Goal: Task Accomplishment & Management: Use online tool/utility

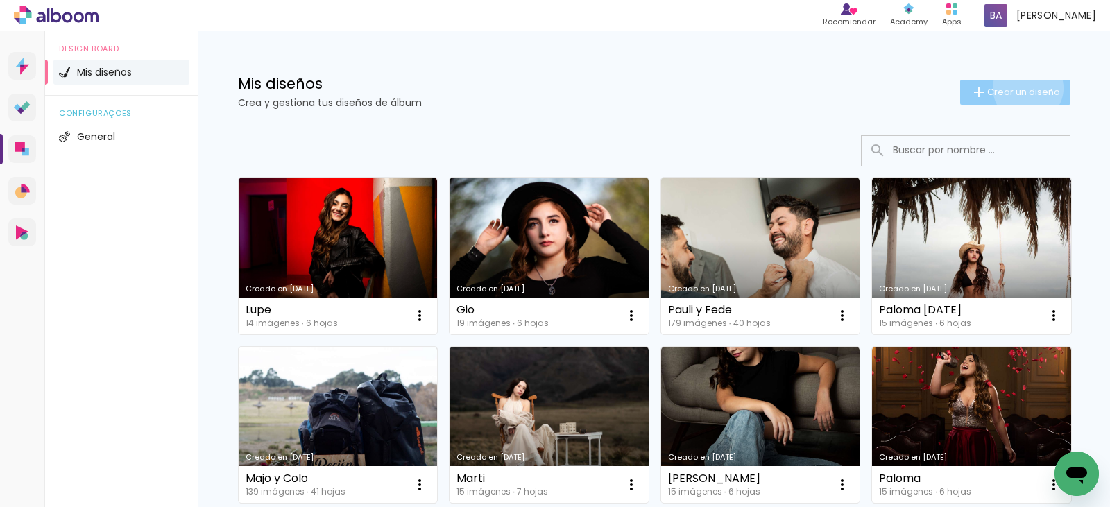
click at [1021, 88] on span "Crear un diseño" at bounding box center [1023, 91] width 73 height 9
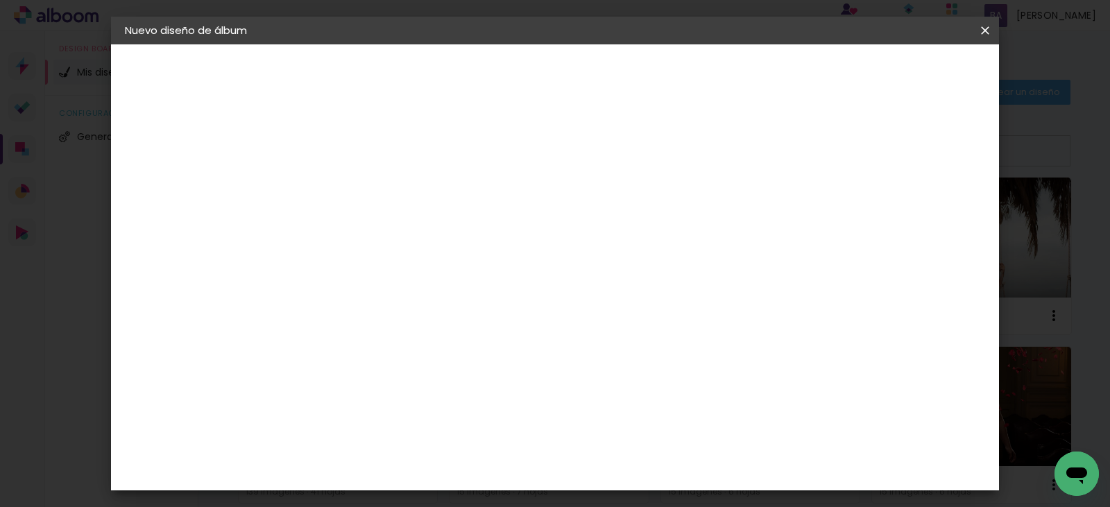
click at [352, 188] on input at bounding box center [352, 187] width 0 height 22
type input "[PERSON_NAME]"
type paper-input "[PERSON_NAME]"
click at [0, 0] on slot "Avanzar" at bounding box center [0, 0] width 0 height 0
click at [0, 0] on slot "Tamaño libre" at bounding box center [0, 0] width 0 height 0
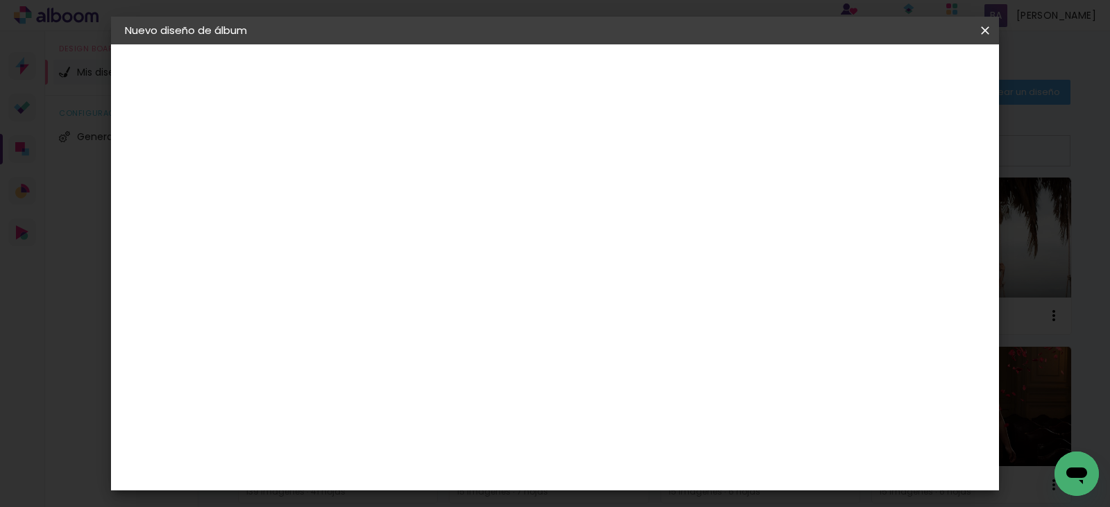
click at [0, 0] on slot "Avanzar" at bounding box center [0, 0] width 0 height 0
type input "1"
type paper-input "1"
click at [361, 162] on input "1" at bounding box center [342, 159] width 48 height 17
type input "0"
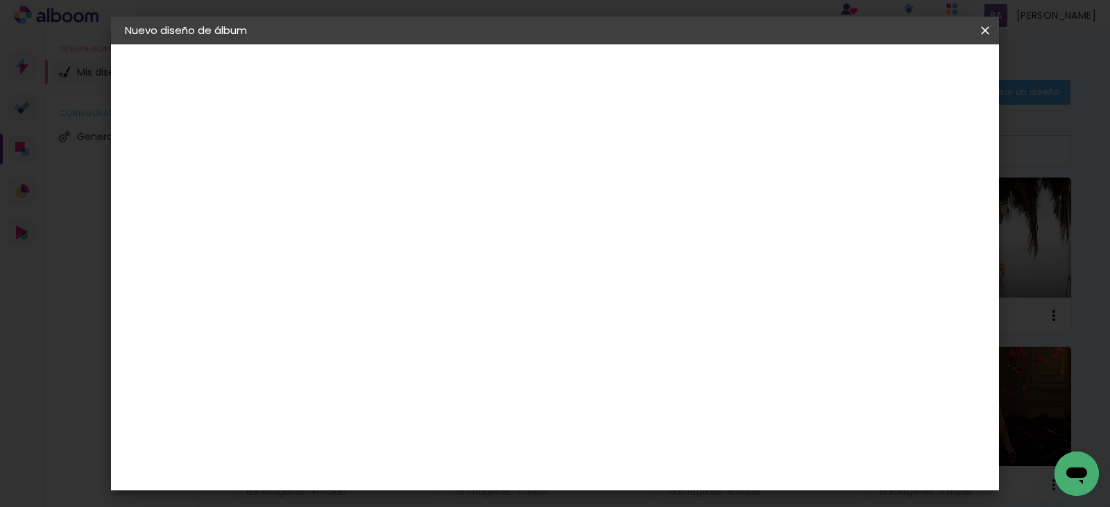
type paper-input "0"
click at [361, 162] on input "0" at bounding box center [342, 159] width 48 height 17
type input "4"
type paper-input "4"
click at [923, 218] on input "4" at bounding box center [915, 209] width 25 height 21
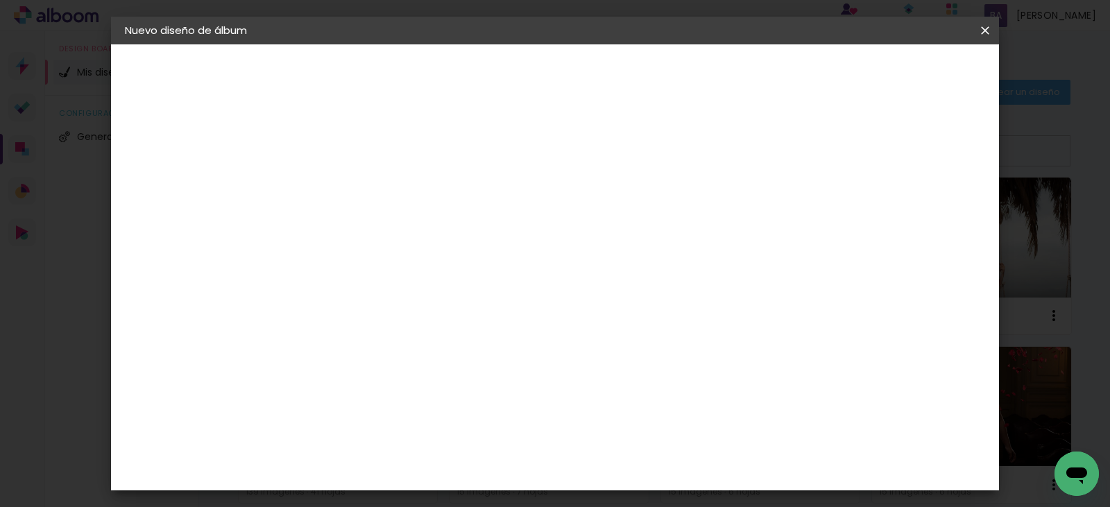
type input "3"
type paper-input "3"
click at [923, 218] on input "3" at bounding box center [915, 209] width 25 height 21
type input "2"
type paper-input "2"
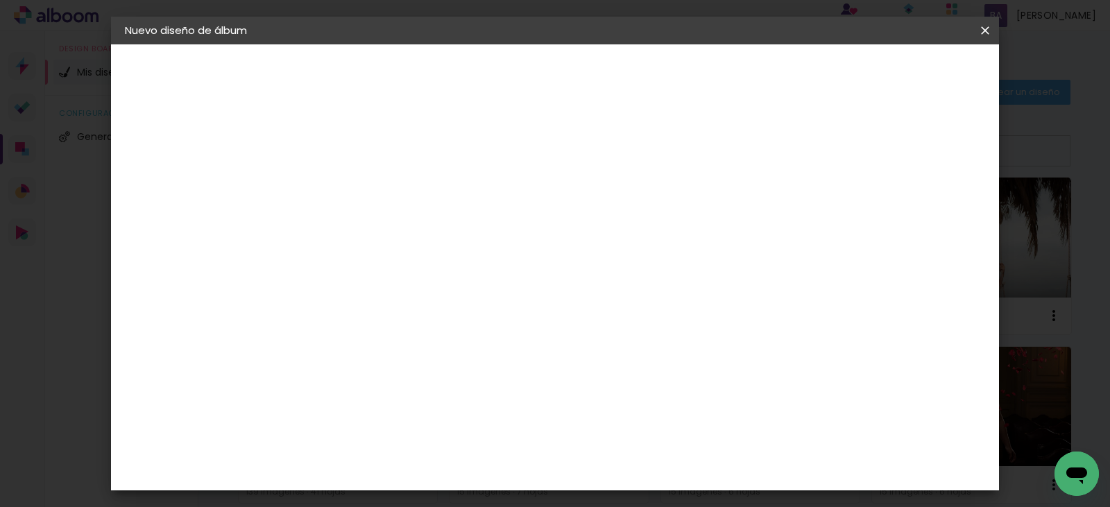
click at [922, 217] on input "2" at bounding box center [917, 209] width 25 height 21
type input "1"
type paper-input "1"
click at [925, 216] on input "1" at bounding box center [919, 209] width 25 height 21
type input "0"
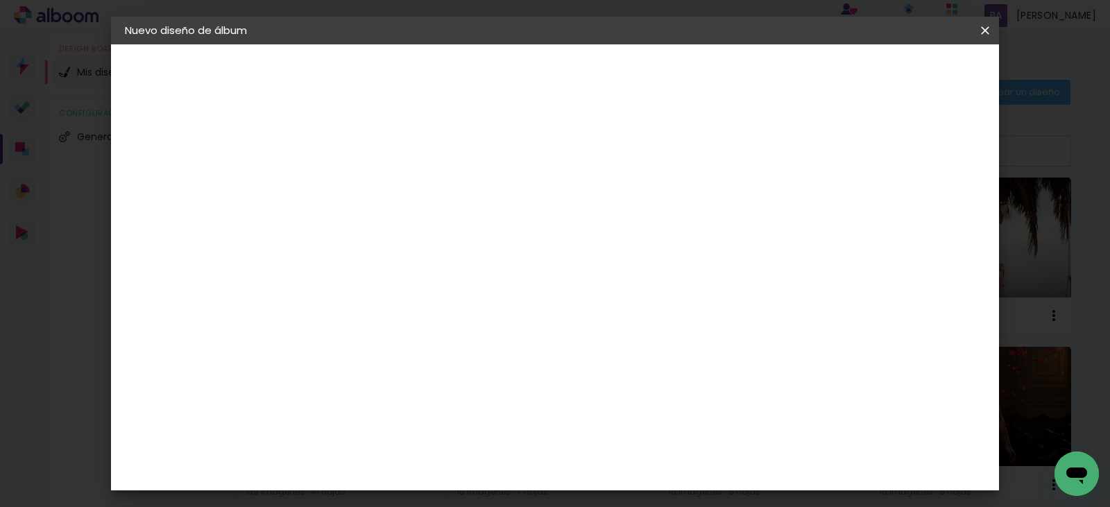
click at [930, 216] on input "0" at bounding box center [922, 209] width 25 height 21
click at [898, 69] on span "Empezar diseño" at bounding box center [859, 74] width 77 height 10
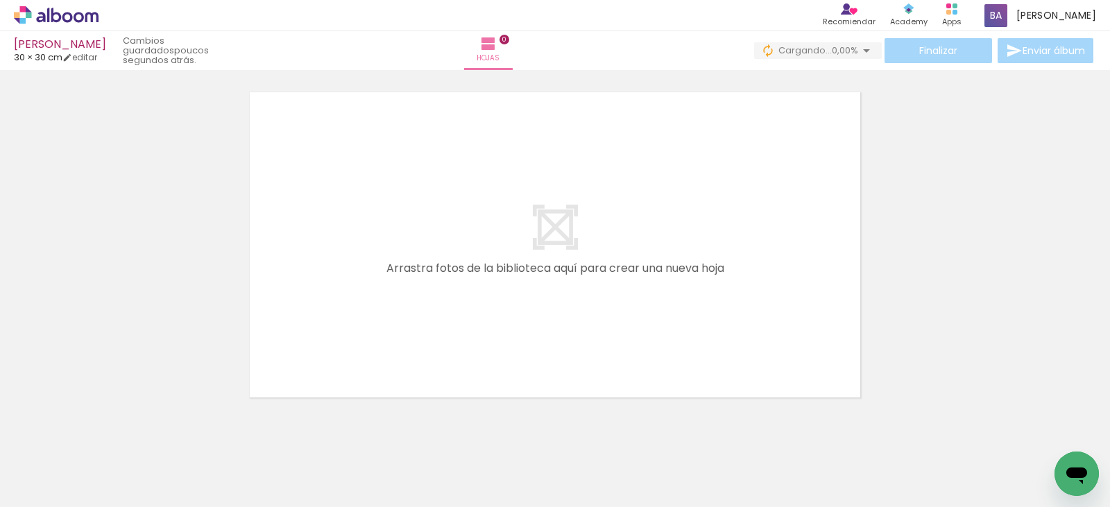
scroll to position [0, 169]
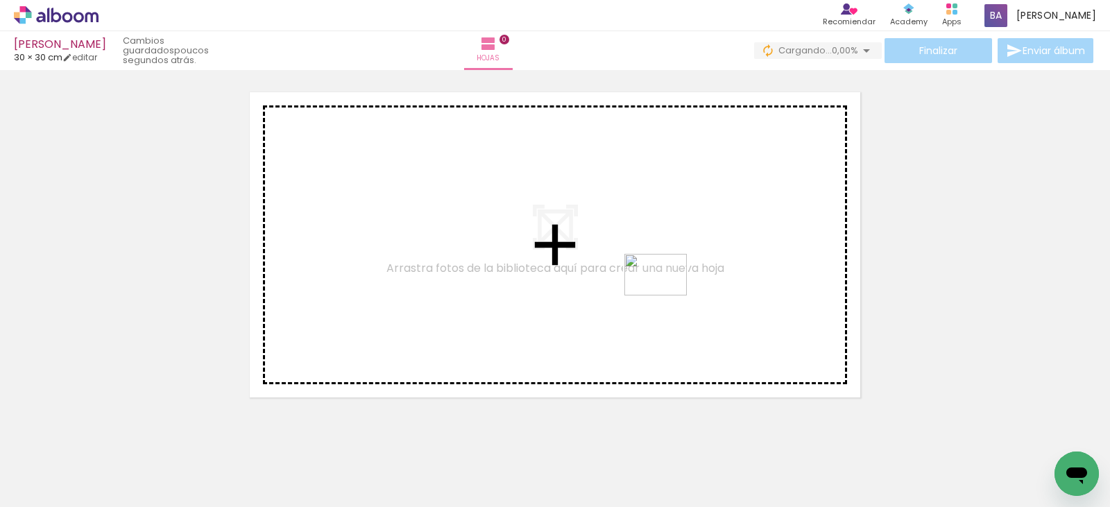
drag, startPoint x: 524, startPoint y: 471, endPoint x: 683, endPoint y: 273, distance: 253.2
click at [683, 273] on quentale-workspace at bounding box center [555, 253] width 1110 height 507
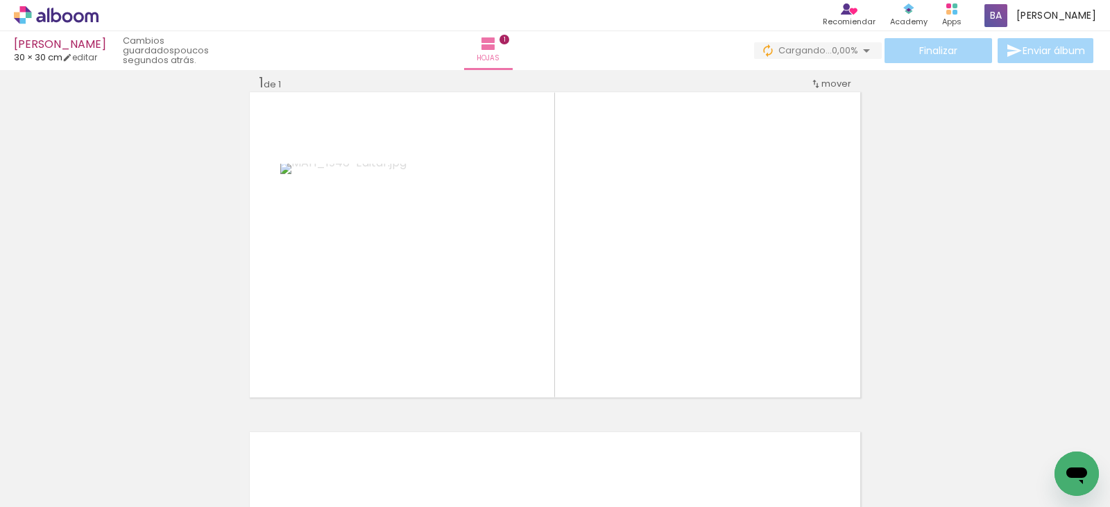
scroll to position [0, 251]
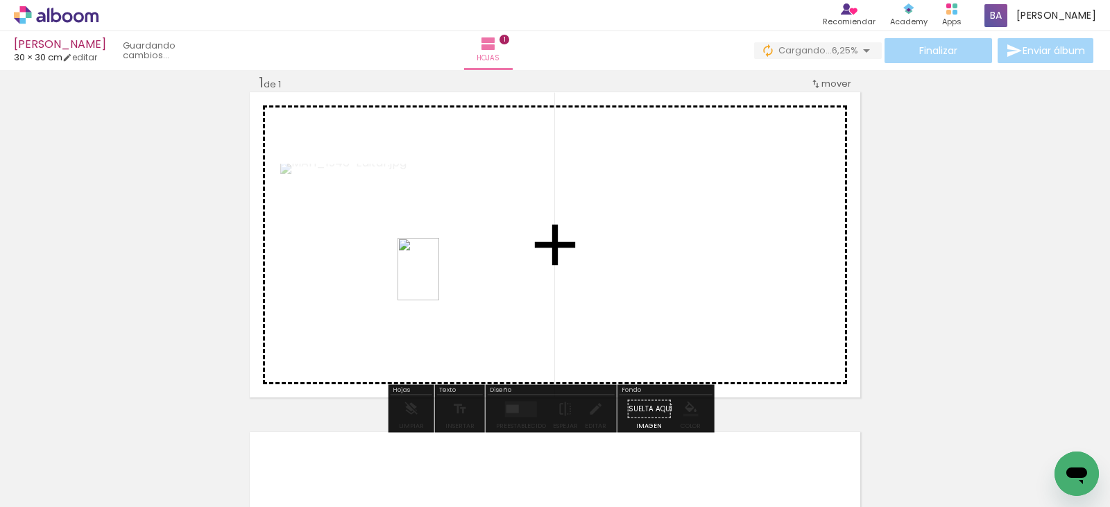
drag, startPoint x: 829, startPoint y: 464, endPoint x: 483, endPoint y: 327, distance: 372.5
click at [438, 278] on quentale-workspace at bounding box center [555, 253] width 1110 height 507
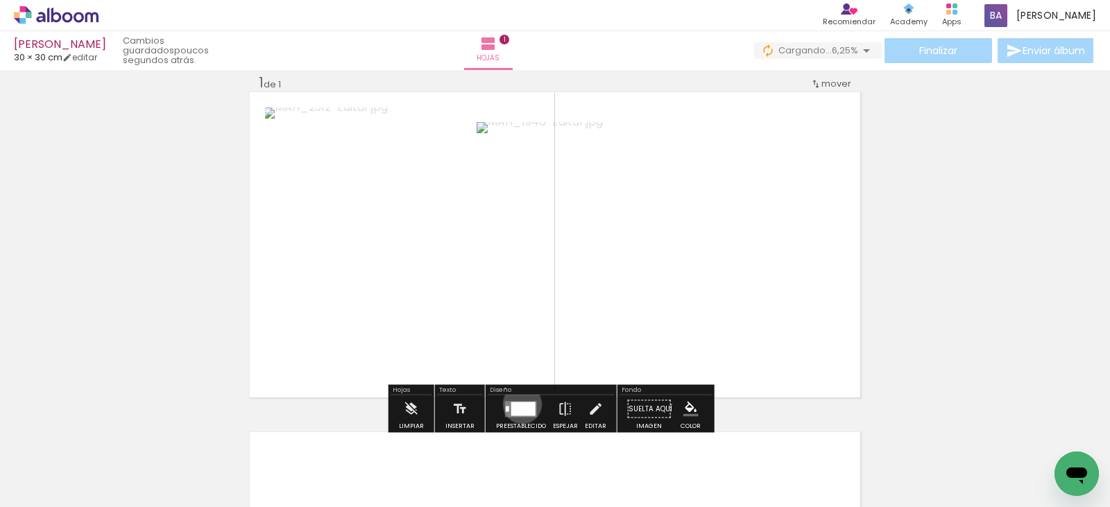
click at [519, 404] on div at bounding box center [523, 409] width 24 height 14
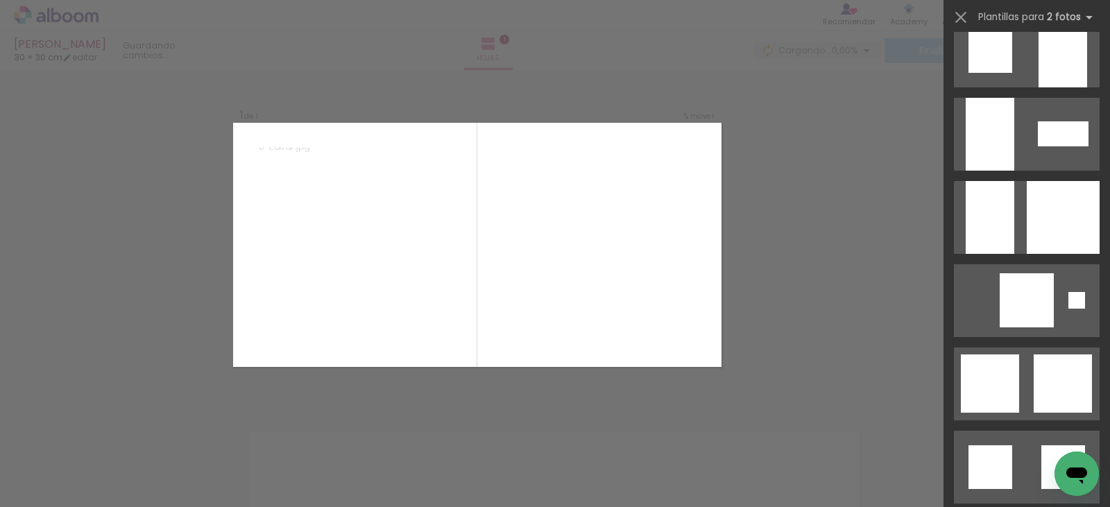
scroll to position [1734, 0]
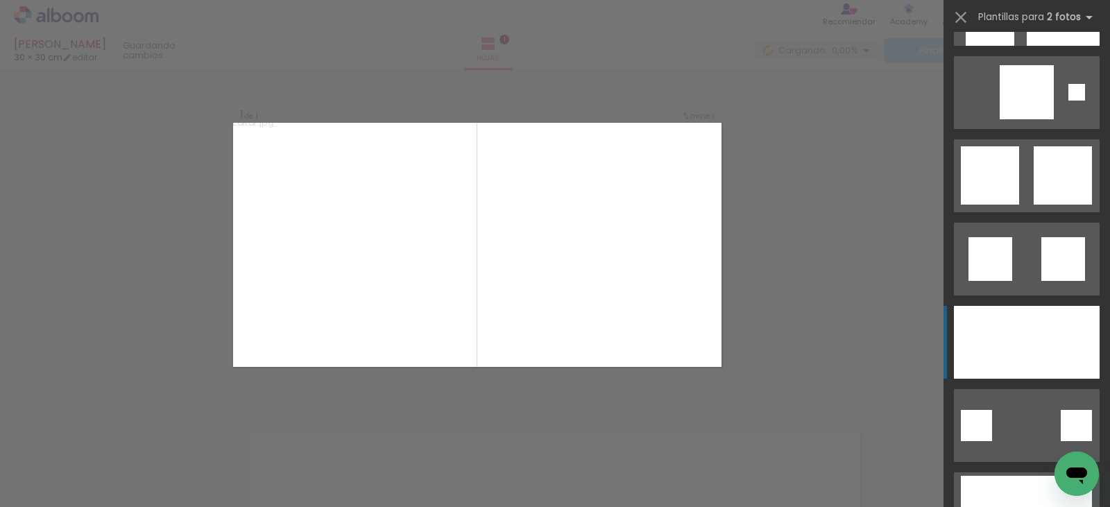
click at [1017, 334] on div at bounding box center [990, 342] width 73 height 73
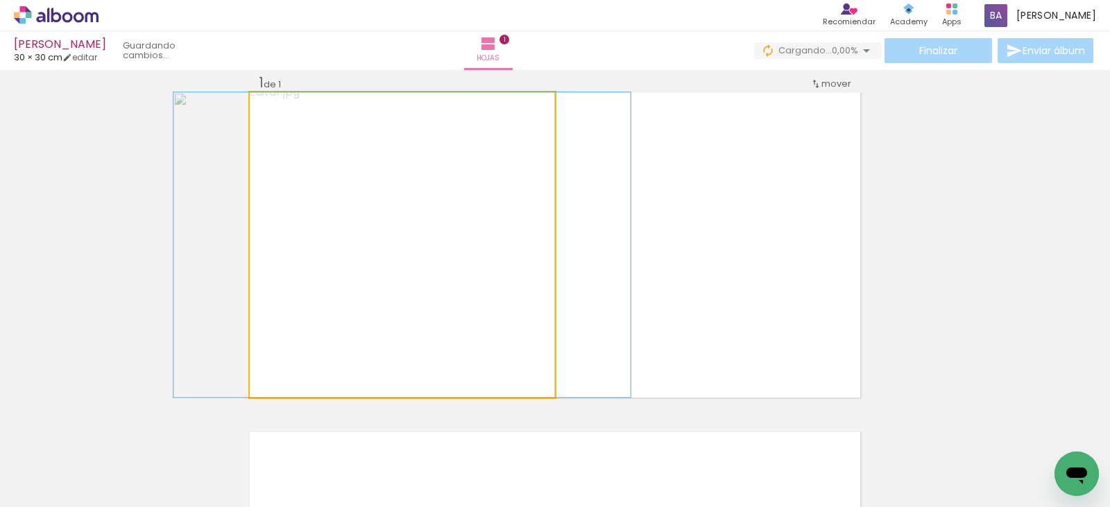
drag, startPoint x: 485, startPoint y: 279, endPoint x: 705, endPoint y: 266, distance: 220.3
click at [0, 0] on slot at bounding box center [0, 0] width 0 height 0
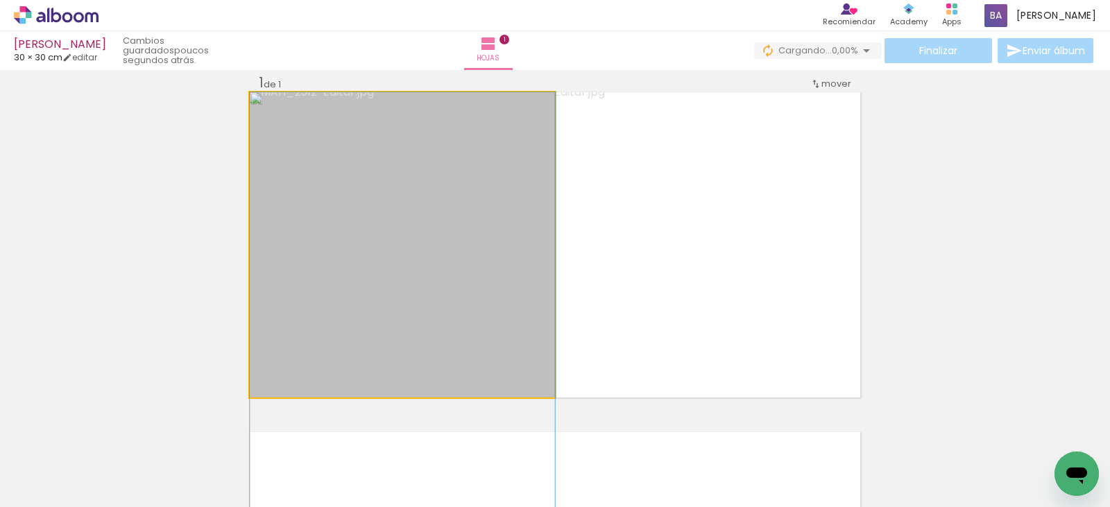
drag, startPoint x: 452, startPoint y: 284, endPoint x: 449, endPoint y: 377, distance: 93.7
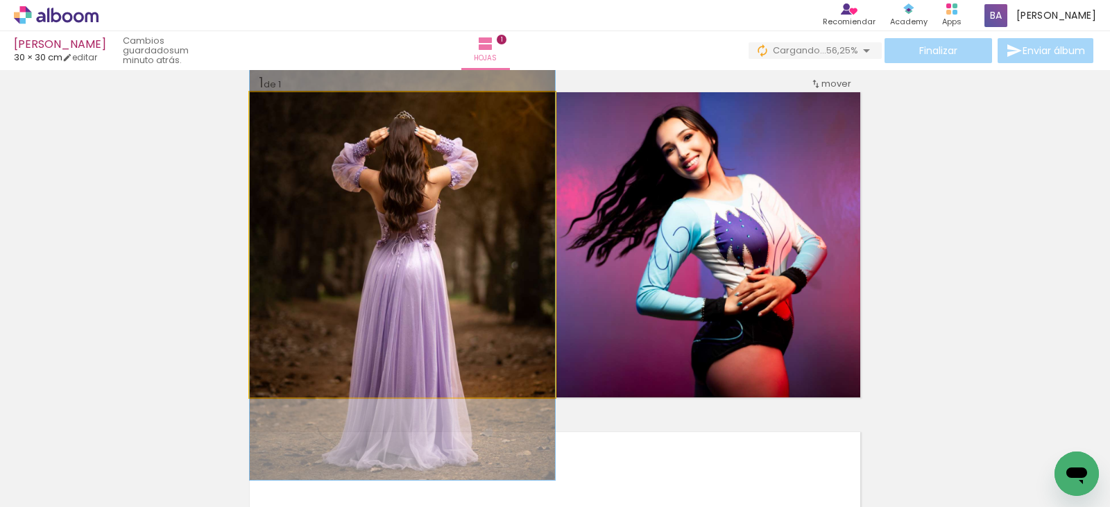
drag, startPoint x: 467, startPoint y: 333, endPoint x: 464, endPoint y: 264, distance: 68.7
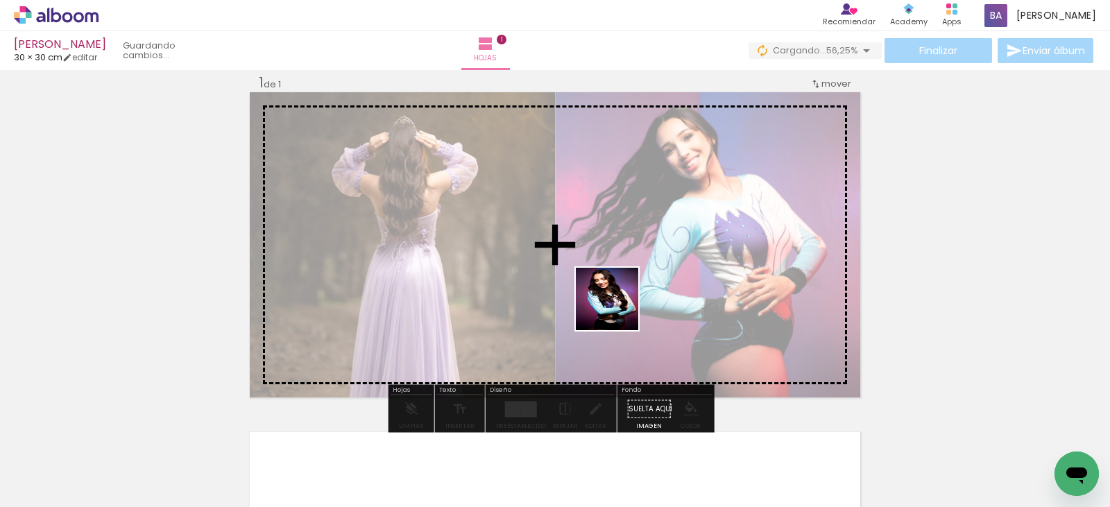
drag, startPoint x: 356, startPoint y: 462, endPoint x: 663, endPoint y: 268, distance: 363.2
click at [663, 268] on quentale-workspace at bounding box center [555, 253] width 1110 height 507
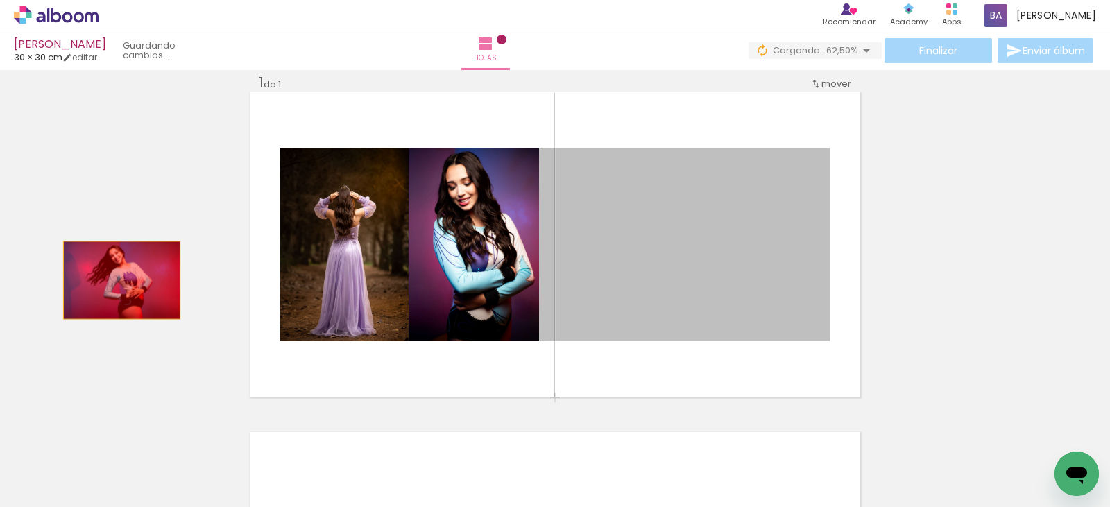
drag, startPoint x: 700, startPoint y: 279, endPoint x: 158, endPoint y: 279, distance: 541.8
click at [98, 277] on div "Insertar hoja 1 de 1" at bounding box center [555, 397] width 1110 height 681
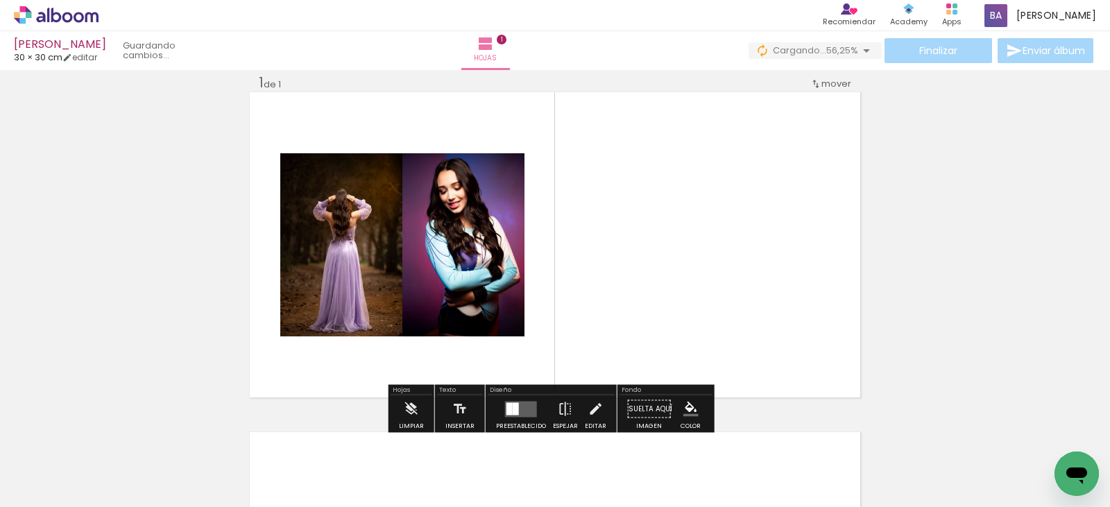
click at [513, 400] on div at bounding box center [520, 409] width 37 height 28
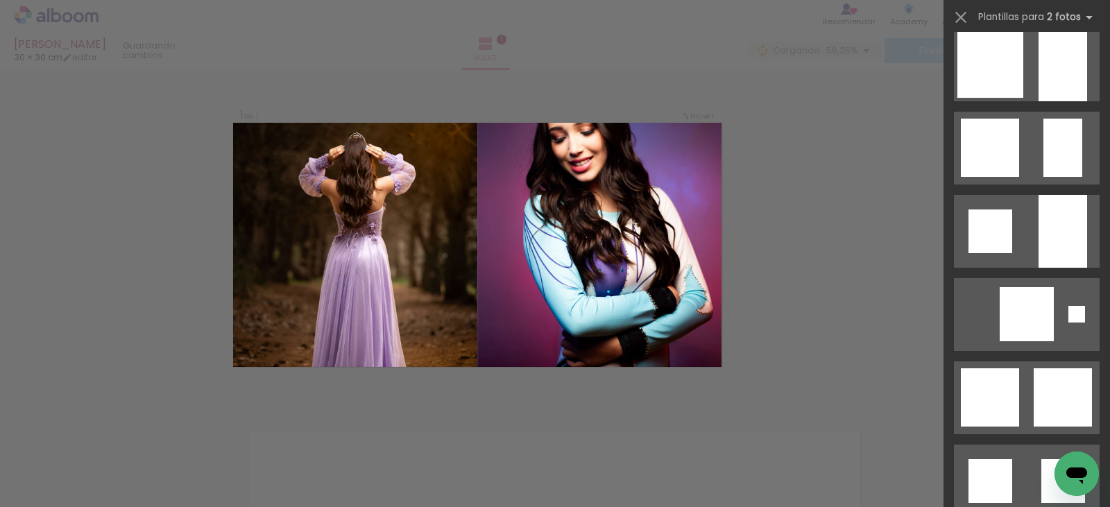
scroll to position [1388, 0]
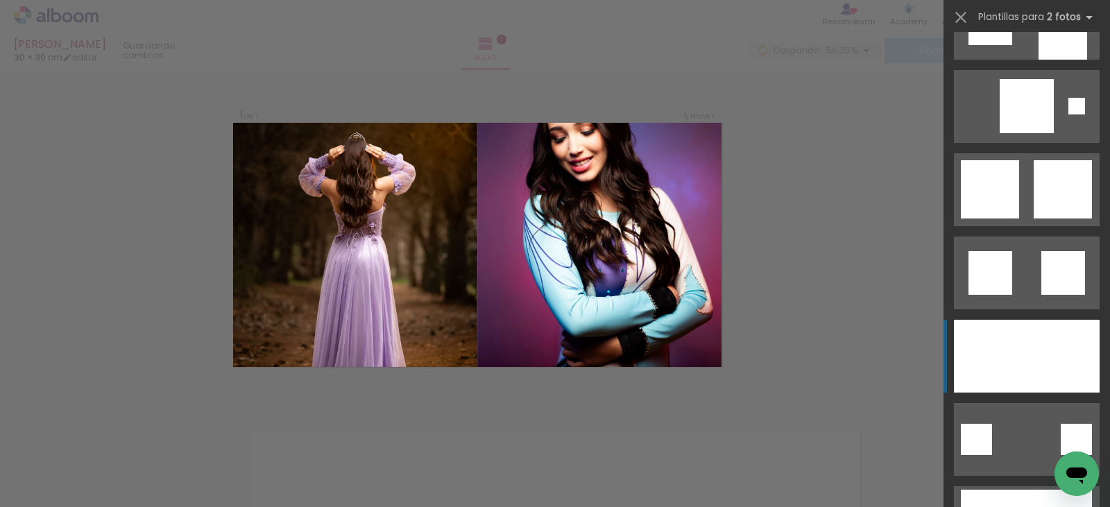
click at [1030, 326] on div at bounding box center [1063, 356] width 73 height 73
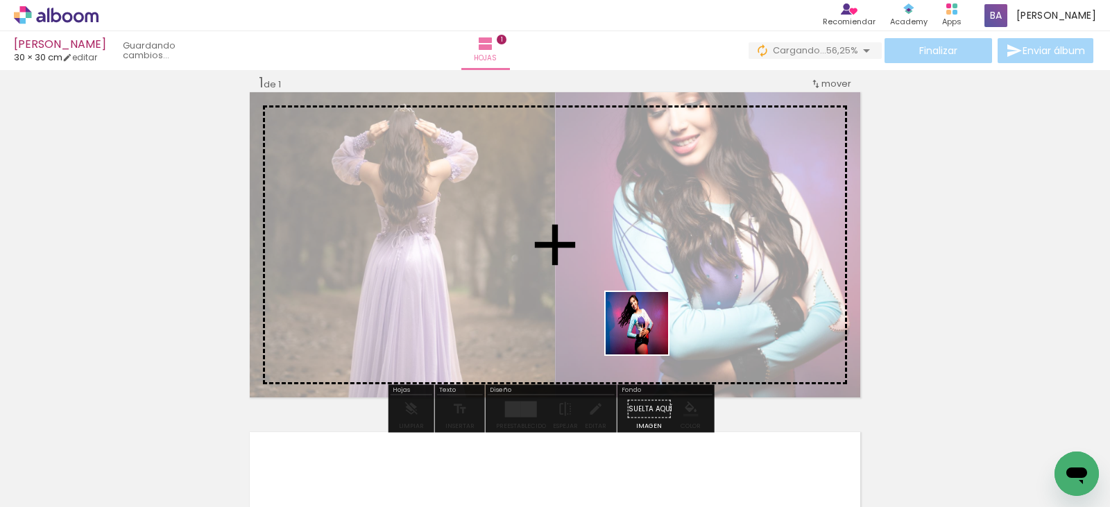
drag, startPoint x: 417, startPoint y: 470, endPoint x: 679, endPoint y: 309, distance: 307.1
click at [679, 309] on quentale-workspace at bounding box center [555, 253] width 1110 height 507
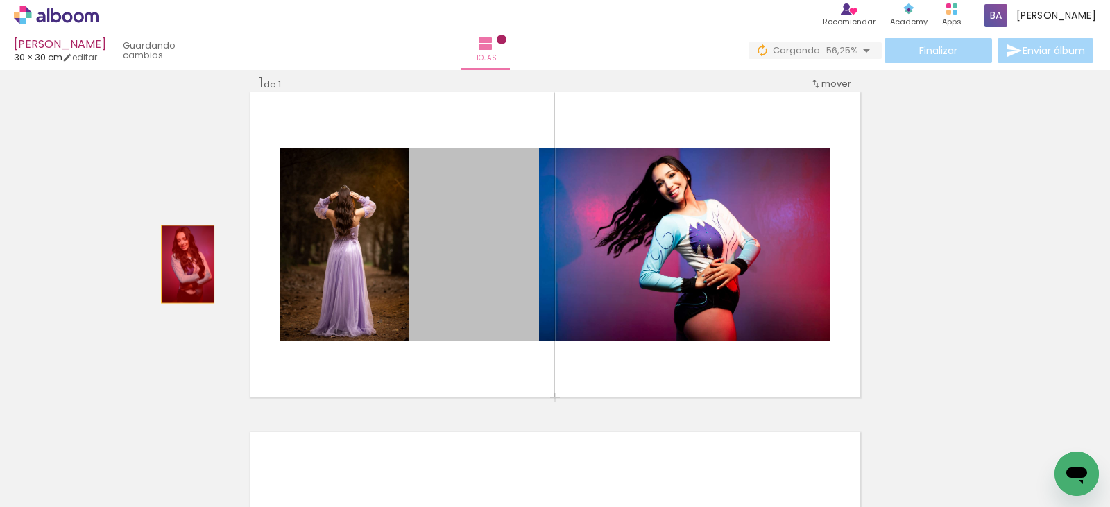
drag, startPoint x: 445, startPoint y: 278, endPoint x: 177, endPoint y: 263, distance: 268.2
click at [177, 263] on div "Insertar hoja 1 de 1" at bounding box center [555, 397] width 1110 height 681
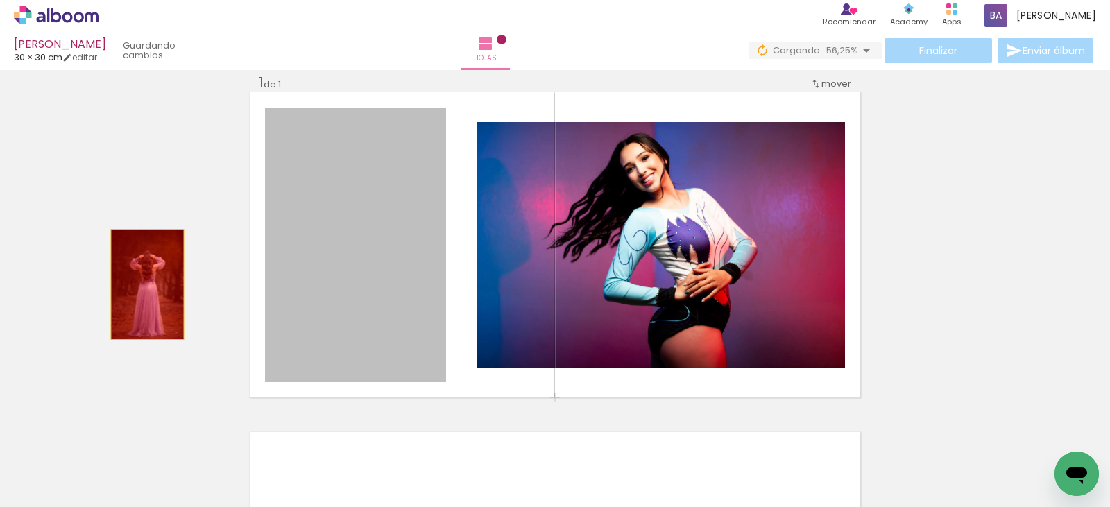
drag, startPoint x: 398, startPoint y: 306, endPoint x: 142, endPoint y: 284, distance: 256.9
click at [142, 284] on div "Insertar hoja 1 de 1" at bounding box center [555, 397] width 1110 height 681
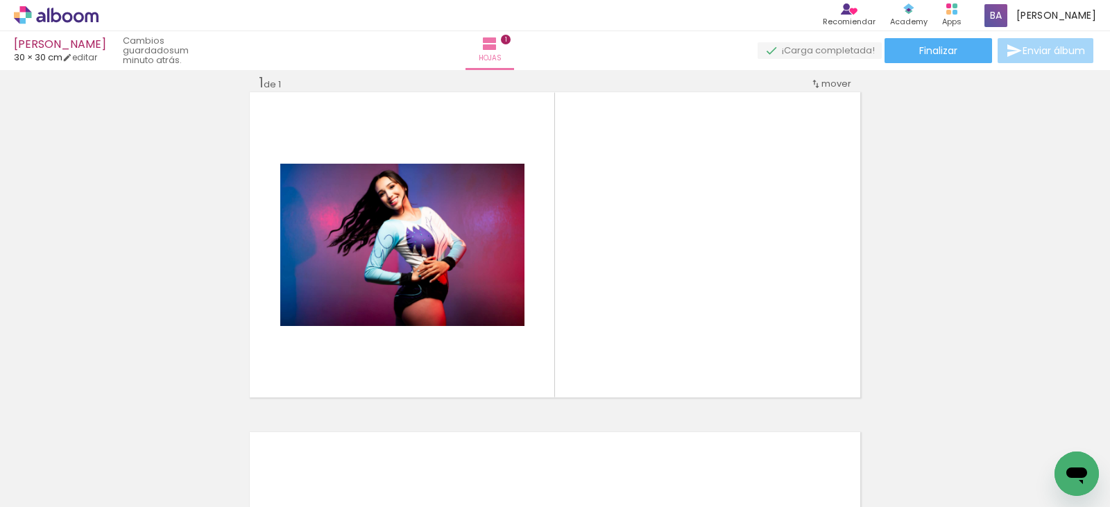
scroll to position [0, 0]
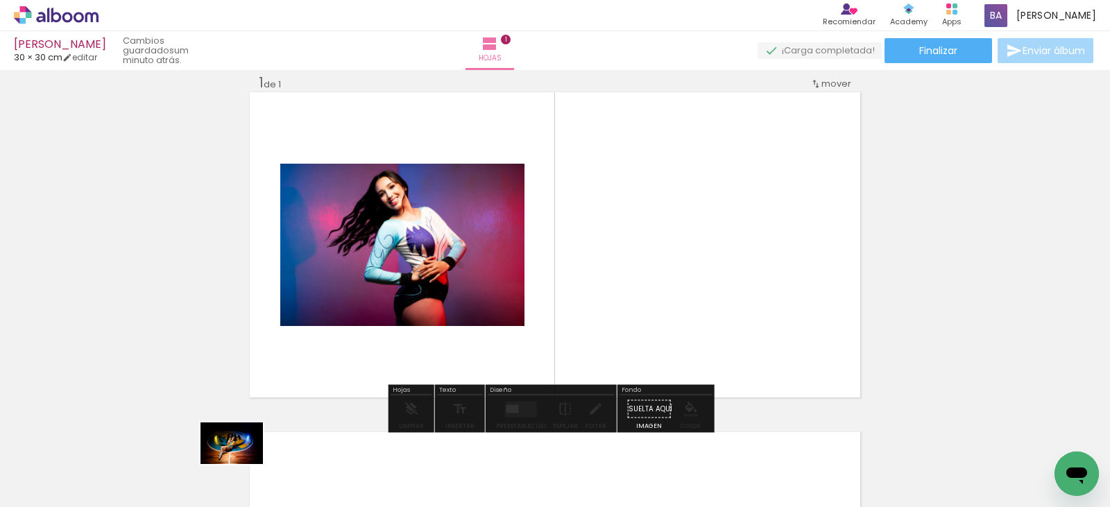
drag, startPoint x: 203, startPoint y: 466, endPoint x: 266, endPoint y: 483, distance: 66.1
click at [236, 472] on div at bounding box center [202, 460] width 69 height 46
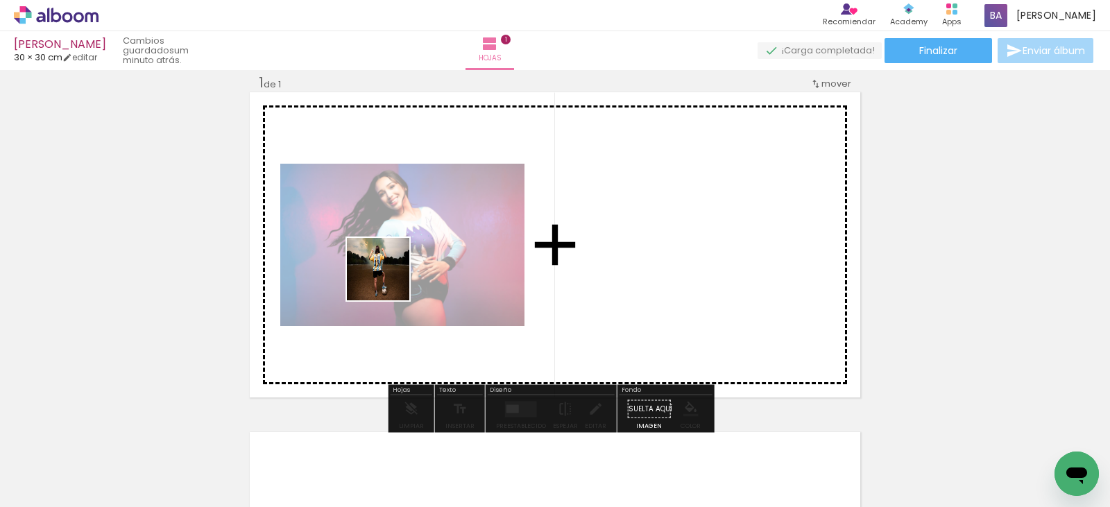
drag, startPoint x: 312, startPoint y: 468, endPoint x: 401, endPoint y: 274, distance: 213.3
click at [393, 252] on quentale-workspace at bounding box center [555, 253] width 1110 height 507
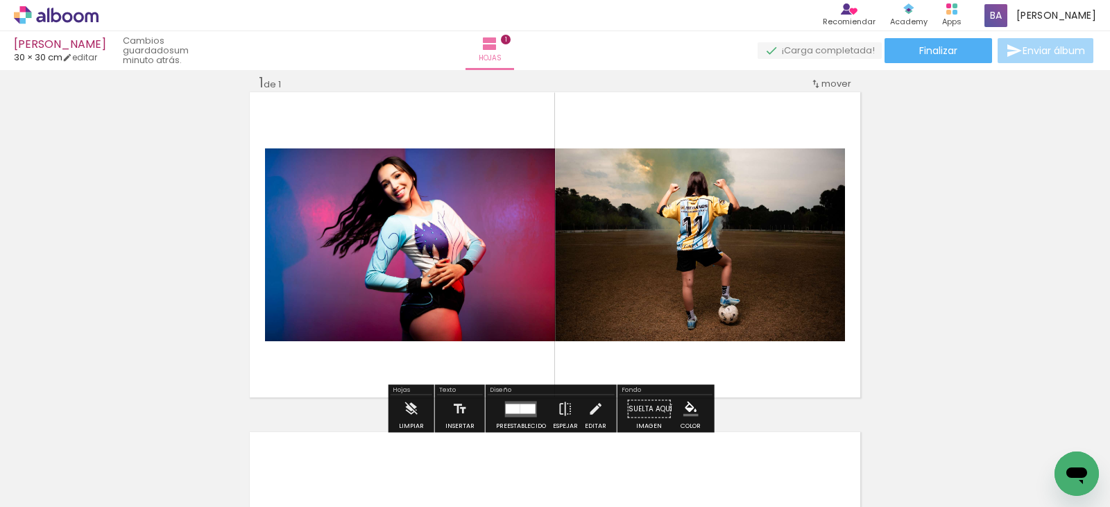
click at [523, 411] on div at bounding box center [527, 409] width 15 height 10
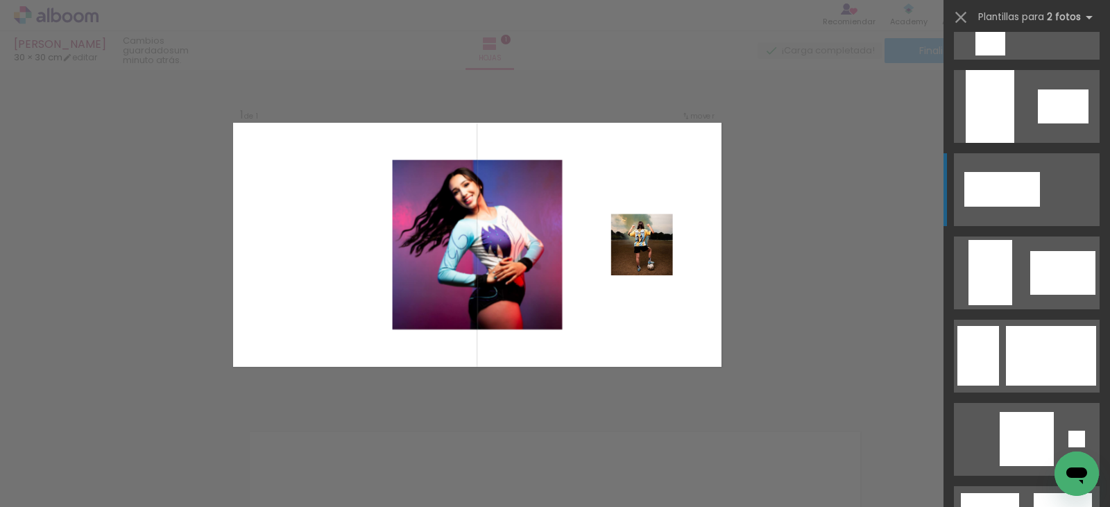
scroll to position [3261, 0]
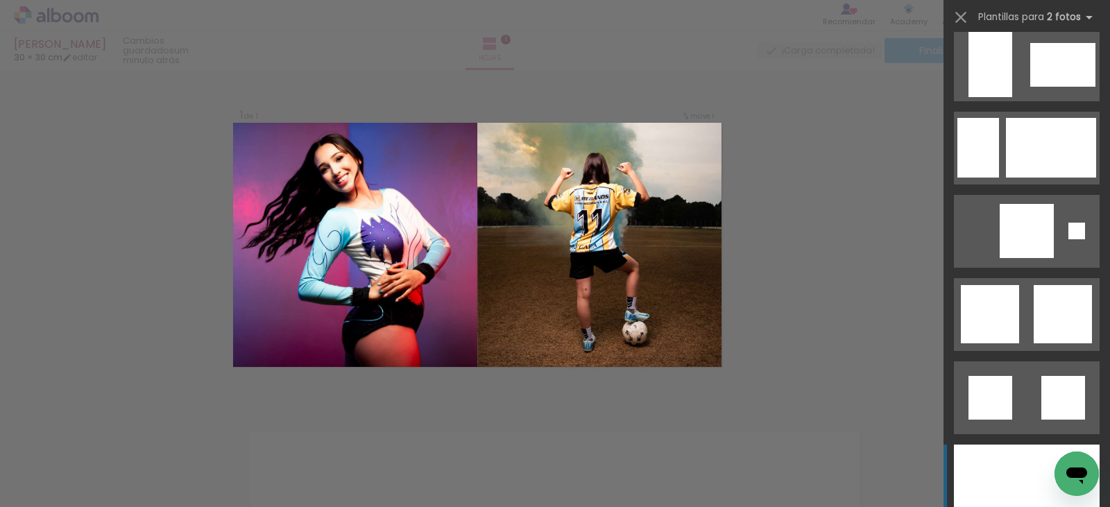
click at [1018, 472] on div at bounding box center [990, 481] width 73 height 73
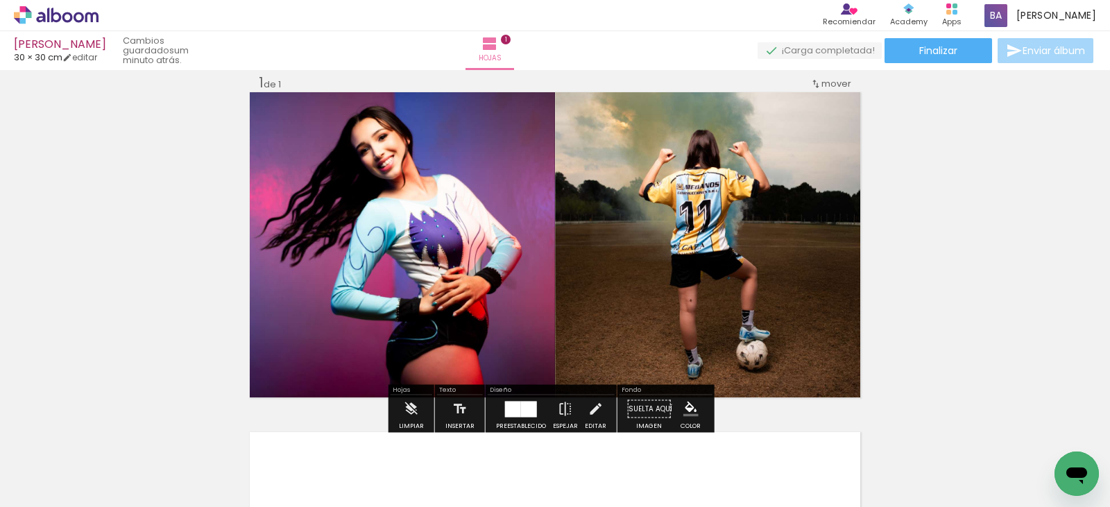
drag, startPoint x: 512, startPoint y: 308, endPoint x: 760, endPoint y: 299, distance: 247.8
click at [0, 0] on slot at bounding box center [0, 0] width 0 height 0
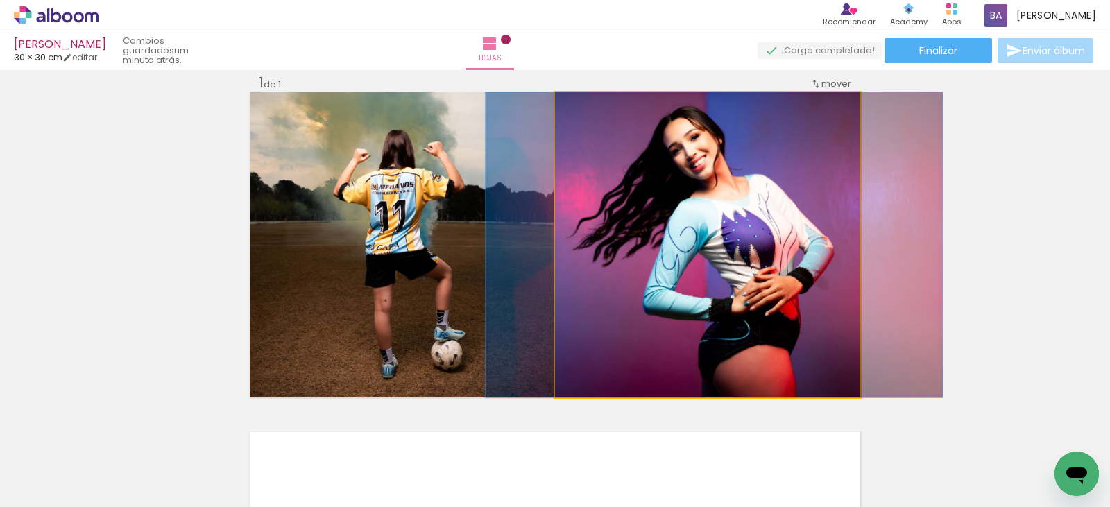
drag, startPoint x: 732, startPoint y: 277, endPoint x: 739, endPoint y: 274, distance: 7.5
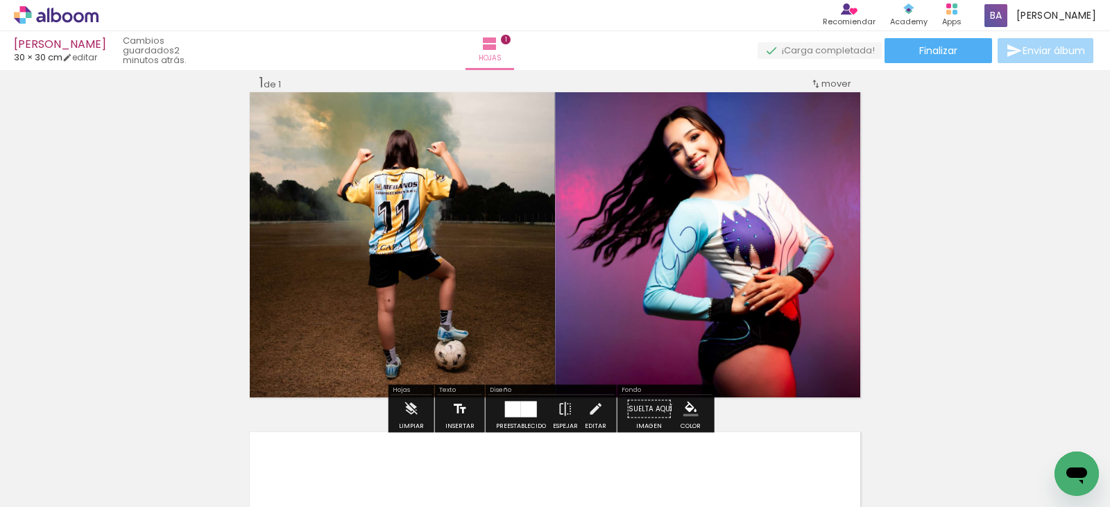
click at [453, 414] on iron-icon at bounding box center [459, 409] width 15 height 28
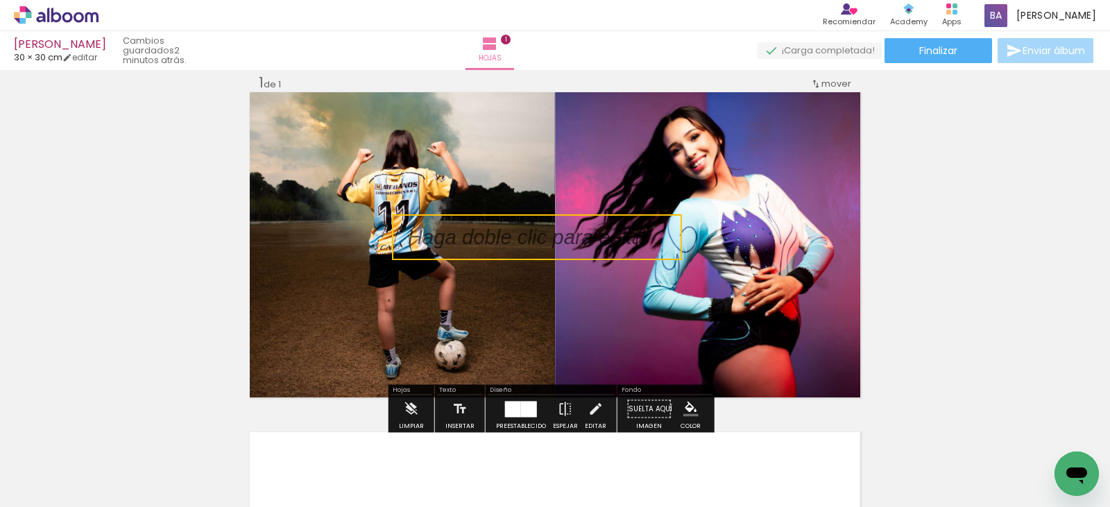
click at [486, 226] on quentale-selection at bounding box center [537, 237] width 290 height 46
type input "Sans Serif"
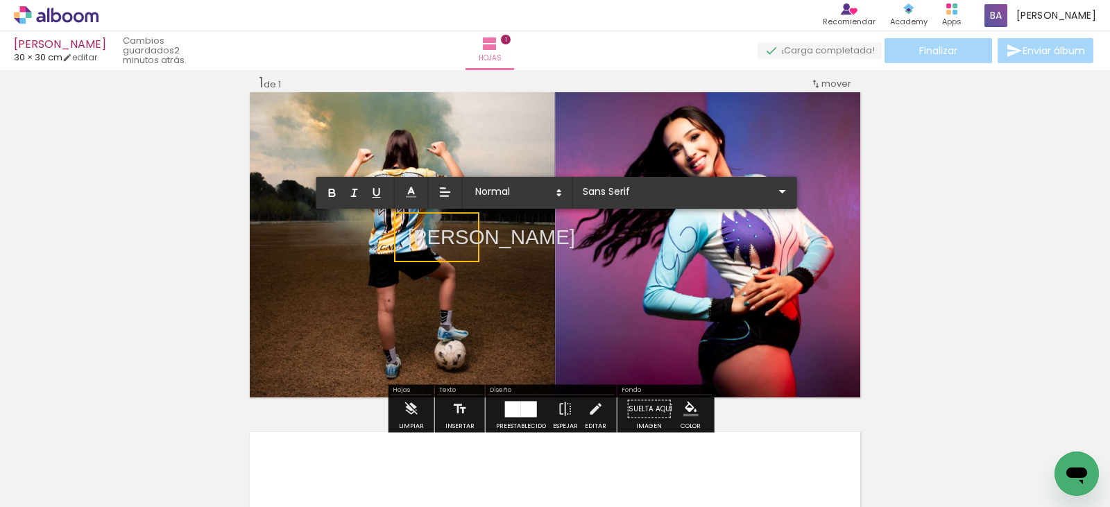
click at [433, 237] on p "[PERSON_NAME]" at bounding box center [491, 237] width 167 height 29
click at [488, 184] on span at bounding box center [517, 192] width 97 height 19
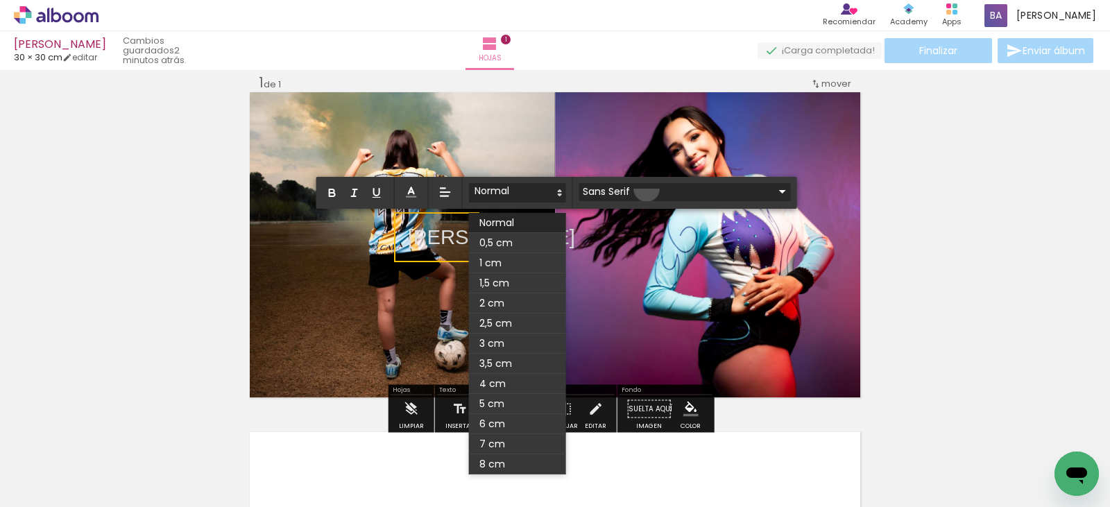
click at [647, 189] on input "Sans Serif" at bounding box center [676, 192] width 195 height 15
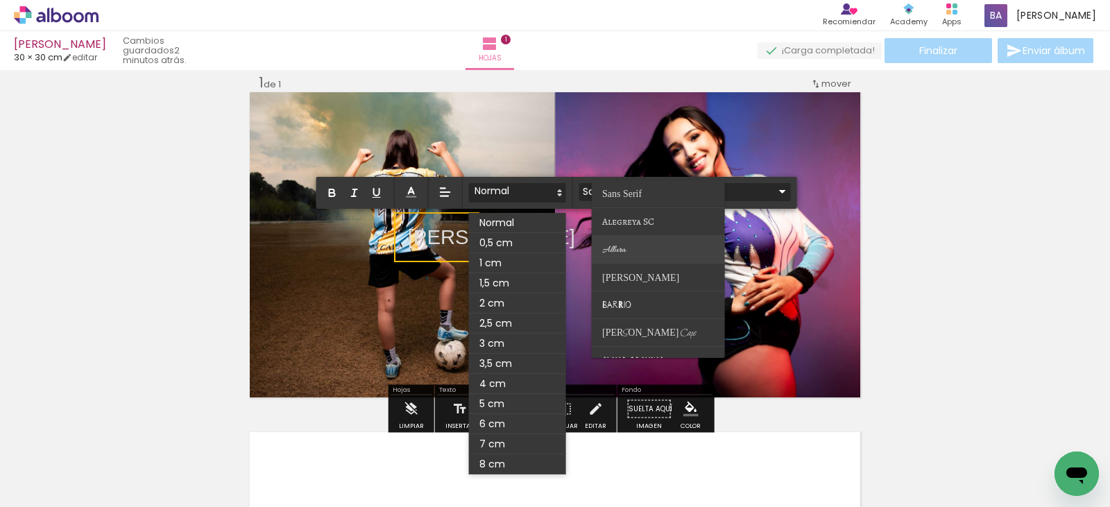
click at [642, 241] on paper-item at bounding box center [658, 250] width 133 height 28
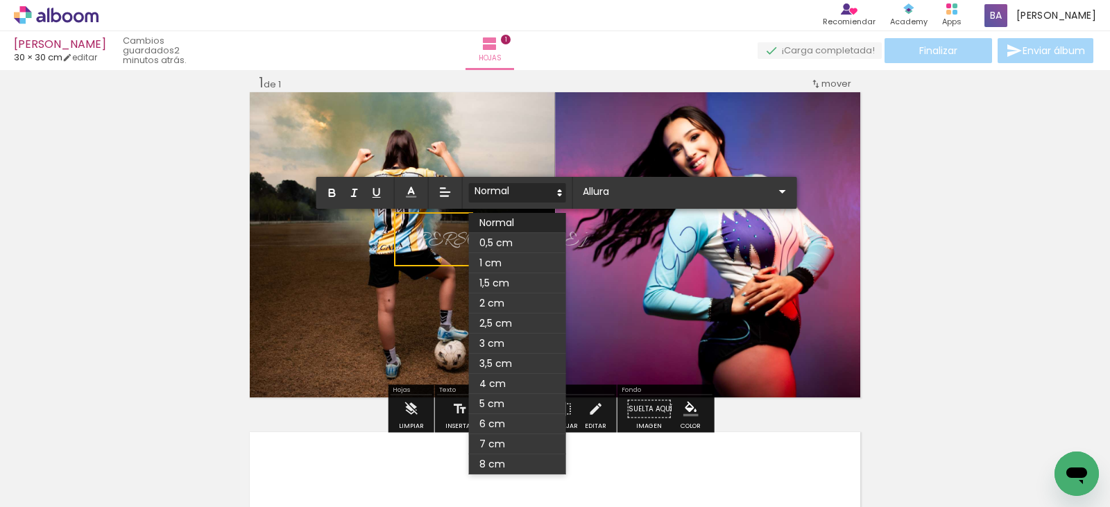
click at [531, 189] on span at bounding box center [517, 192] width 97 height 19
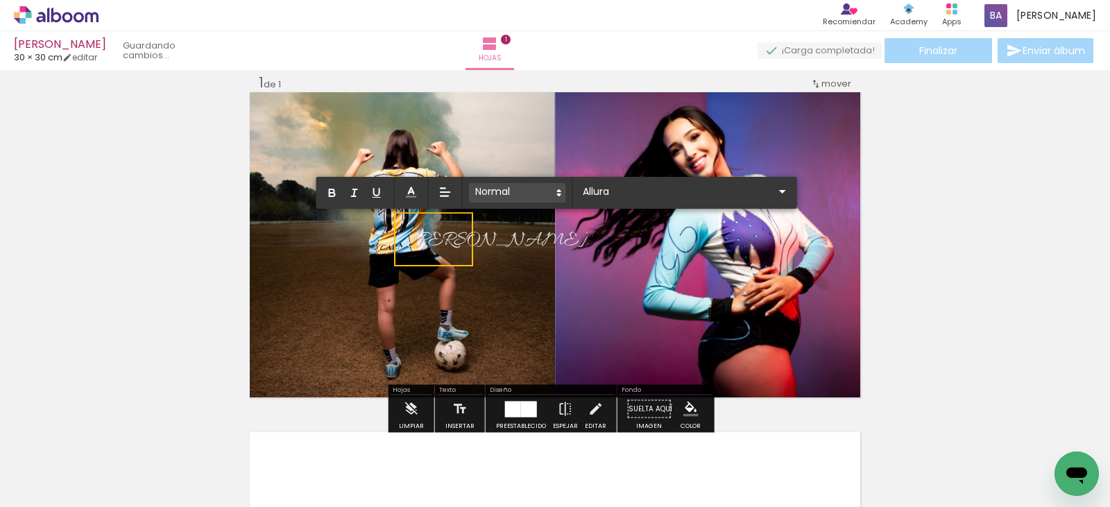
click at [531, 189] on span at bounding box center [517, 192] width 97 height 19
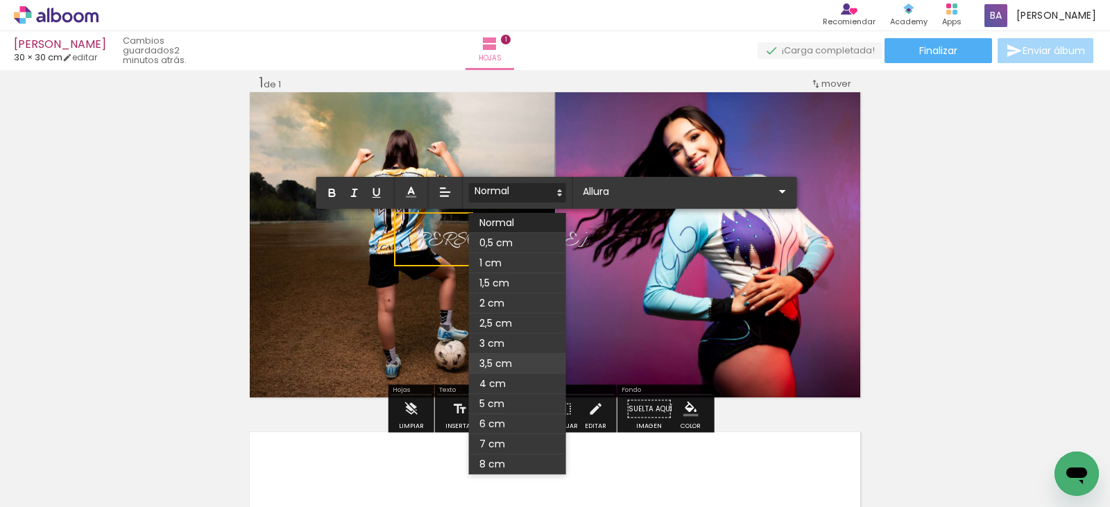
click at [512, 359] on span at bounding box center [517, 364] width 97 height 20
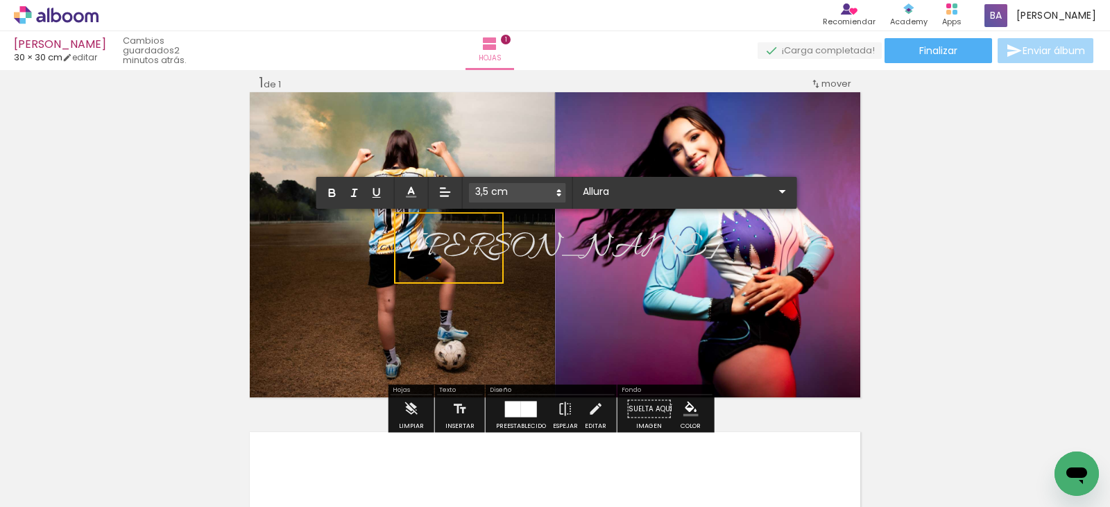
click at [933, 222] on div "Insertar hoja 1 de 1" at bounding box center [555, 397] width 1110 height 681
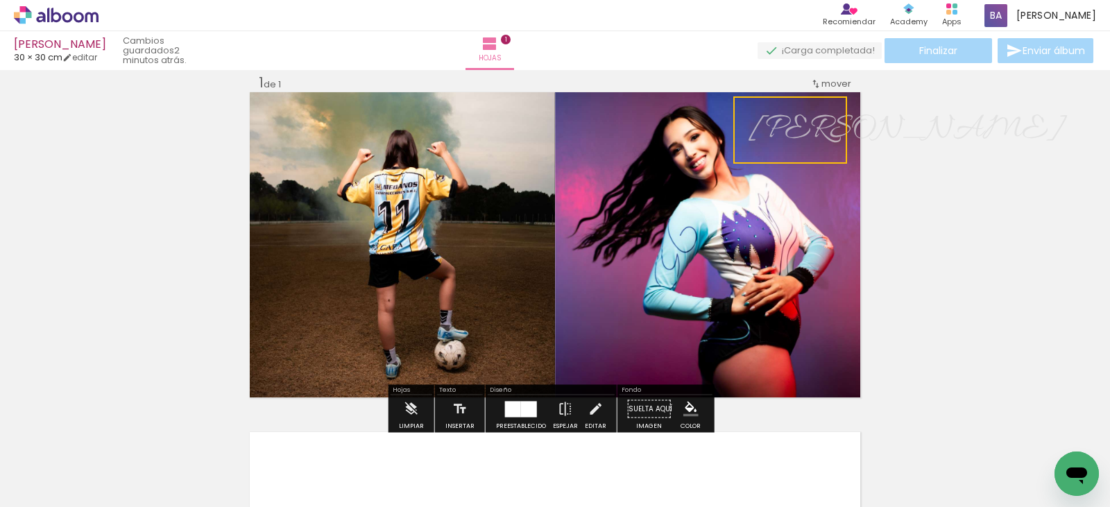
drag, startPoint x: 445, startPoint y: 241, endPoint x: 787, endPoint y: 123, distance: 361.1
click at [787, 123] on quentale-selection at bounding box center [790, 129] width 114 height 67
click at [960, 199] on div "Insertar hoja 1 de 1" at bounding box center [555, 397] width 1110 height 681
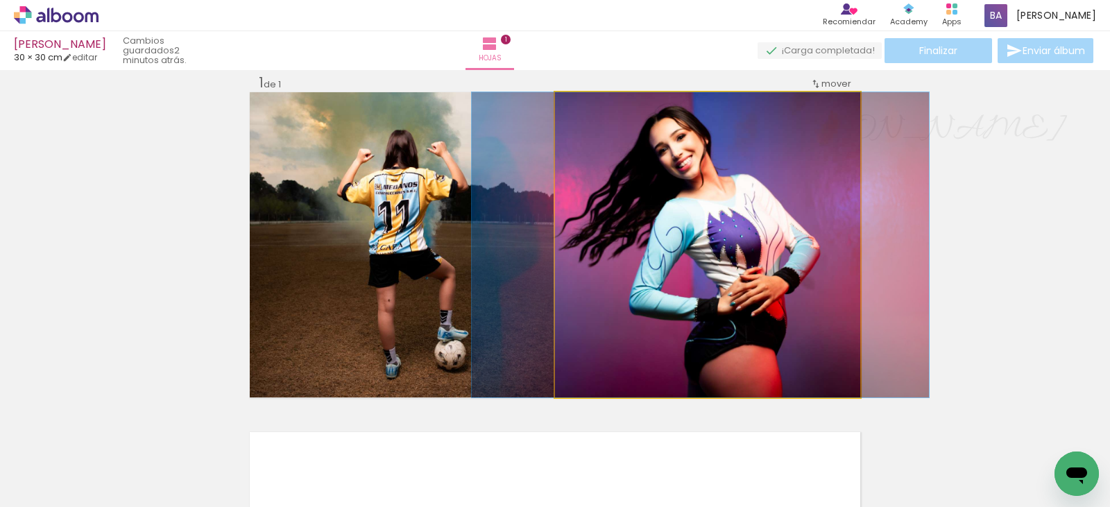
drag, startPoint x: 773, startPoint y: 249, endPoint x: 759, endPoint y: 249, distance: 13.9
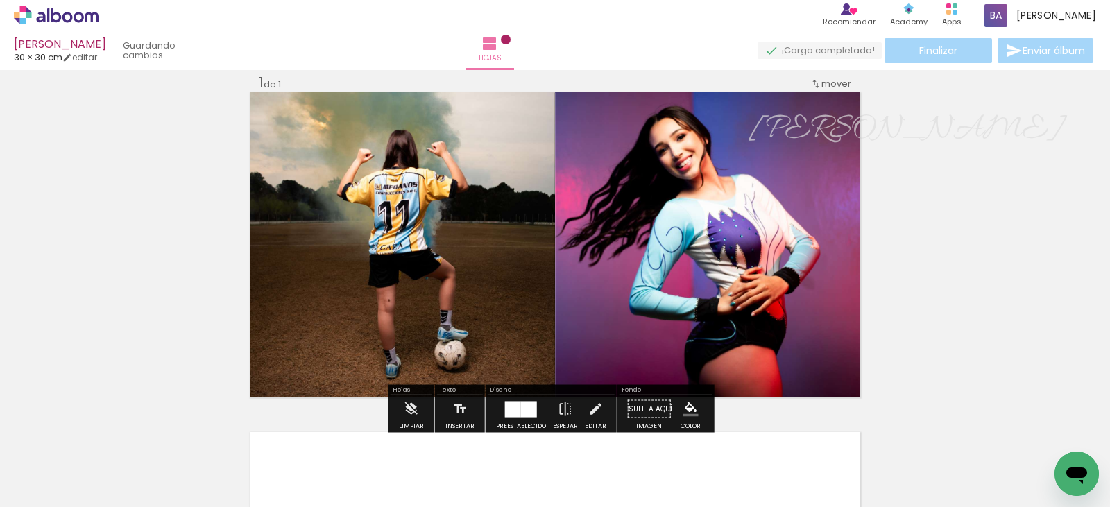
click at [977, 246] on div "Insertar hoja 1 de 1" at bounding box center [555, 397] width 1110 height 681
click at [814, 123] on span "[PERSON_NAME]" at bounding box center [906, 130] width 314 height 44
click at [807, 129] on quentale-selection at bounding box center [790, 129] width 114 height 67
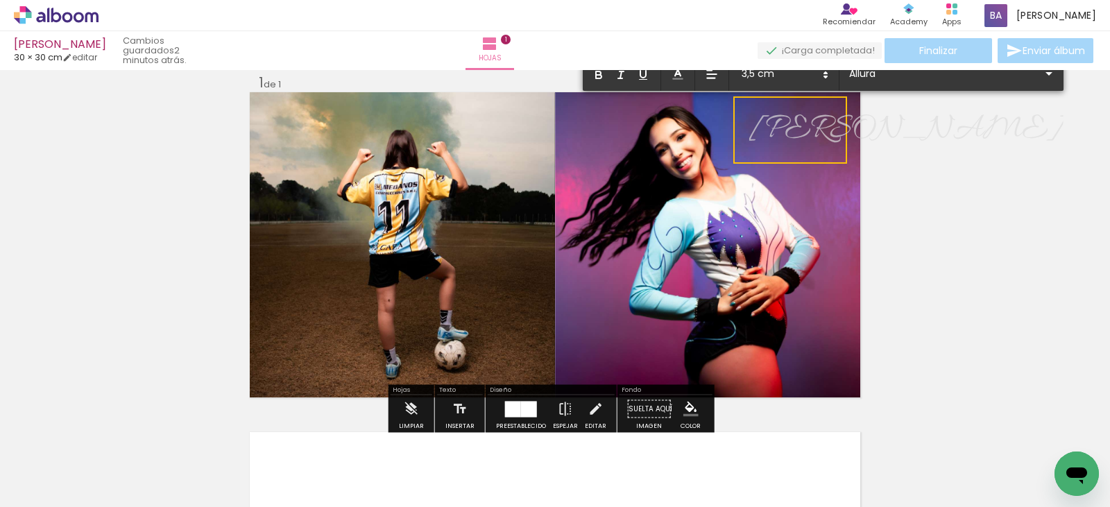
click at [807, 129] on span "[PERSON_NAME]" at bounding box center [906, 130] width 314 height 44
click at [814, 108] on span "[PERSON_NAME]" at bounding box center [906, 130] width 314 height 44
click at [936, 148] on div "Insertar hoja 1 de 1" at bounding box center [555, 397] width 1110 height 681
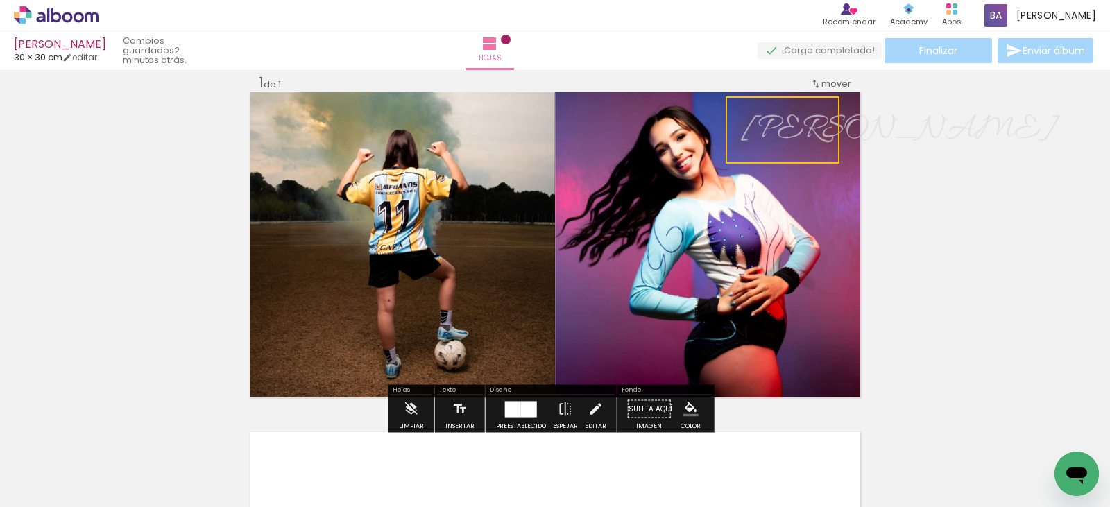
drag, startPoint x: 829, startPoint y: 108, endPoint x: 821, endPoint y: 108, distance: 7.6
click at [821, 108] on quentale-selection at bounding box center [783, 129] width 114 height 67
click at [924, 173] on div "Insertar hoja 1 de 1" at bounding box center [555, 397] width 1110 height 681
click at [795, 133] on span "[PERSON_NAME]" at bounding box center [899, 130] width 314 height 44
click at [0, 0] on quentale-selection at bounding box center [0, 0] width 0 height 0
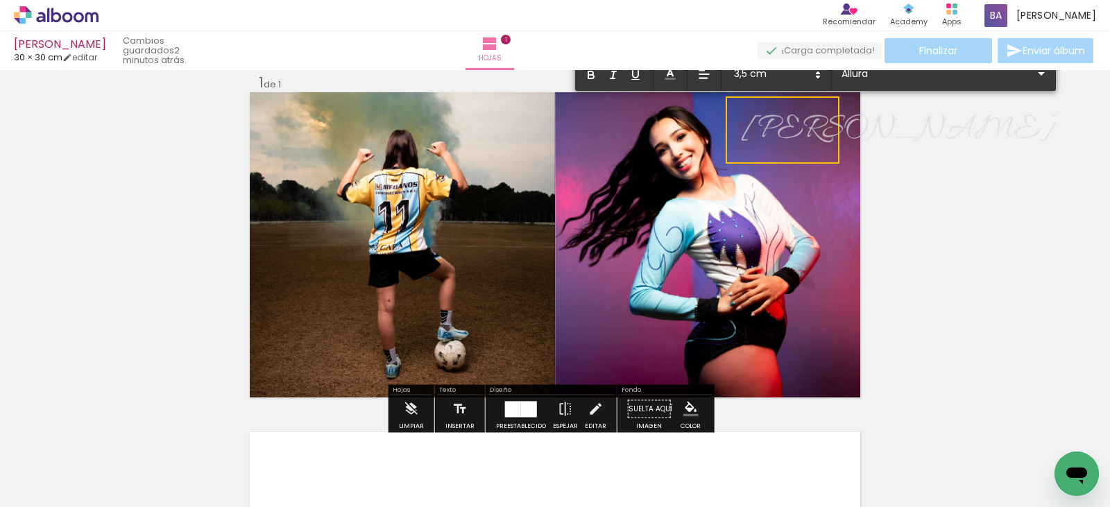
click at [795, 133] on span "[PERSON_NAME]" at bounding box center [899, 130] width 314 height 44
click at [891, 77] on input "Allura" at bounding box center [935, 74] width 195 height 15
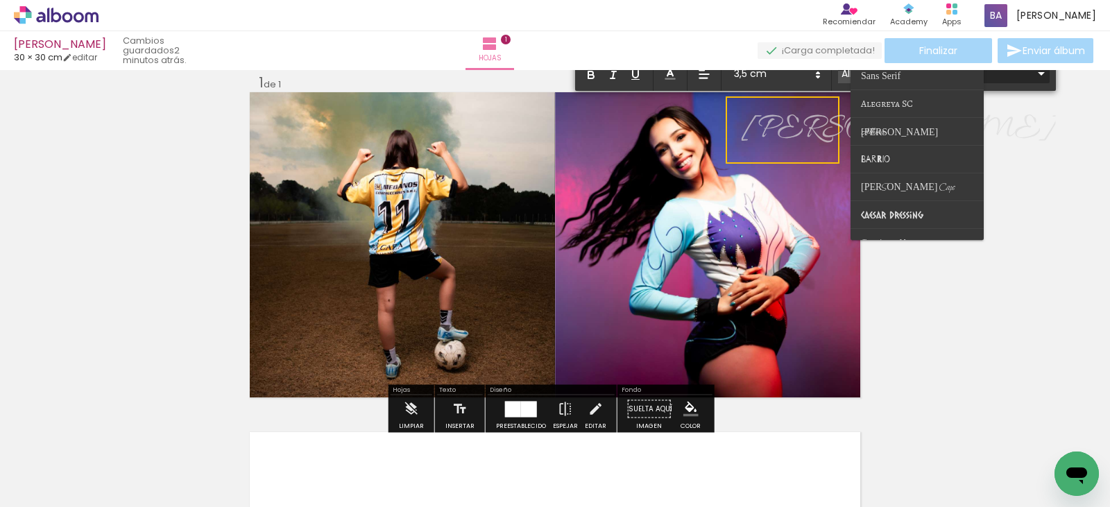
scroll to position [10, 0]
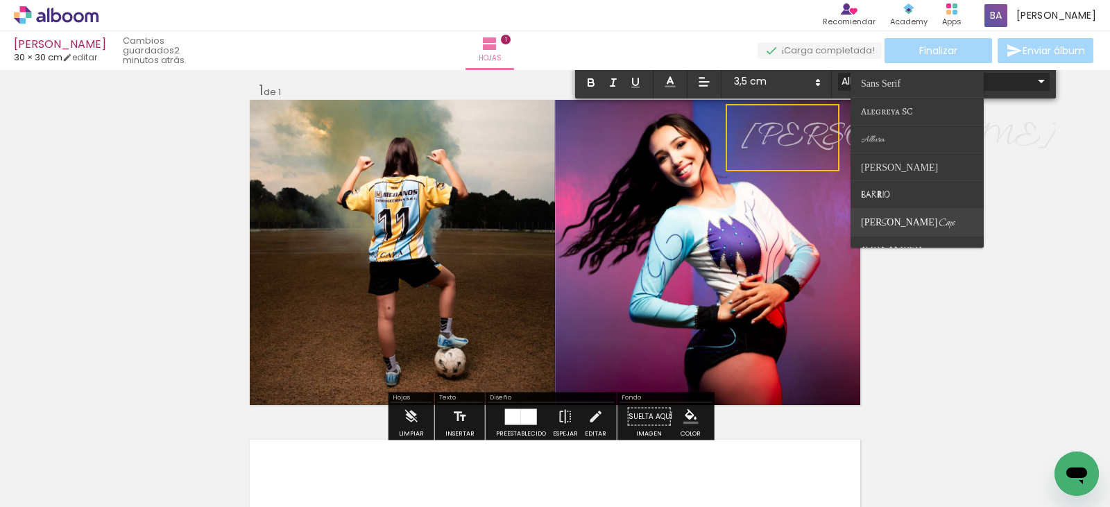
click at [914, 215] on paper-item at bounding box center [917, 223] width 133 height 28
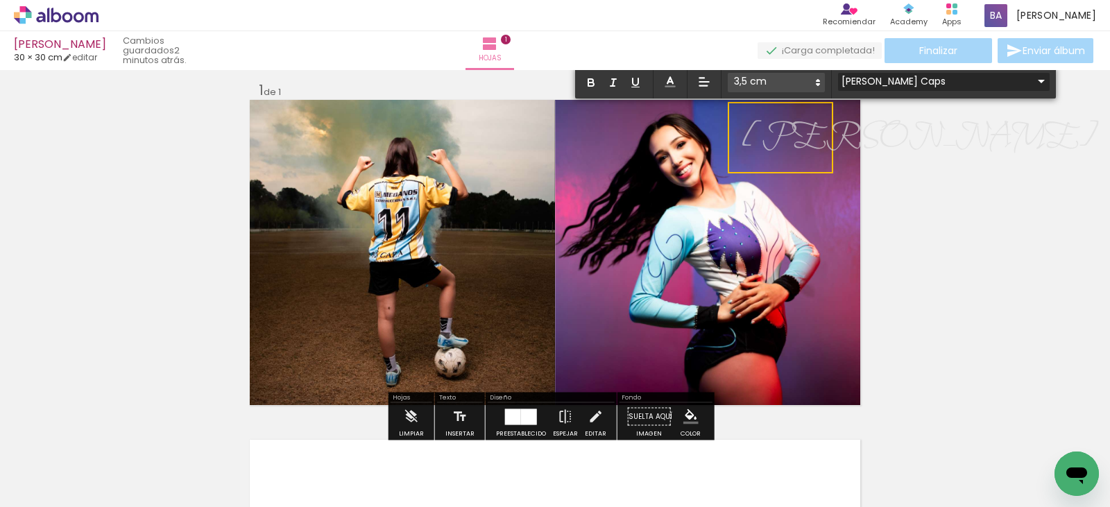
click at [922, 87] on input "[PERSON_NAME] Caps" at bounding box center [935, 81] width 195 height 15
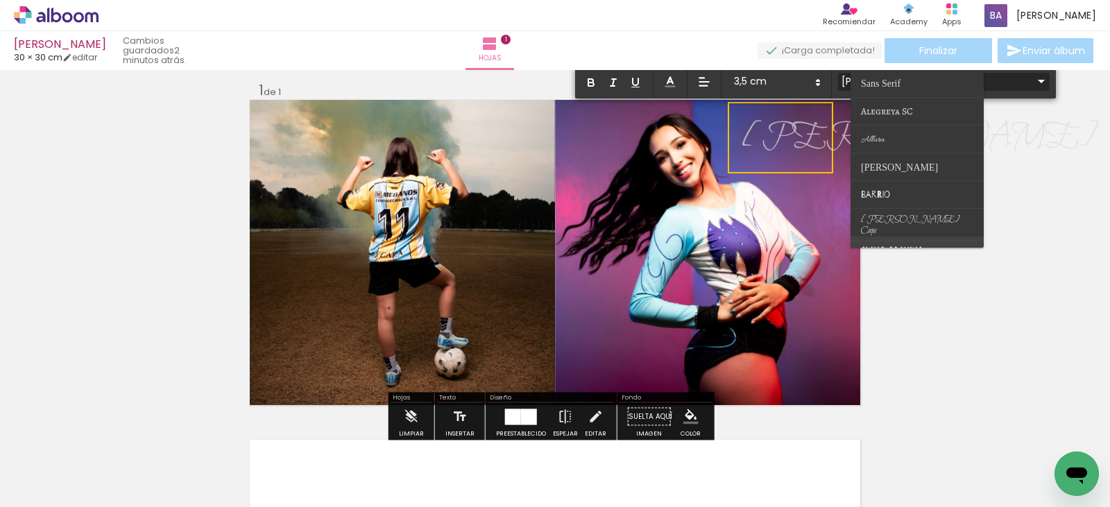
scroll to position [69, 0]
click at [914, 233] on paper-item at bounding box center [917, 237] width 133 height 28
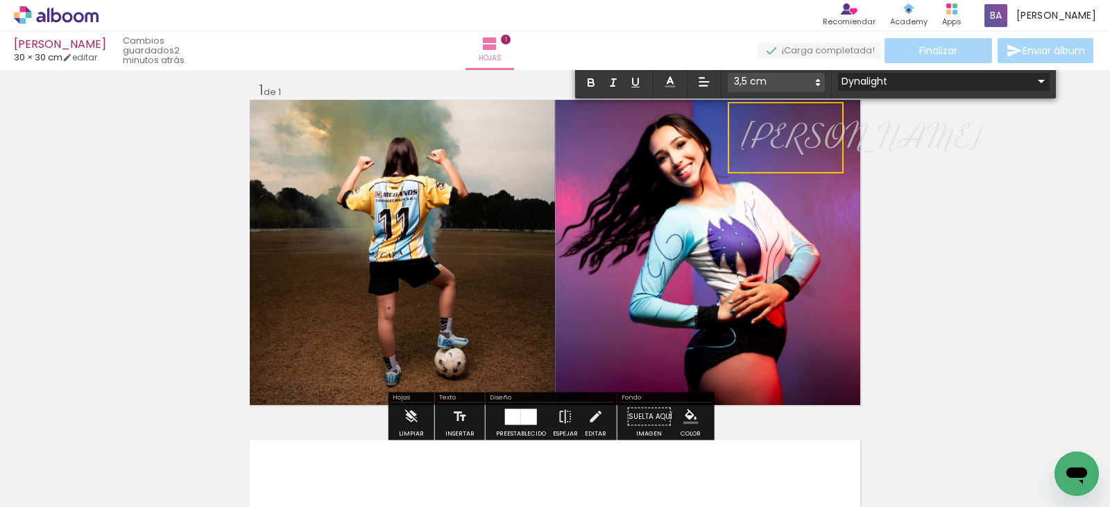
click at [930, 85] on input "Dynalight" at bounding box center [935, 81] width 195 height 15
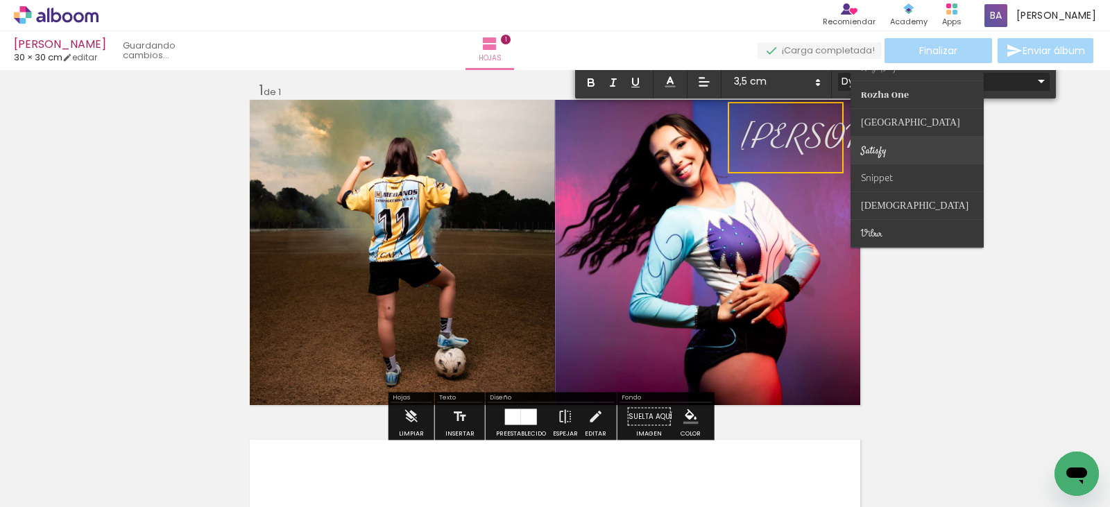
scroll to position [475, 0]
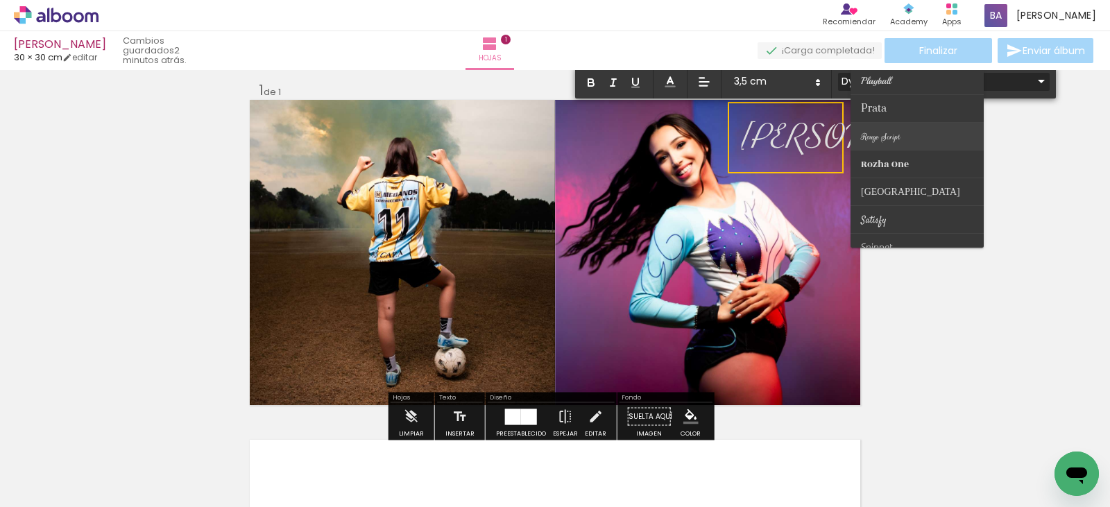
click at [916, 128] on paper-item at bounding box center [917, 137] width 133 height 28
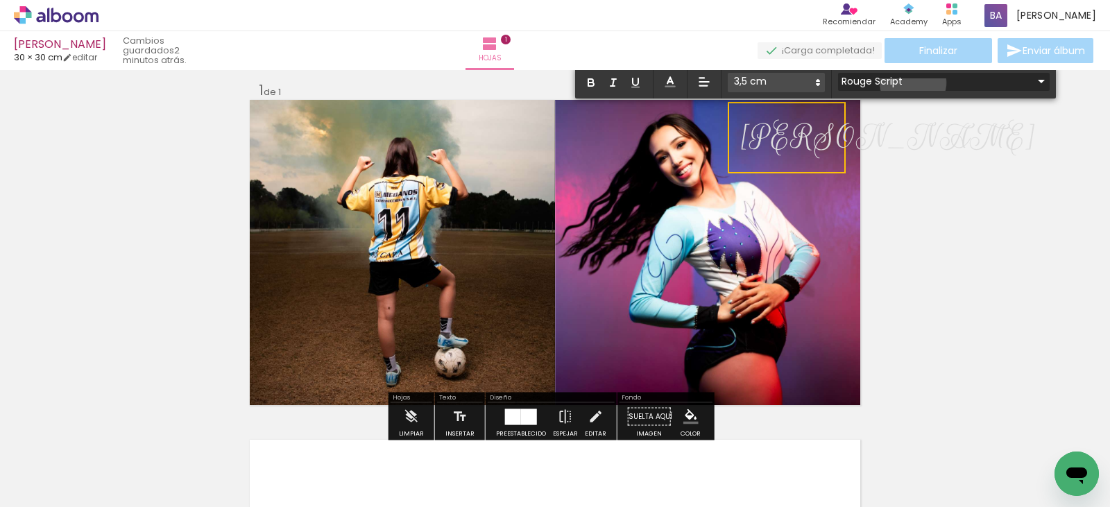
click at [913, 83] on input "Rouge Script" at bounding box center [935, 81] width 195 height 15
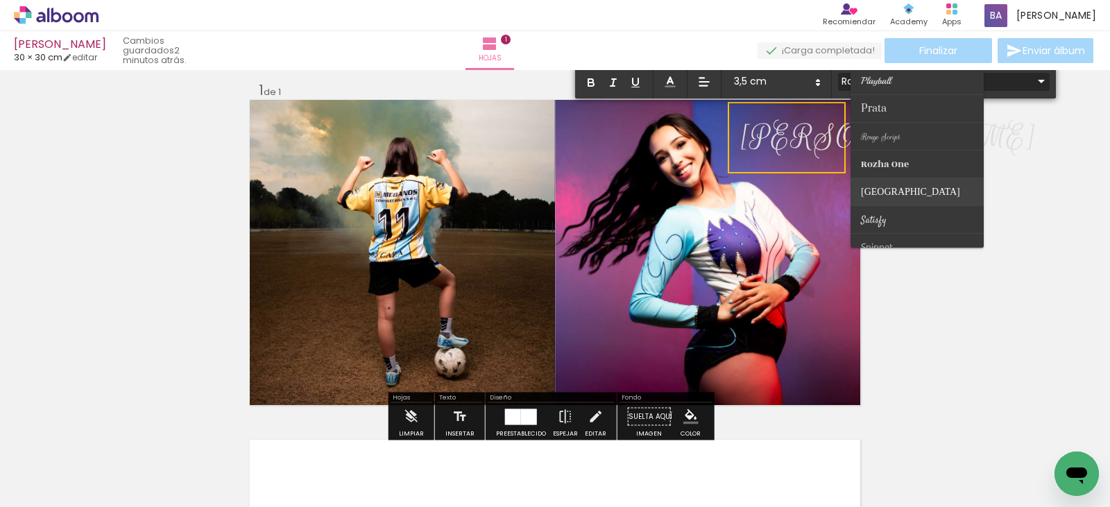
scroll to position [405, 0]
click at [925, 199] on paper-item at bounding box center [917, 206] width 133 height 28
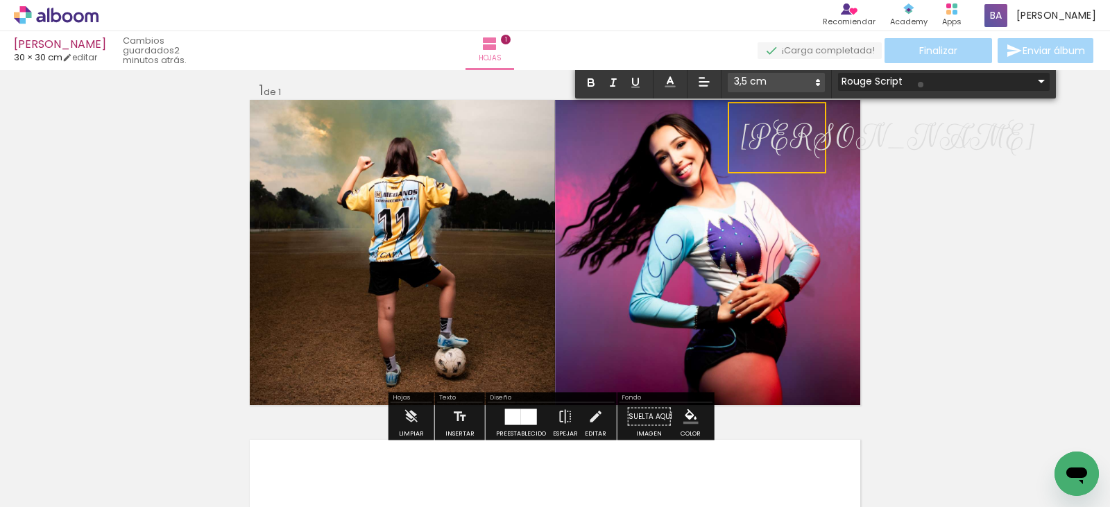
click at [921, 85] on input "Rouge Script" at bounding box center [935, 81] width 195 height 15
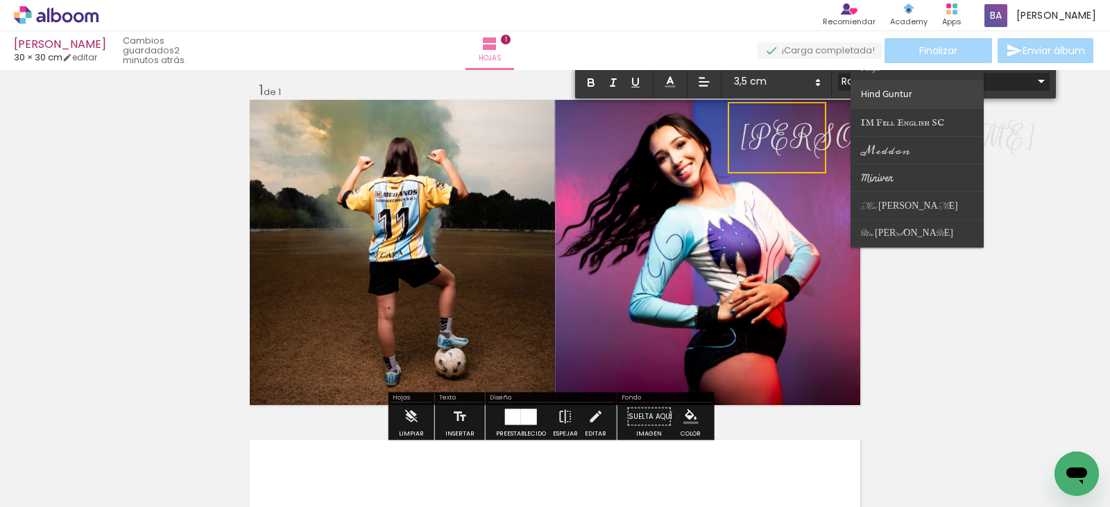
scroll to position [197, 0]
click at [898, 102] on paper-item at bounding box center [917, 109] width 133 height 28
type input "Dynalight"
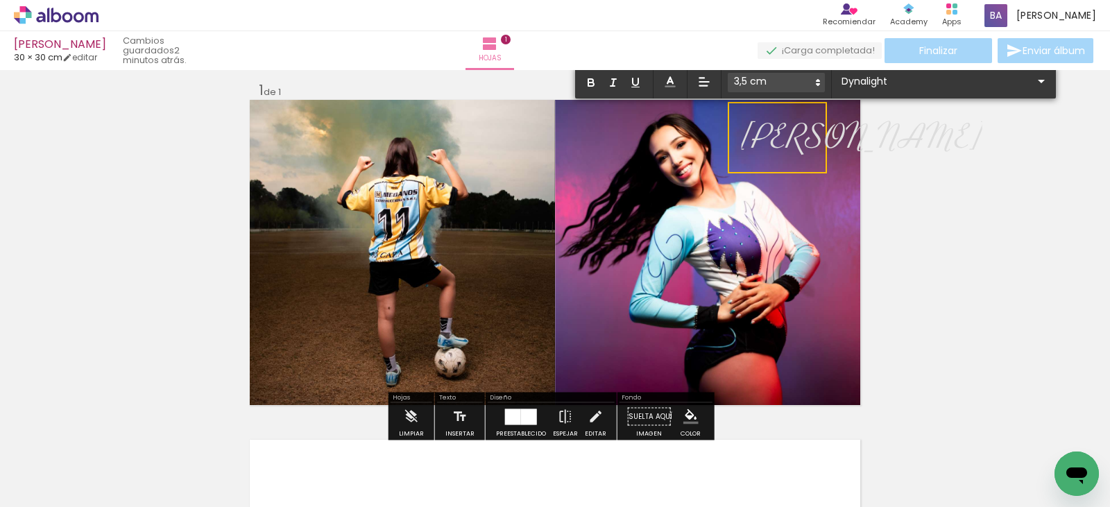
click at [967, 196] on div "Insertar hoja 1 de 1" at bounding box center [555, 405] width 1110 height 681
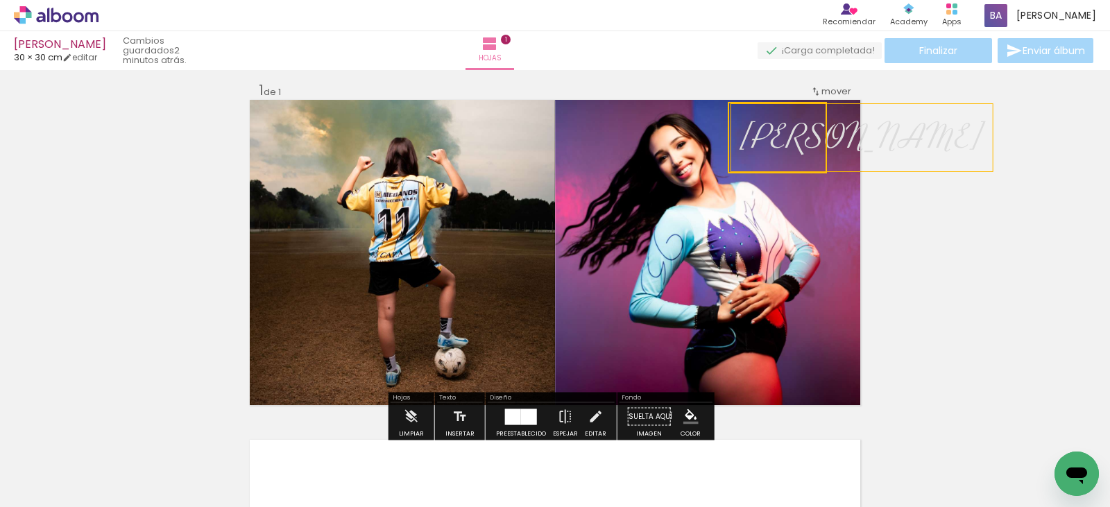
click at [807, 119] on quentale-selection at bounding box center [777, 137] width 99 height 71
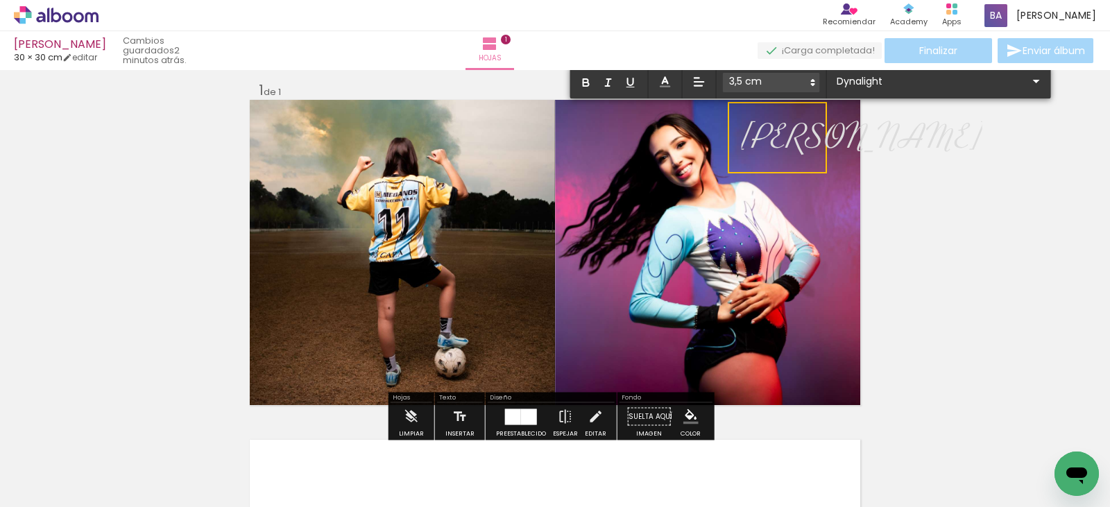
click at [790, 79] on span at bounding box center [771, 82] width 97 height 19
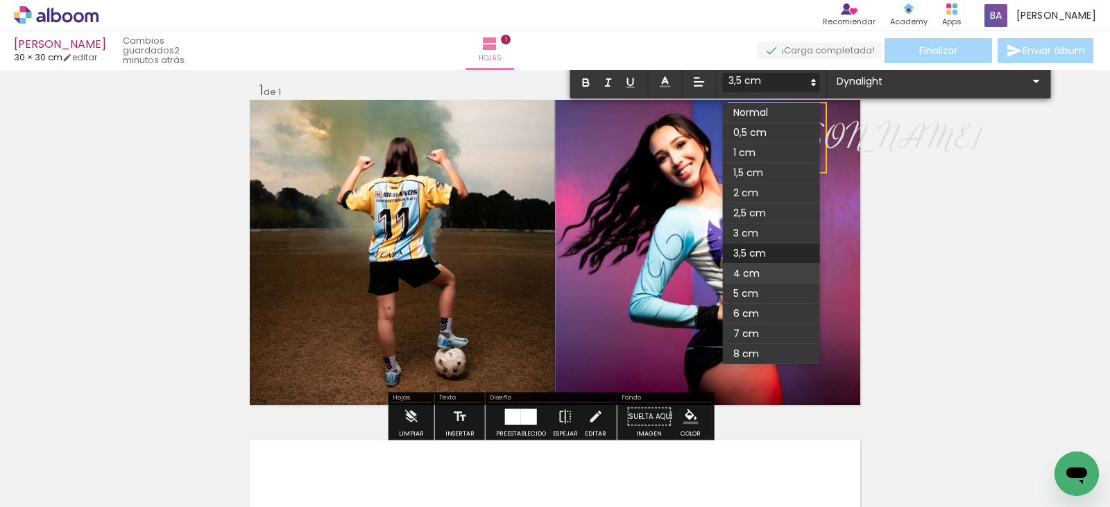
click at [783, 273] on span at bounding box center [771, 274] width 97 height 20
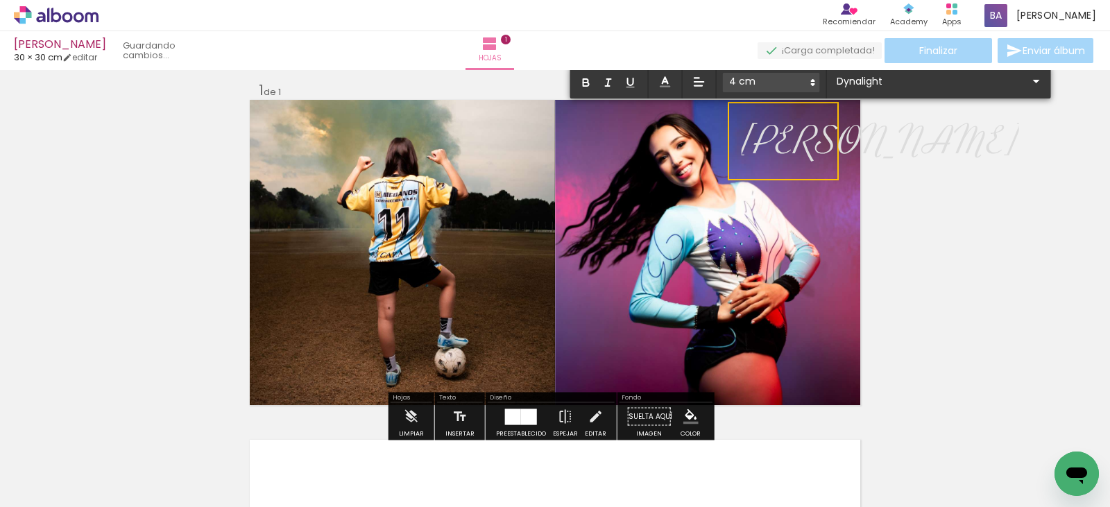
click at [940, 221] on div "Insertar hoja 1 de 1" at bounding box center [555, 405] width 1110 height 681
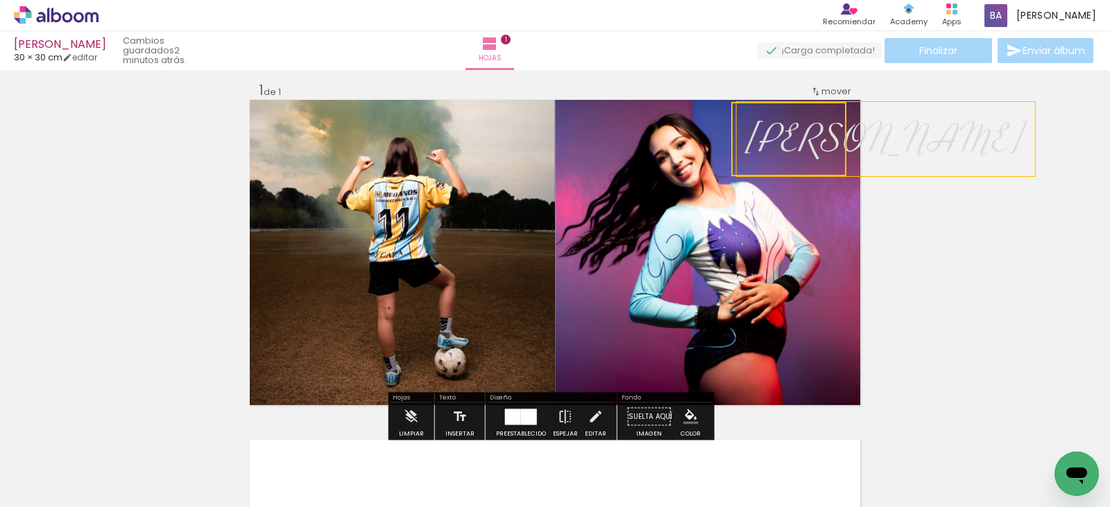
click at [786, 113] on quentale-selection at bounding box center [788, 139] width 115 height 74
click at [1040, 216] on div "Insertar hoja 1 de 1" at bounding box center [555, 405] width 1110 height 681
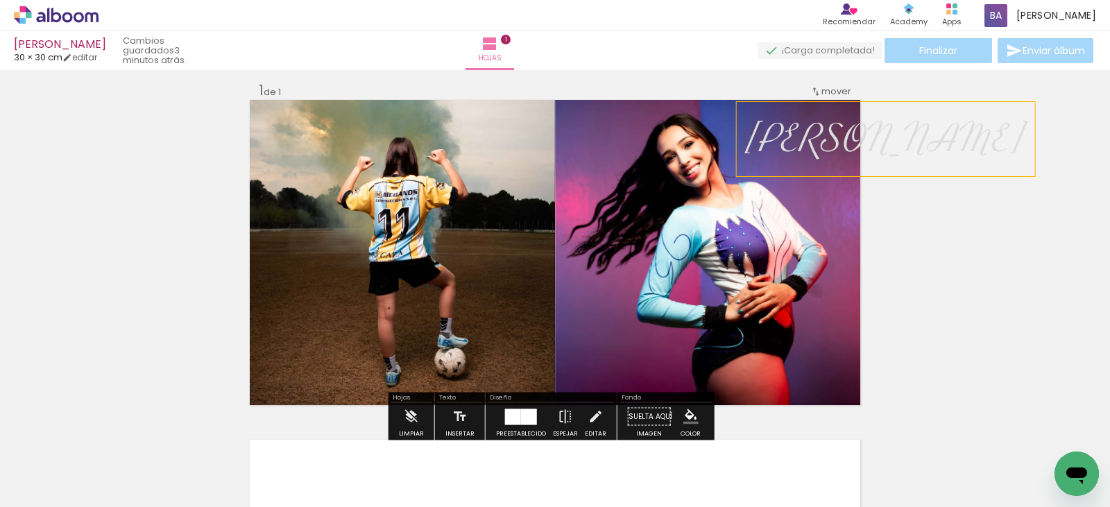
click at [973, 275] on div "Insertar hoja 1 de 1" at bounding box center [555, 405] width 1110 height 681
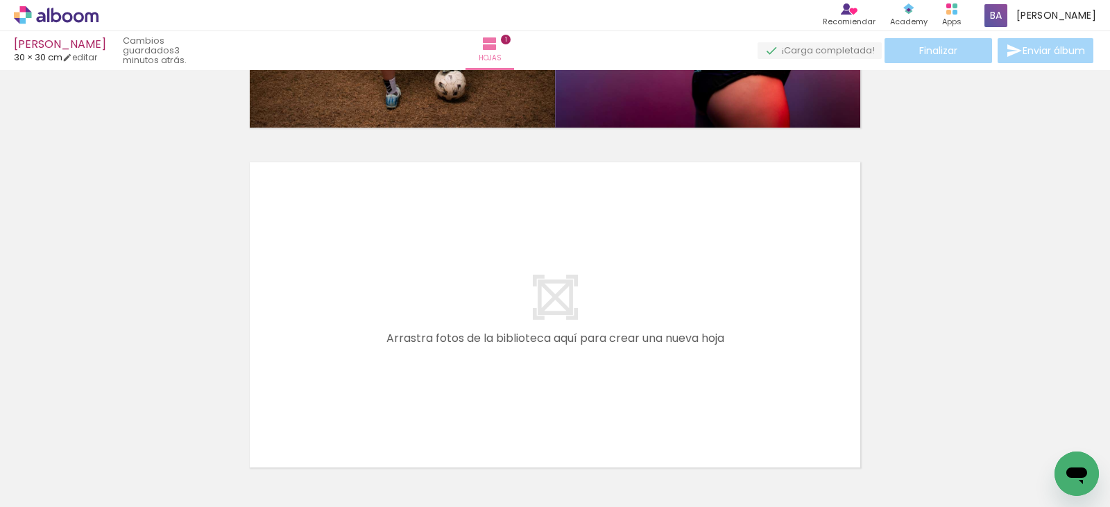
scroll to position [0, 242]
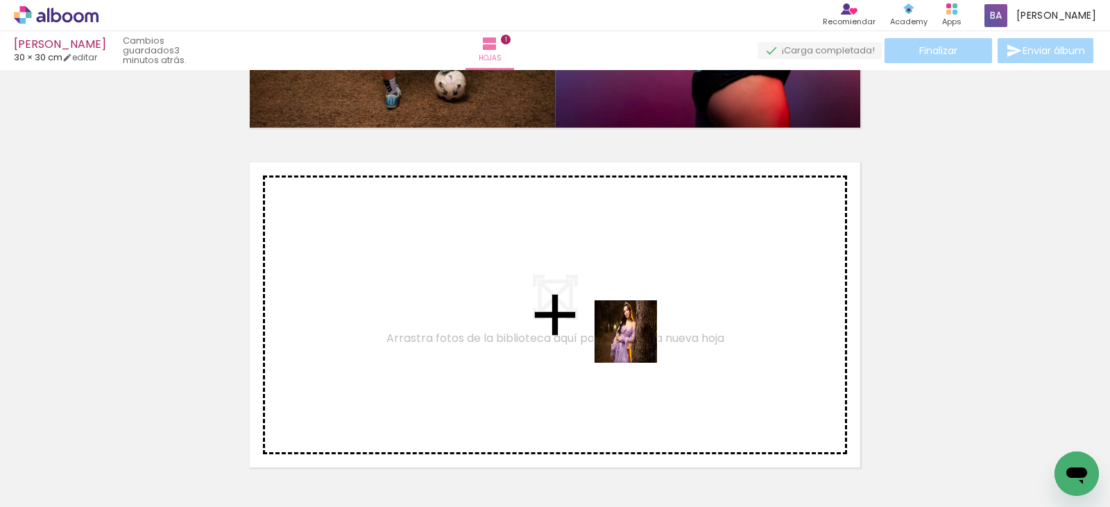
drag, startPoint x: 919, startPoint y: 472, endPoint x: 605, endPoint y: 334, distance: 343.0
click at [605, 334] on quentale-workspace at bounding box center [555, 253] width 1110 height 507
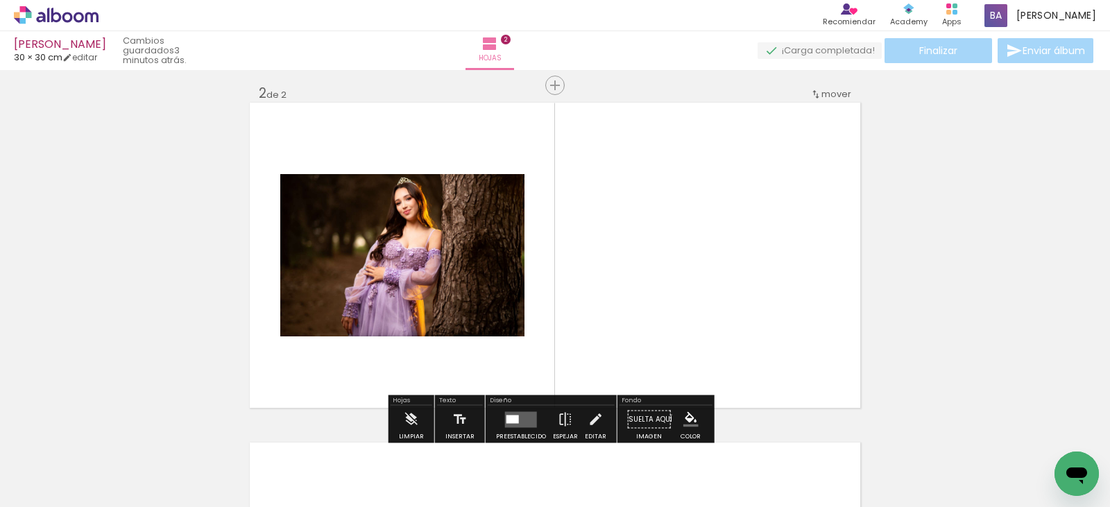
scroll to position [358, 0]
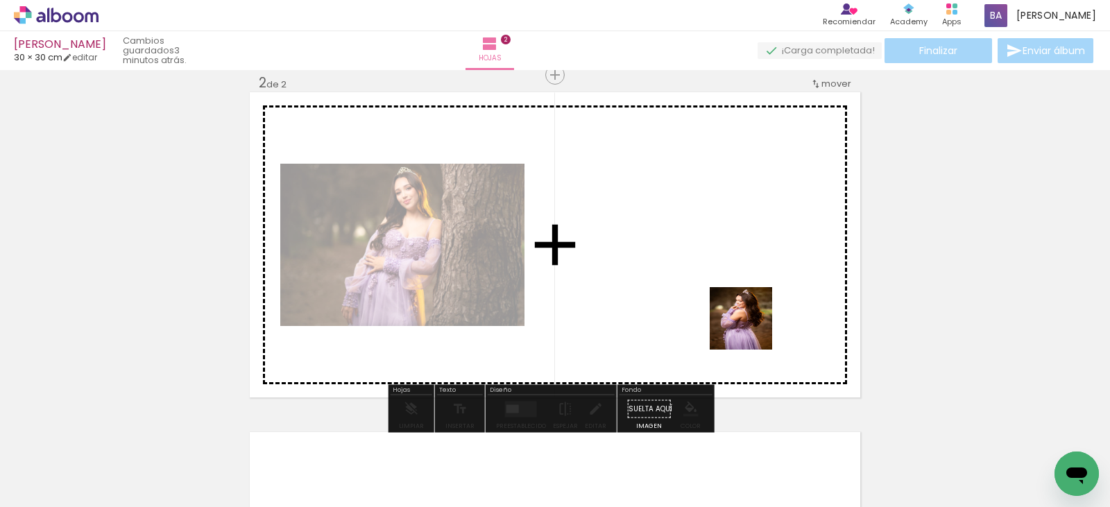
drag, startPoint x: 755, startPoint y: 471, endPoint x: 728, endPoint y: 243, distance: 229.8
click at [731, 248] on quentale-workspace at bounding box center [555, 253] width 1110 height 507
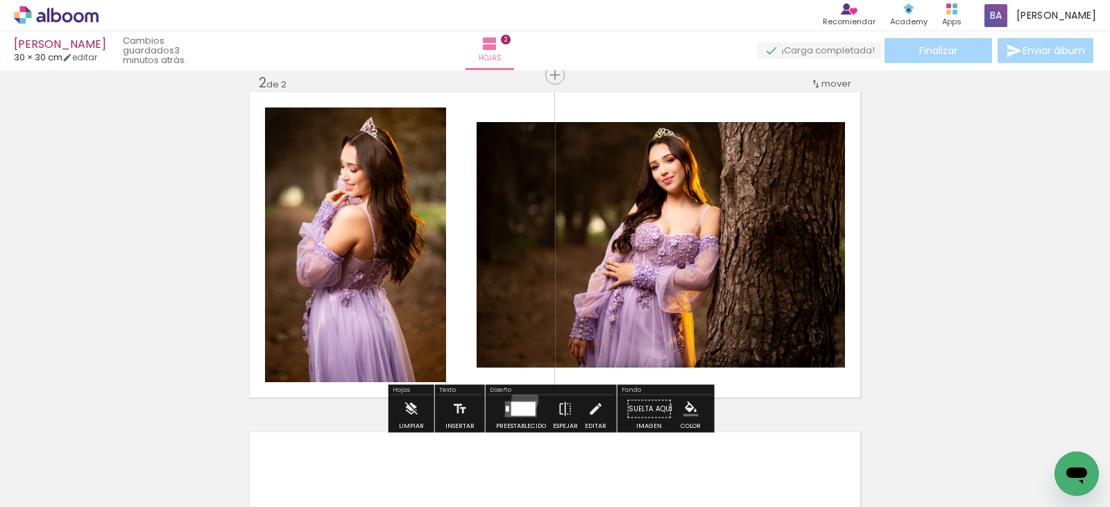
click at [522, 400] on div at bounding box center [520, 409] width 37 height 28
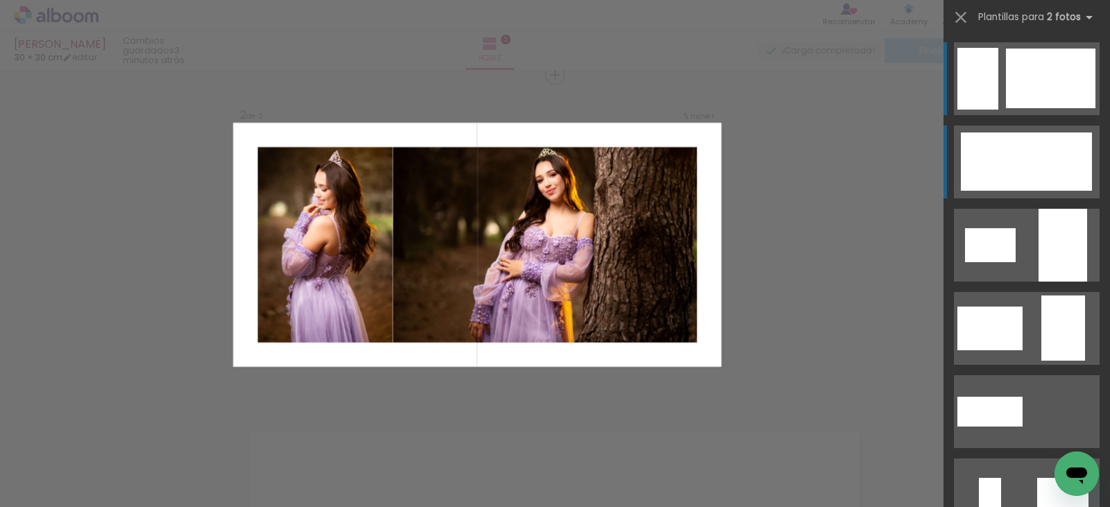
click at [1029, 162] on div at bounding box center [1046, 162] width 92 height 58
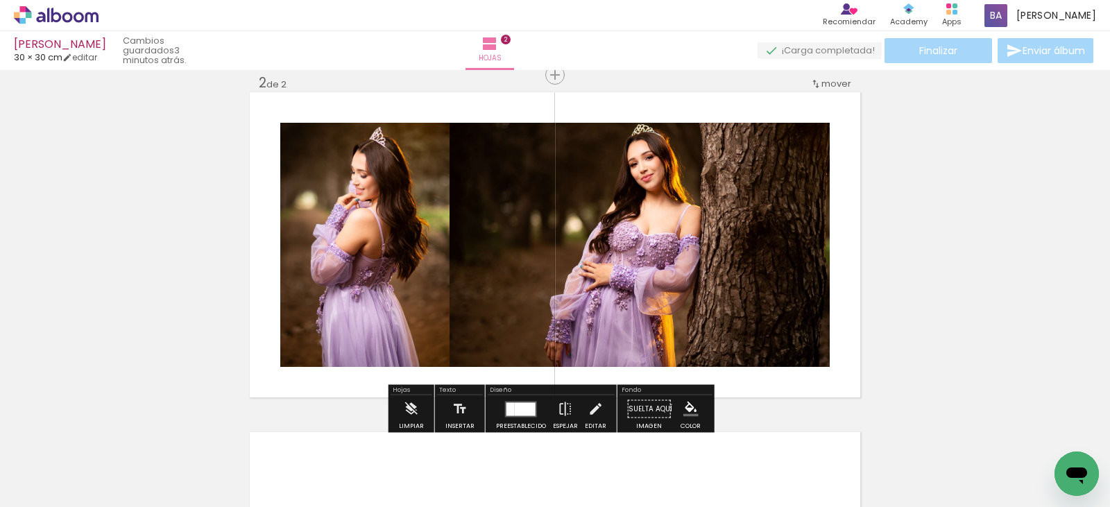
scroll to position [566, 0]
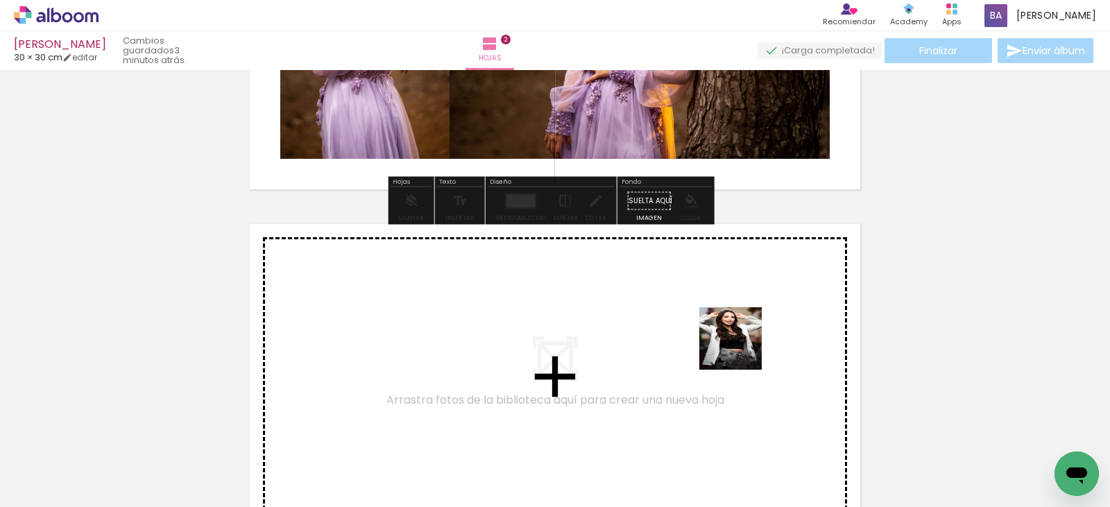
drag, startPoint x: 1043, startPoint y: 459, endPoint x: 739, endPoint y: 348, distance: 323.5
click at [739, 348] on quentale-workspace at bounding box center [555, 253] width 1110 height 507
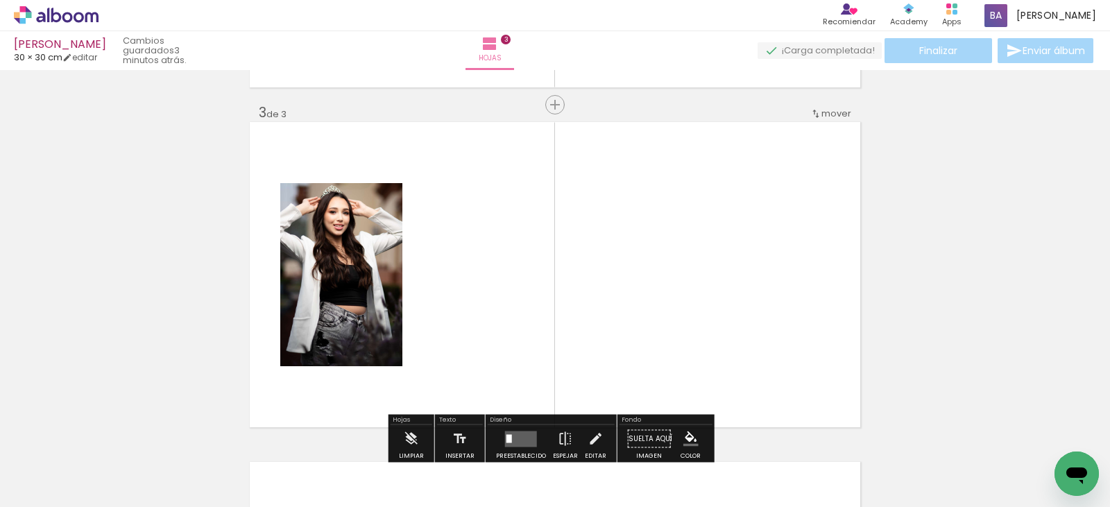
scroll to position [698, 0]
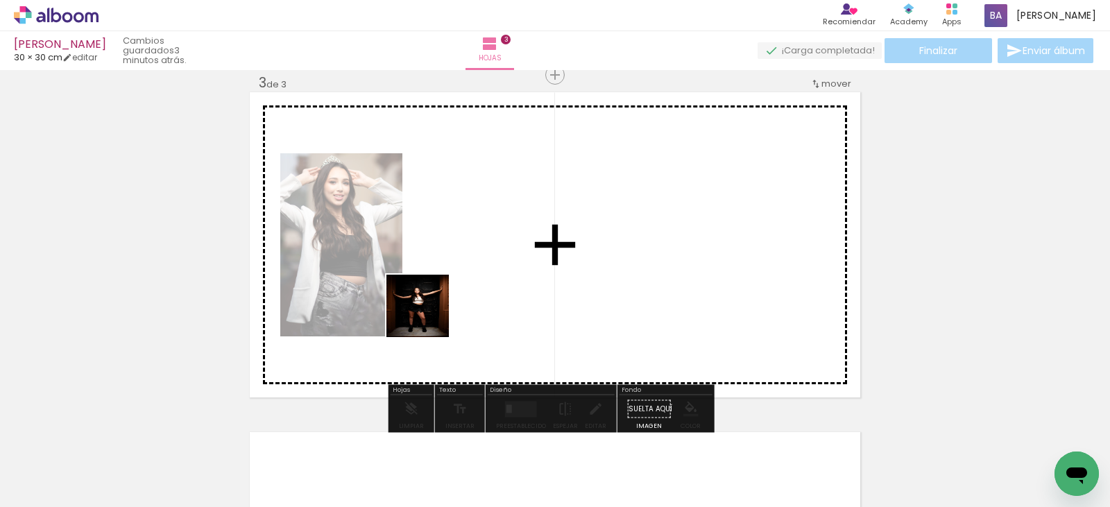
drag, startPoint x: 203, startPoint y: 472, endPoint x: 342, endPoint y: 364, distance: 175.5
click at [479, 286] on quentale-workspace at bounding box center [555, 253] width 1110 height 507
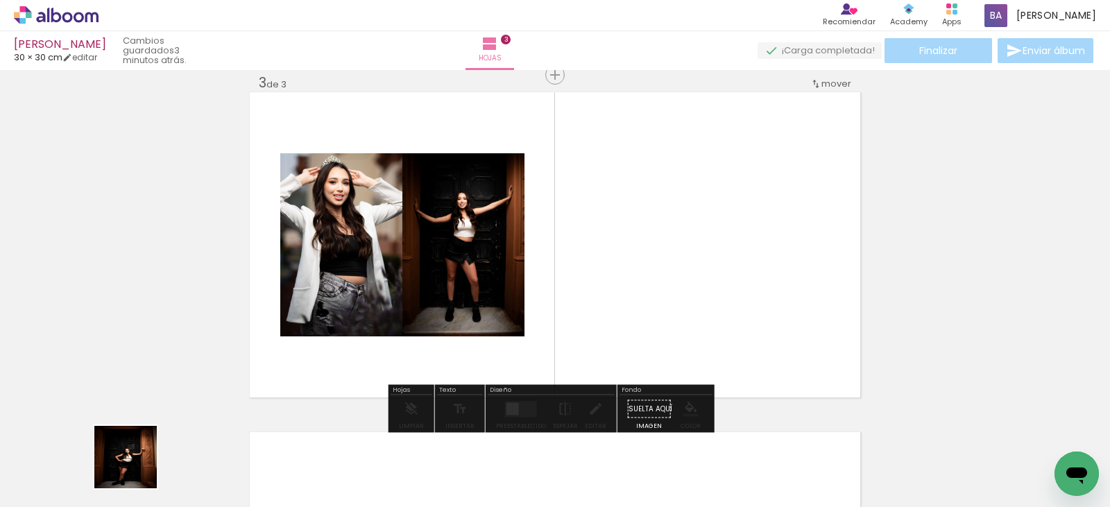
drag, startPoint x: 128, startPoint y: 472, endPoint x: 500, endPoint y: 278, distance: 419.5
click at [486, 253] on quentale-workspace at bounding box center [555, 253] width 1110 height 507
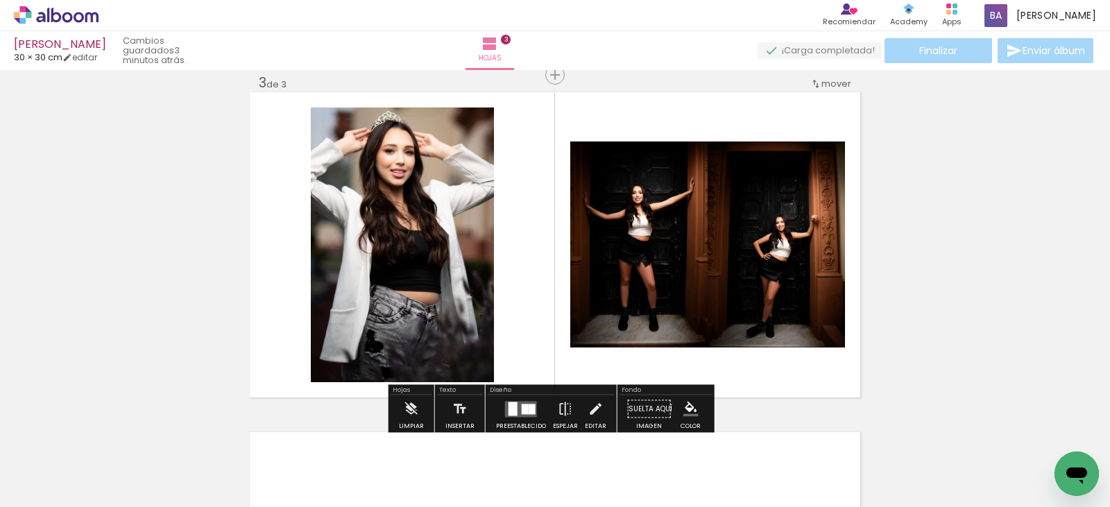
click at [509, 411] on div at bounding box center [513, 409] width 9 height 14
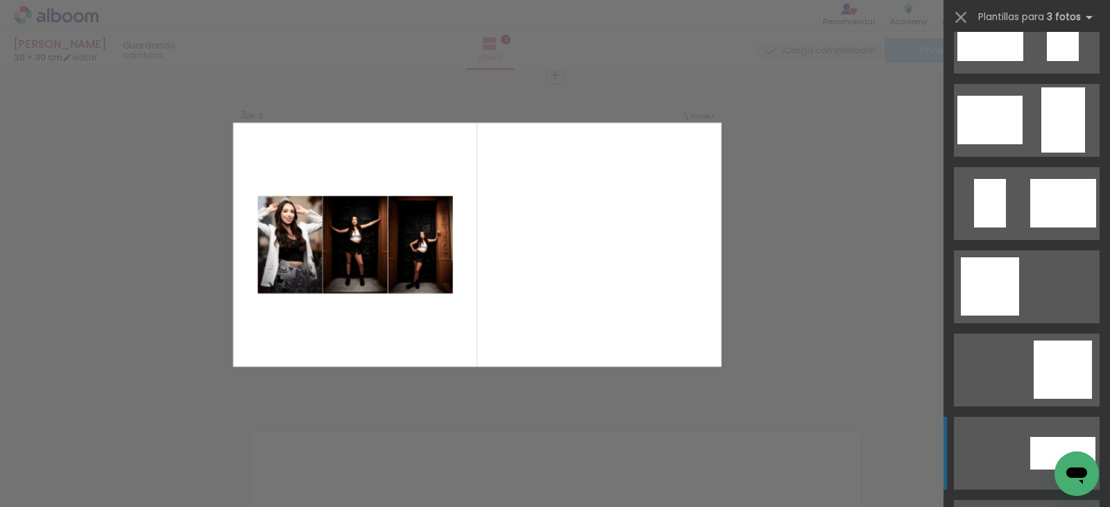
scroll to position [416, 0]
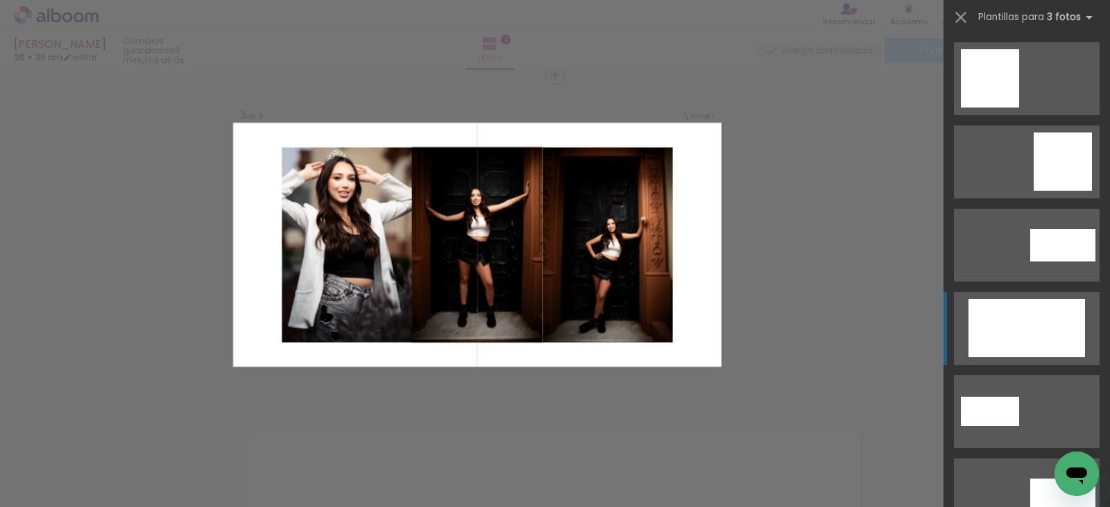
click at [1015, 325] on div at bounding box center [1026, 328] width 39 height 58
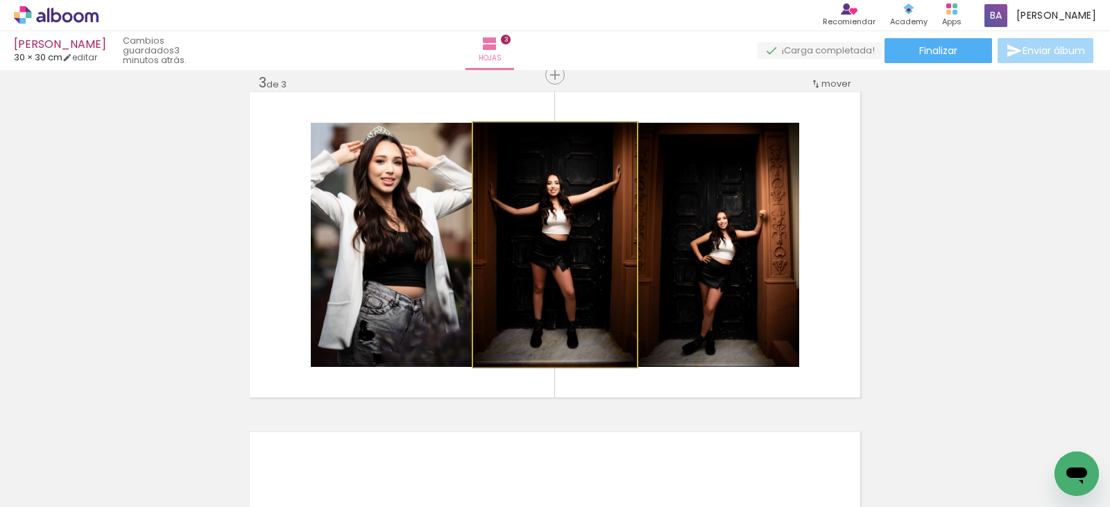
drag, startPoint x: 581, startPoint y: 261, endPoint x: 383, endPoint y: 241, distance: 199.4
click at [0, 0] on slot at bounding box center [0, 0] width 0 height 0
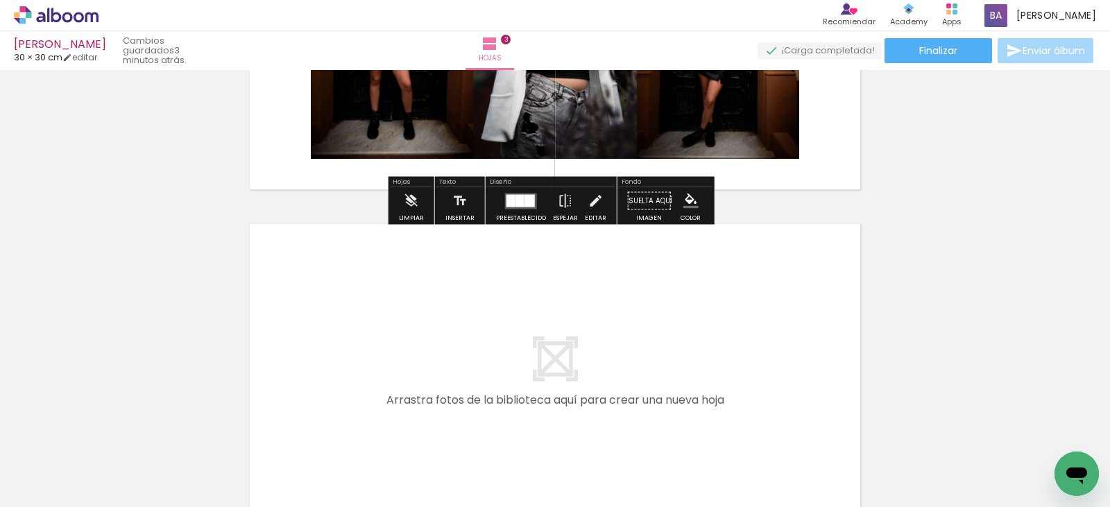
scroll to position [975, 0]
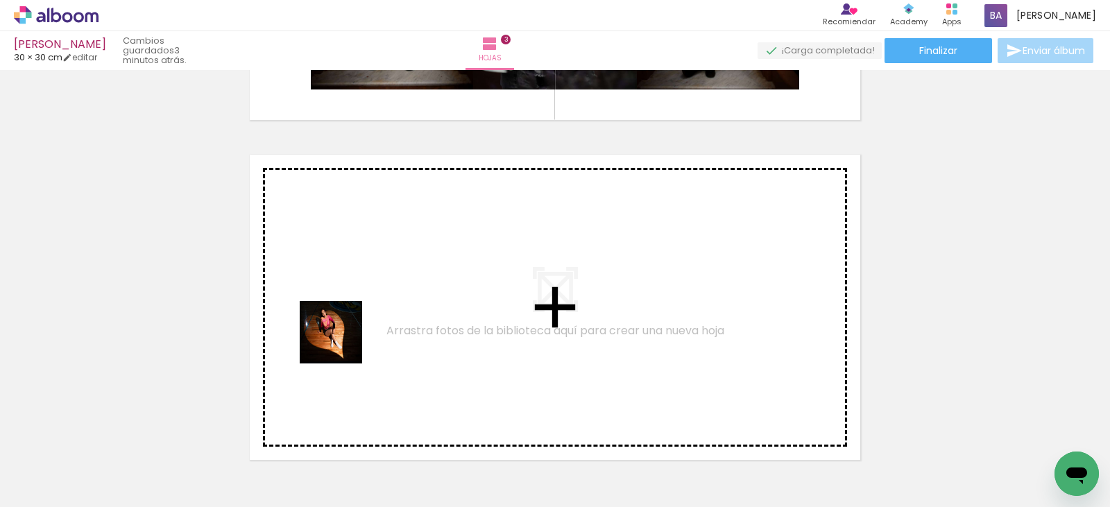
drag, startPoint x: 139, startPoint y: 461, endPoint x: 354, endPoint y: 335, distance: 248.8
click at [354, 335] on quentale-workspace at bounding box center [555, 253] width 1110 height 507
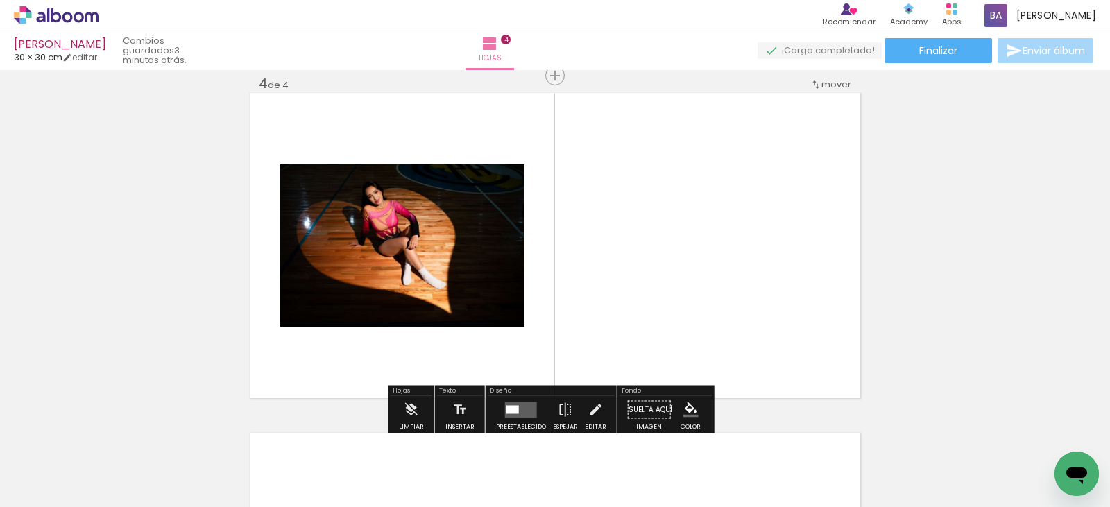
scroll to position [1038, 0]
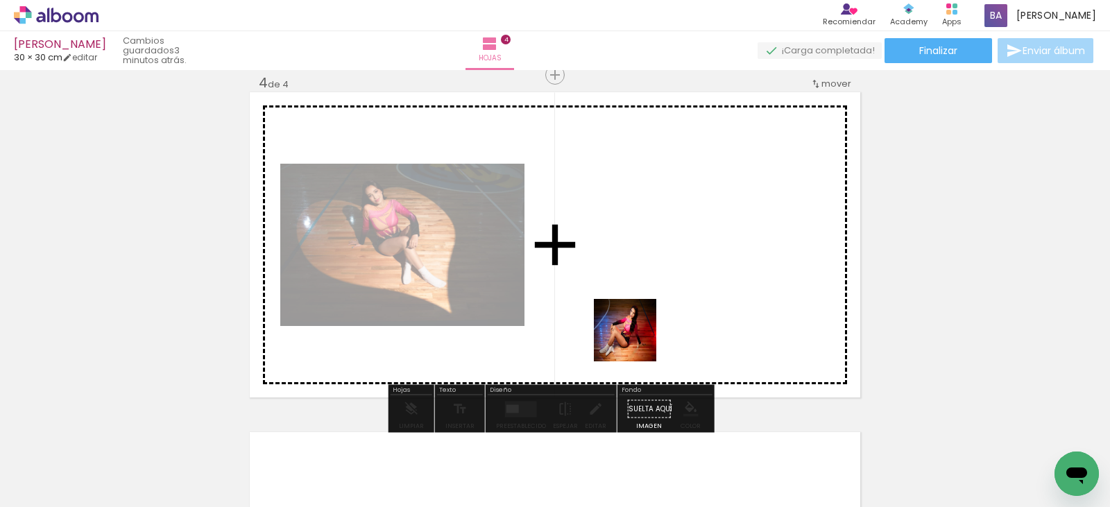
drag, startPoint x: 578, startPoint y: 432, endPoint x: 646, endPoint y: 305, distance: 144.0
click at [646, 305] on quentale-workspace at bounding box center [555, 253] width 1110 height 507
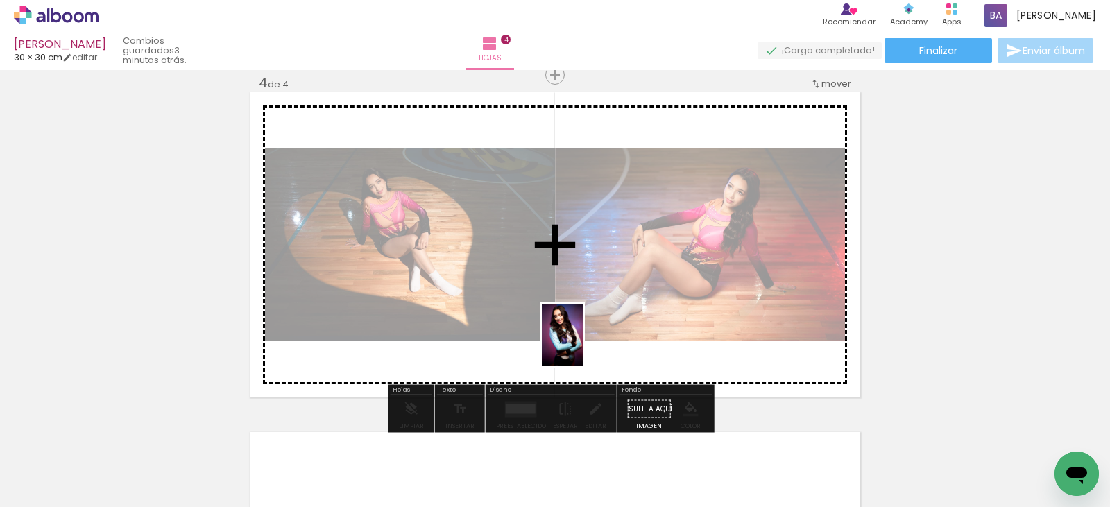
drag, startPoint x: 601, startPoint y: 474, endPoint x: 588, endPoint y: 294, distance: 180.2
click at [577, 275] on quentale-workspace at bounding box center [555, 253] width 1110 height 507
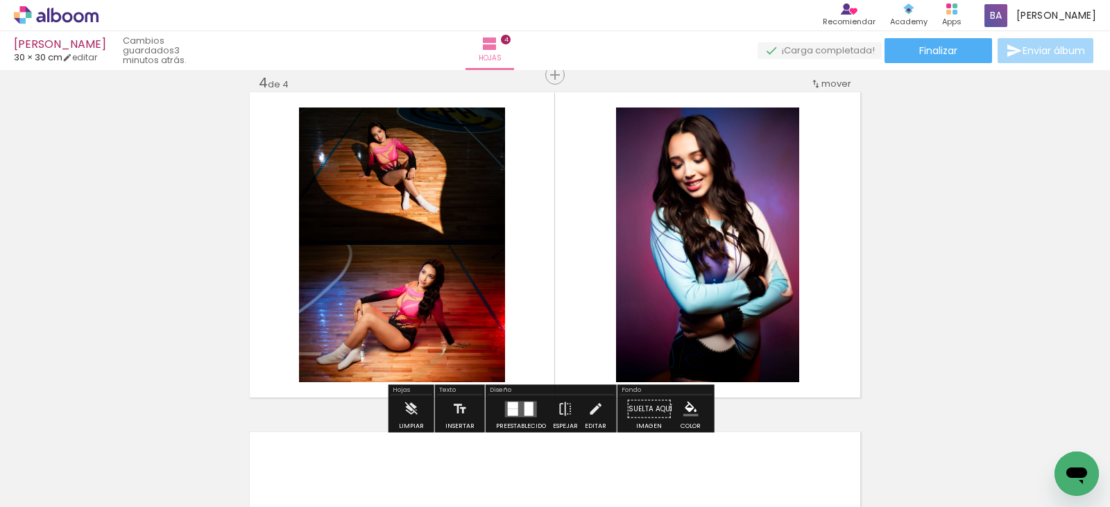
click at [524, 410] on div at bounding box center [528, 409] width 9 height 14
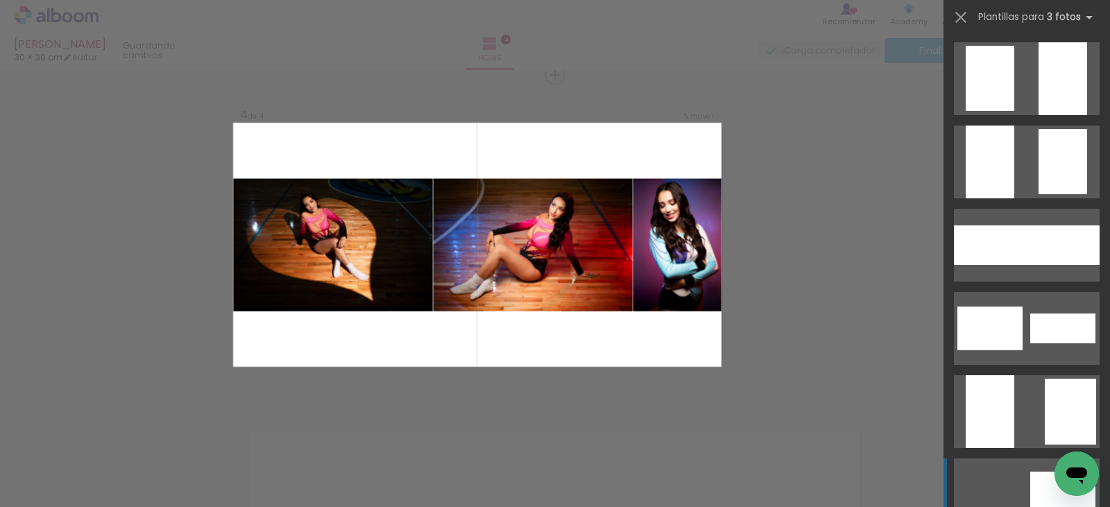
scroll to position [1873, 0]
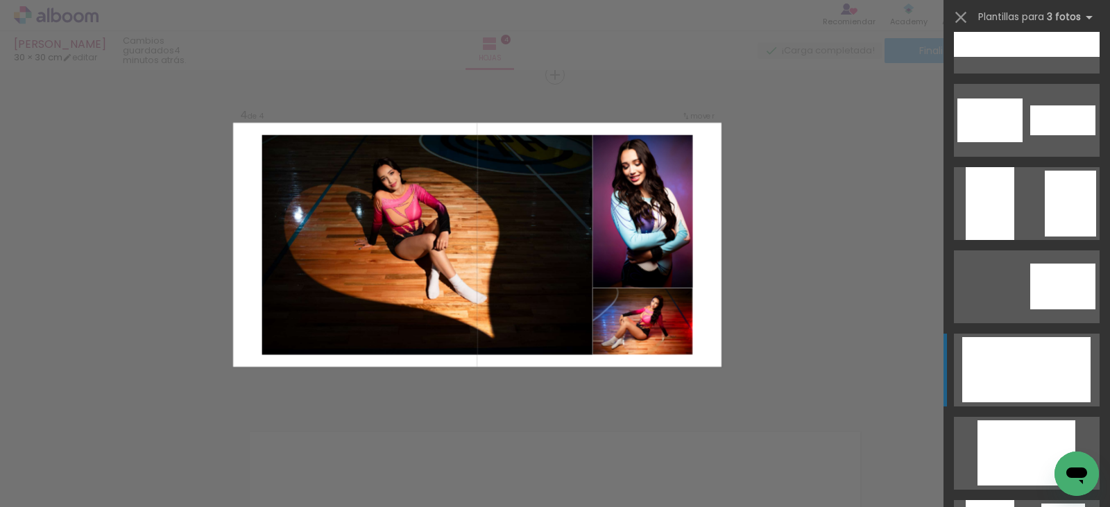
click at [1017, 359] on div at bounding box center [1013, 369] width 102 height 65
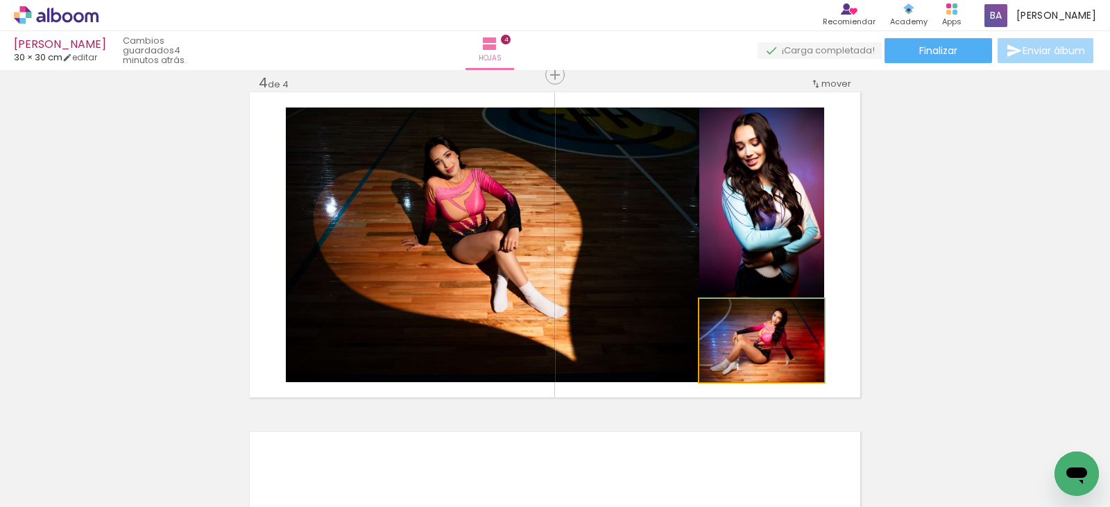
drag, startPoint x: 776, startPoint y: 374, endPoint x: 586, endPoint y: 292, distance: 207.6
click at [0, 0] on slot at bounding box center [0, 0] width 0 height 0
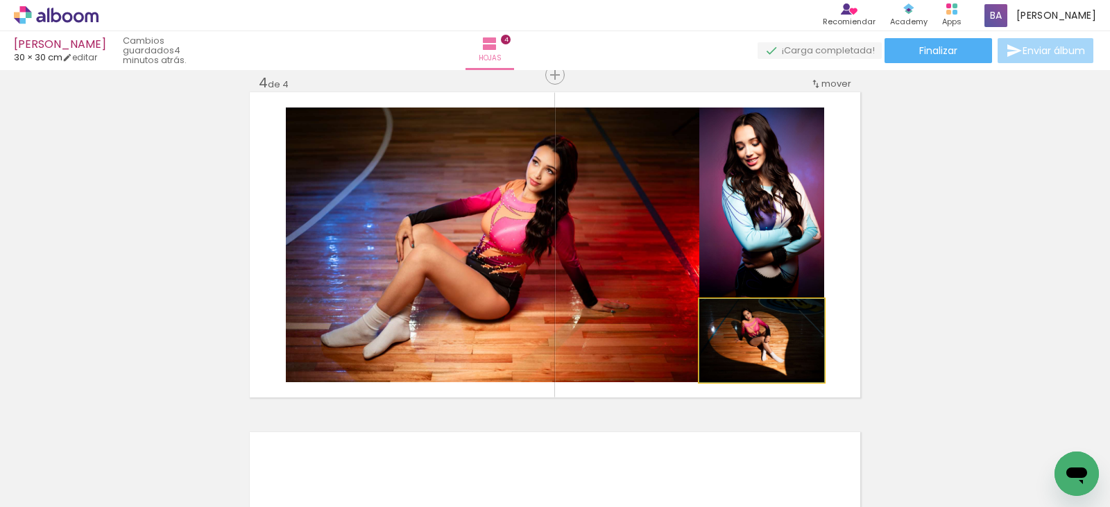
drag, startPoint x: 778, startPoint y: 352, endPoint x: 648, endPoint y: 311, distance: 136.0
click at [0, 0] on slot at bounding box center [0, 0] width 0 height 0
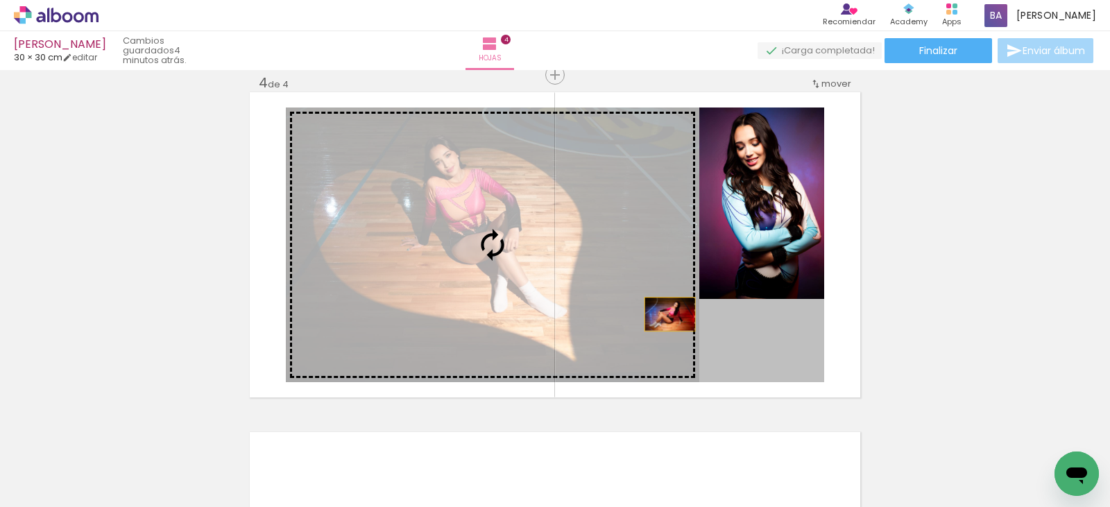
drag, startPoint x: 765, startPoint y: 344, endPoint x: 654, endPoint y: 307, distance: 116.5
click at [0, 0] on slot at bounding box center [0, 0] width 0 height 0
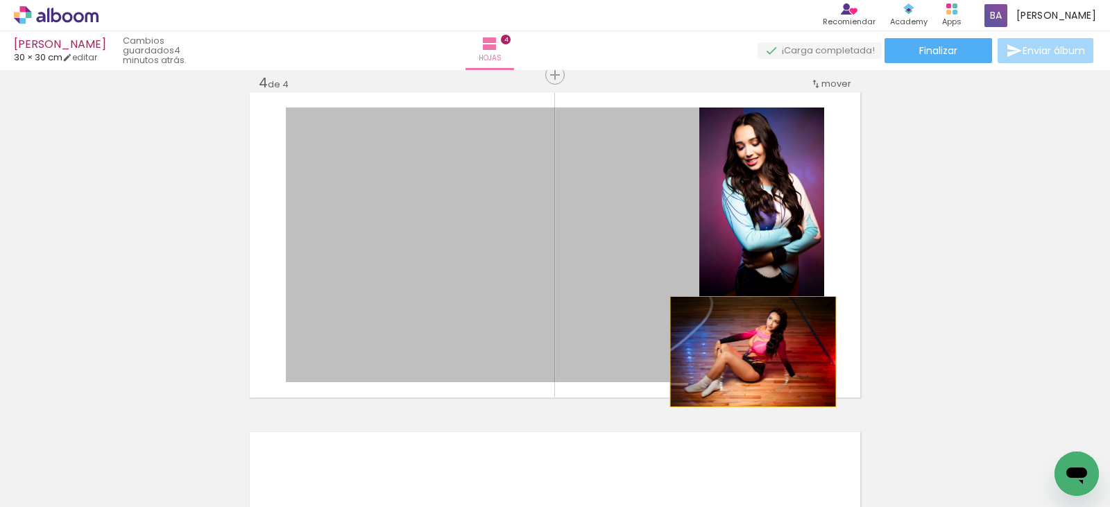
drag, startPoint x: 748, startPoint y: 352, endPoint x: 771, endPoint y: 353, distance: 23.6
click at [0, 0] on slot at bounding box center [0, 0] width 0 height 0
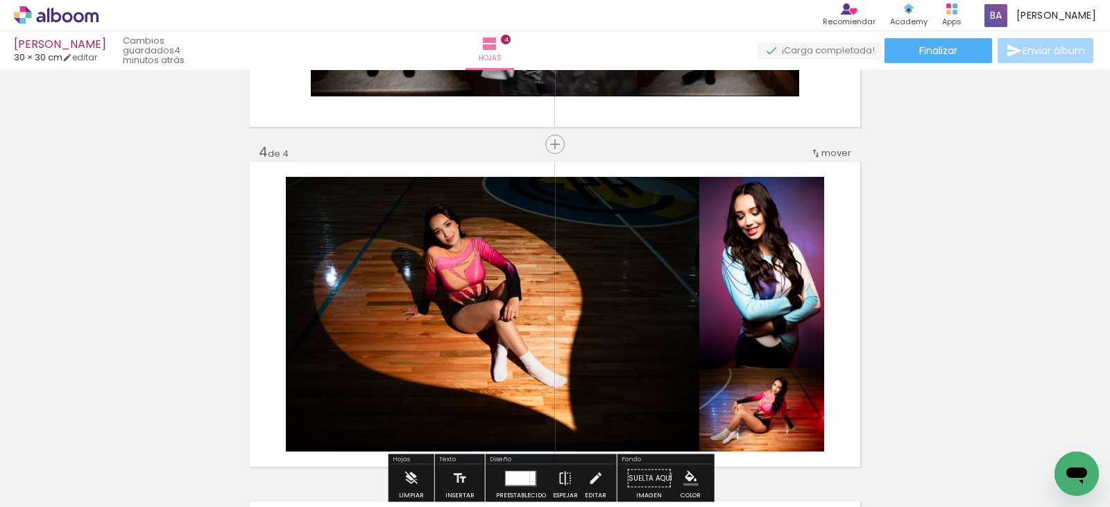
scroll to position [1246, 0]
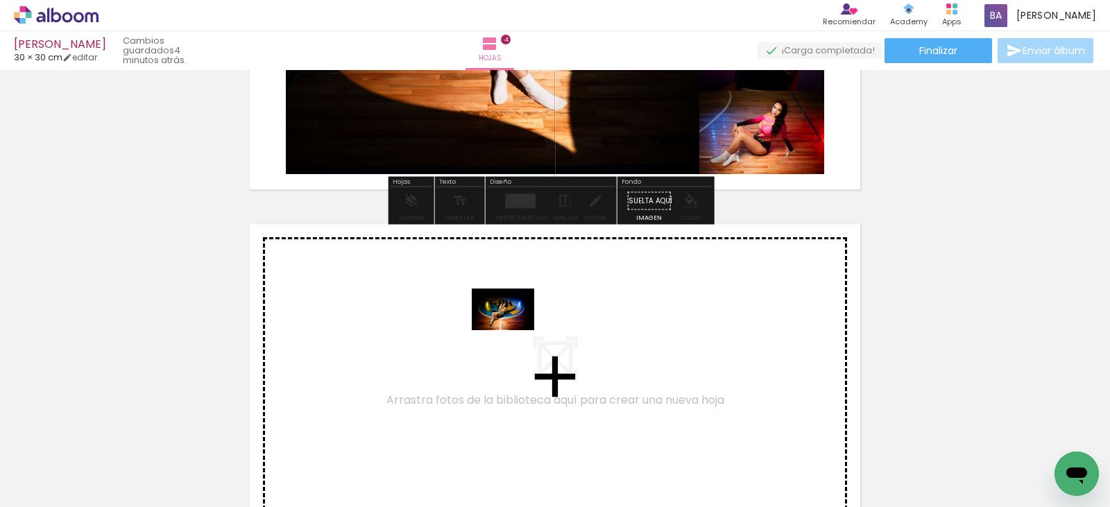
drag, startPoint x: 226, startPoint y: 459, endPoint x: 528, endPoint y: 336, distance: 325.8
click at [528, 336] on quentale-workspace at bounding box center [555, 253] width 1110 height 507
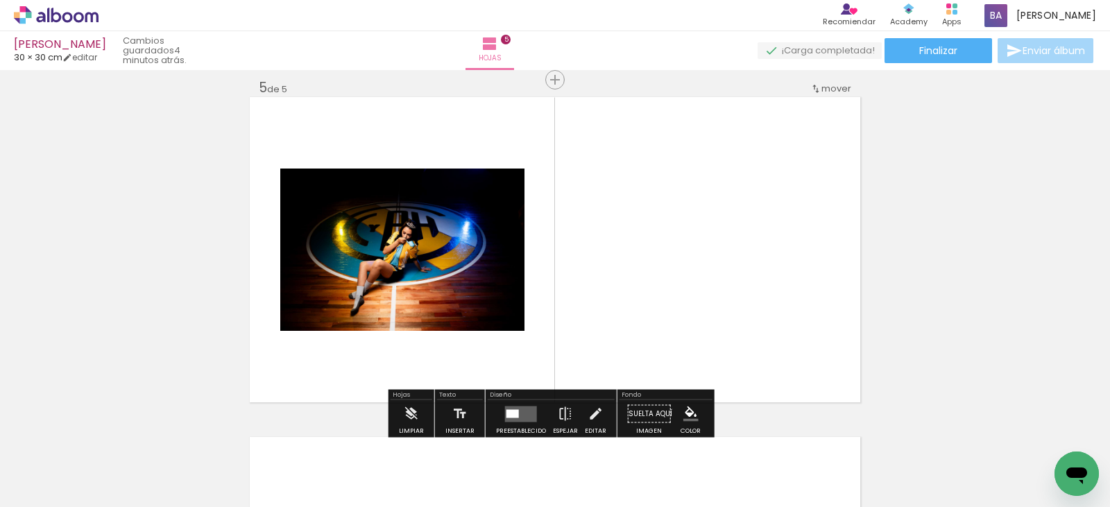
scroll to position [1378, 0]
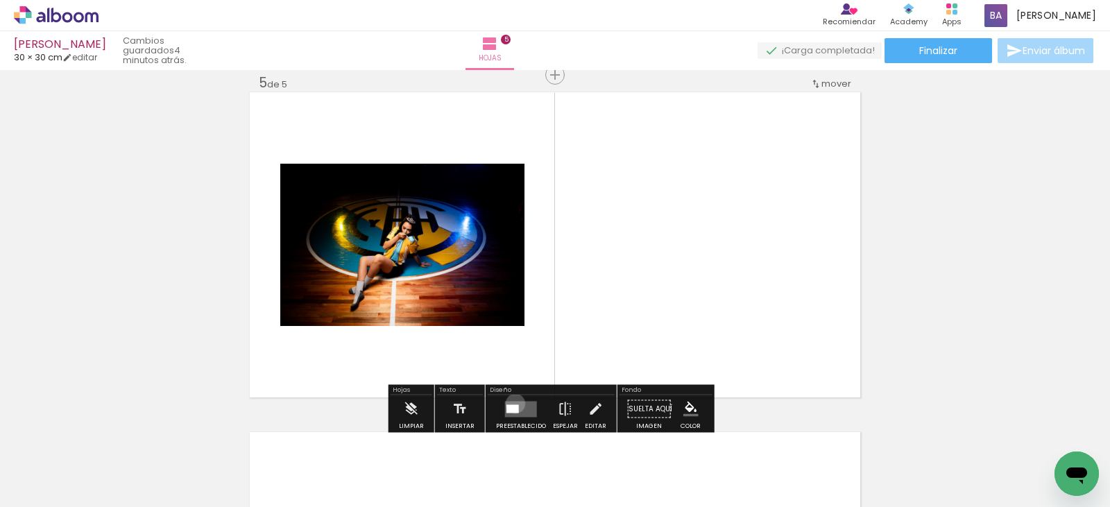
click at [512, 404] on quentale-layouter at bounding box center [521, 409] width 32 height 16
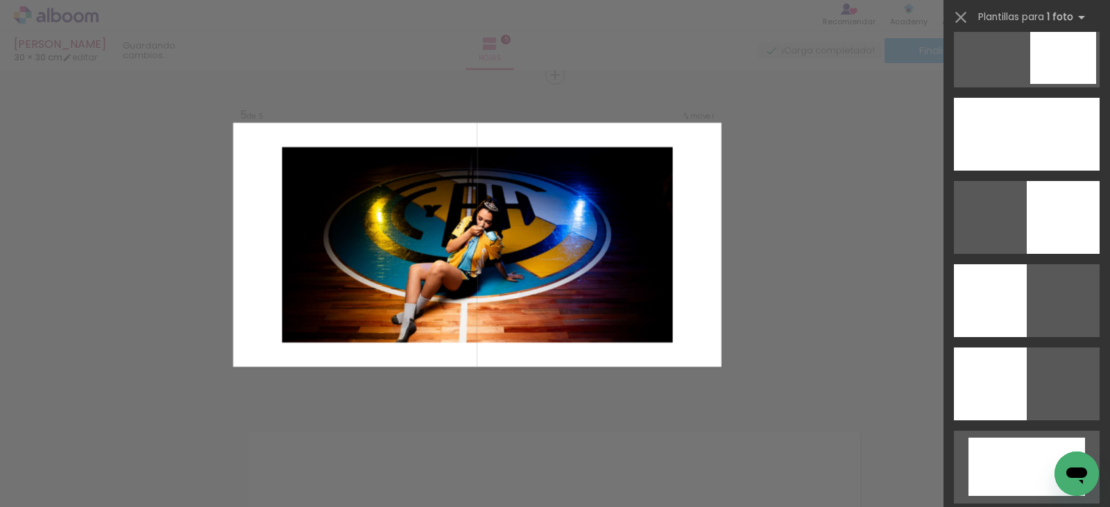
scroll to position [2151, 0]
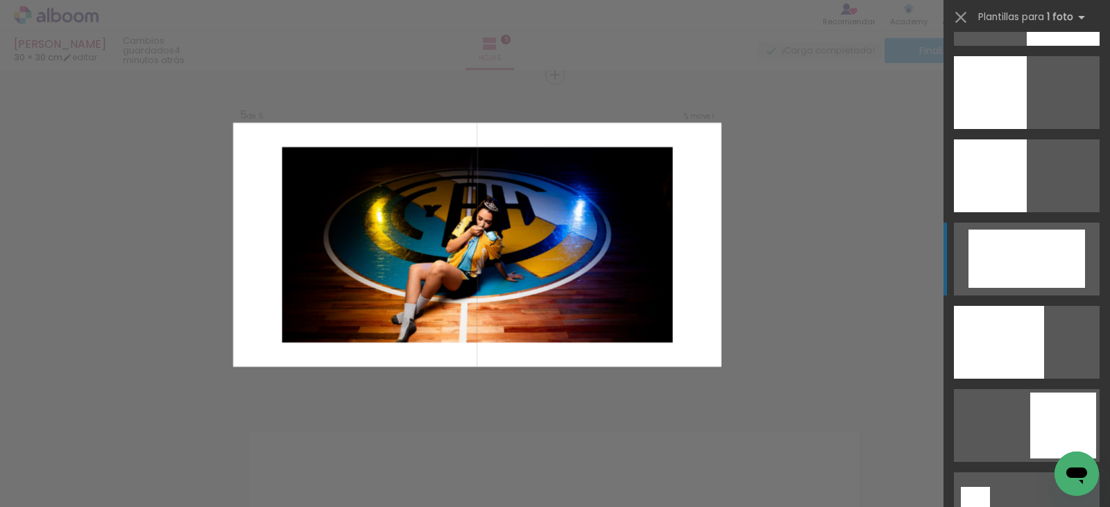
click at [1021, 243] on div at bounding box center [1027, 259] width 117 height 58
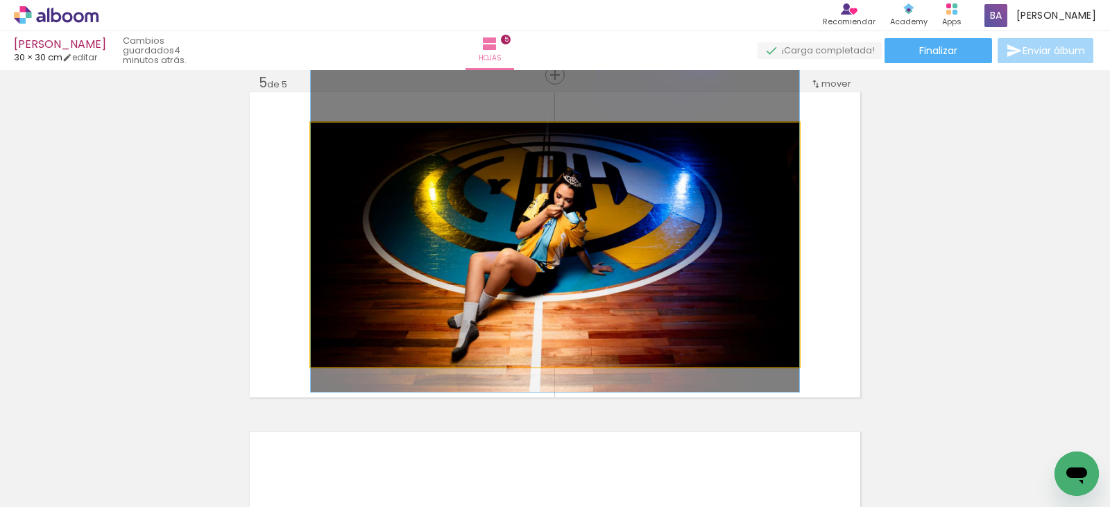
drag, startPoint x: 570, startPoint y: 290, endPoint x: 570, endPoint y: 274, distance: 16.0
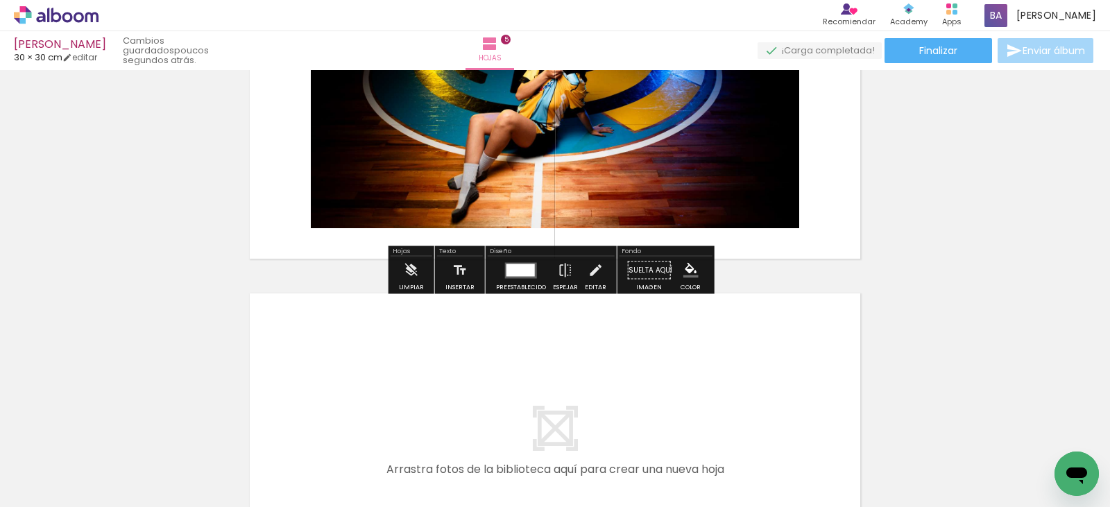
scroll to position [1586, 0]
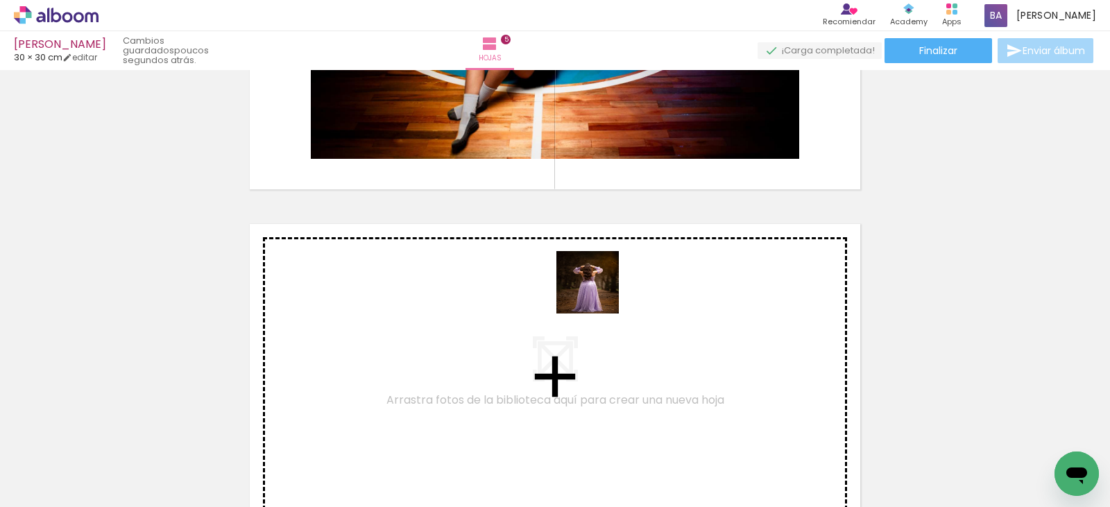
drag, startPoint x: 830, startPoint y: 469, endPoint x: 598, endPoint y: 293, distance: 291.1
click at [598, 293] on quentale-workspace at bounding box center [555, 253] width 1110 height 507
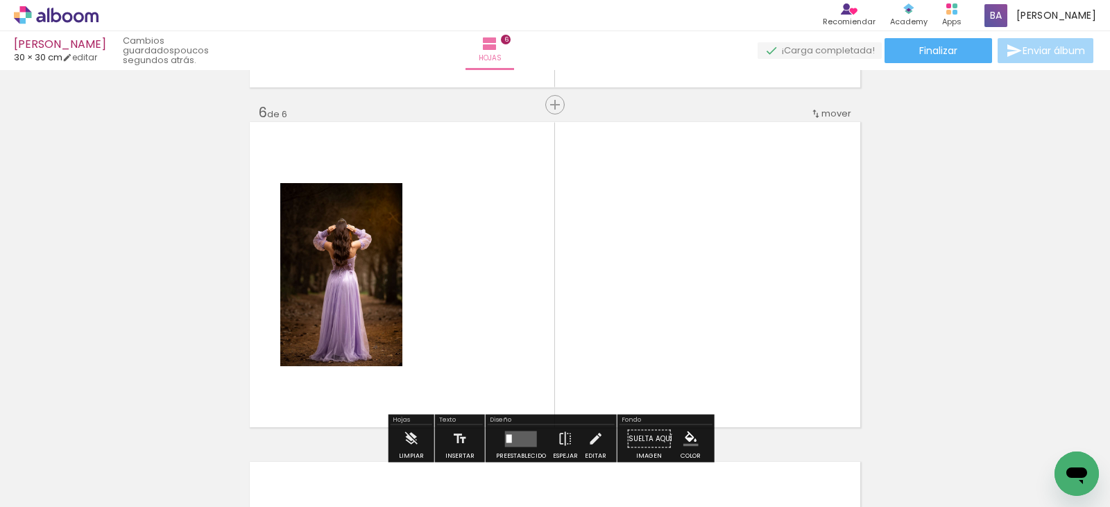
scroll to position [1718, 0]
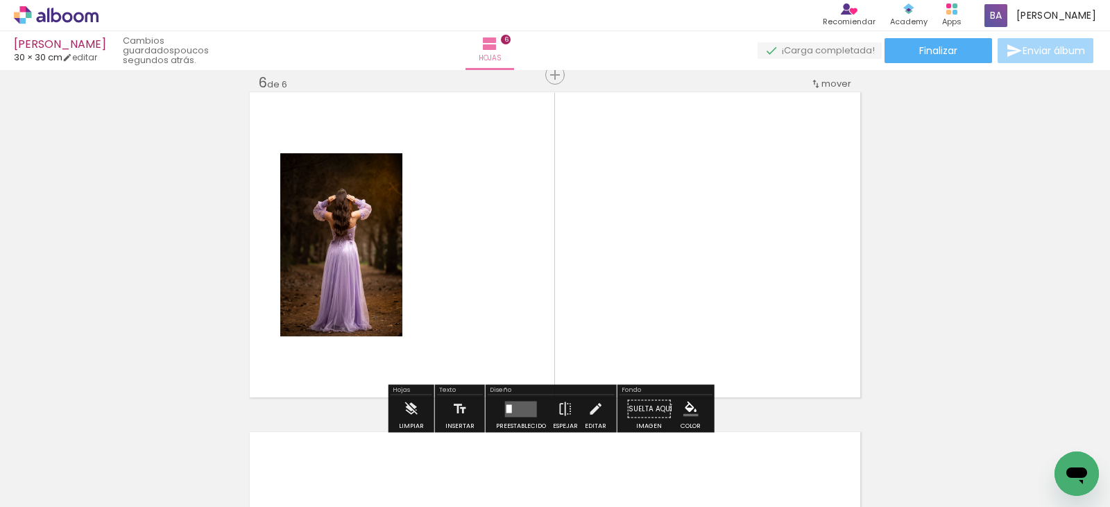
drag, startPoint x: 978, startPoint y: 452, endPoint x: 633, endPoint y: 244, distance: 403.7
click at [633, 244] on quentale-workspace at bounding box center [555, 253] width 1110 height 507
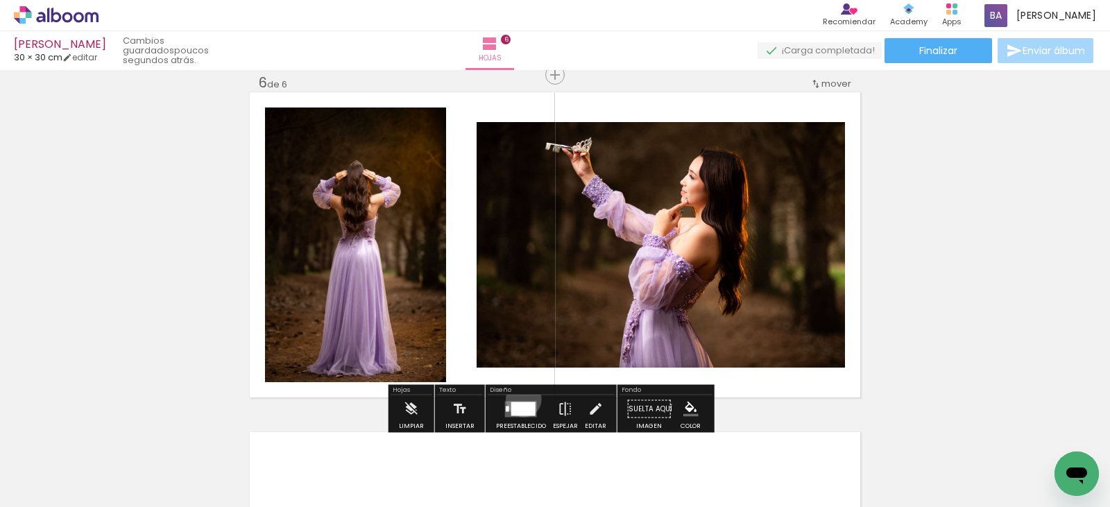
click at [520, 400] on div at bounding box center [520, 409] width 37 height 28
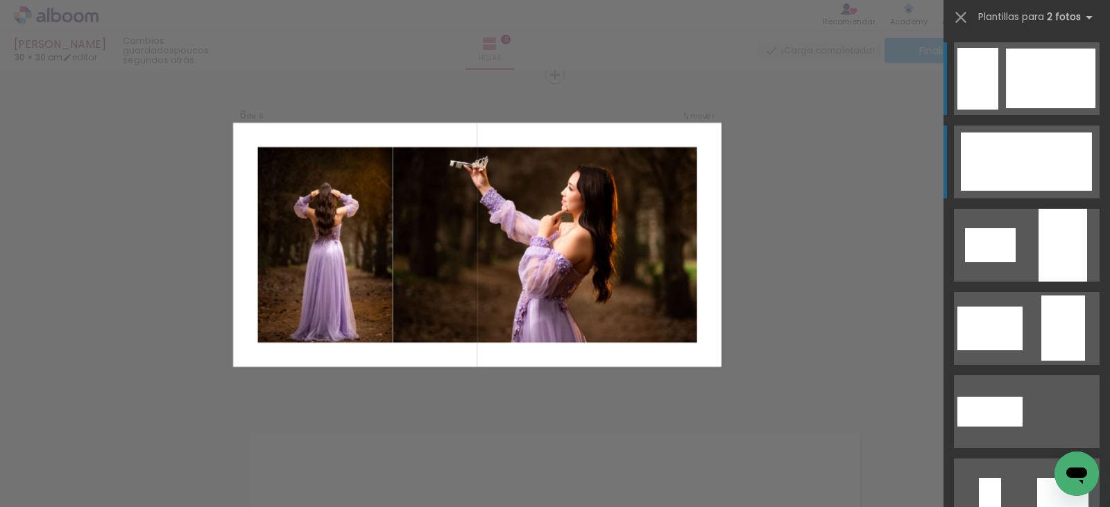
click at [1020, 168] on div at bounding box center [1046, 162] width 92 height 58
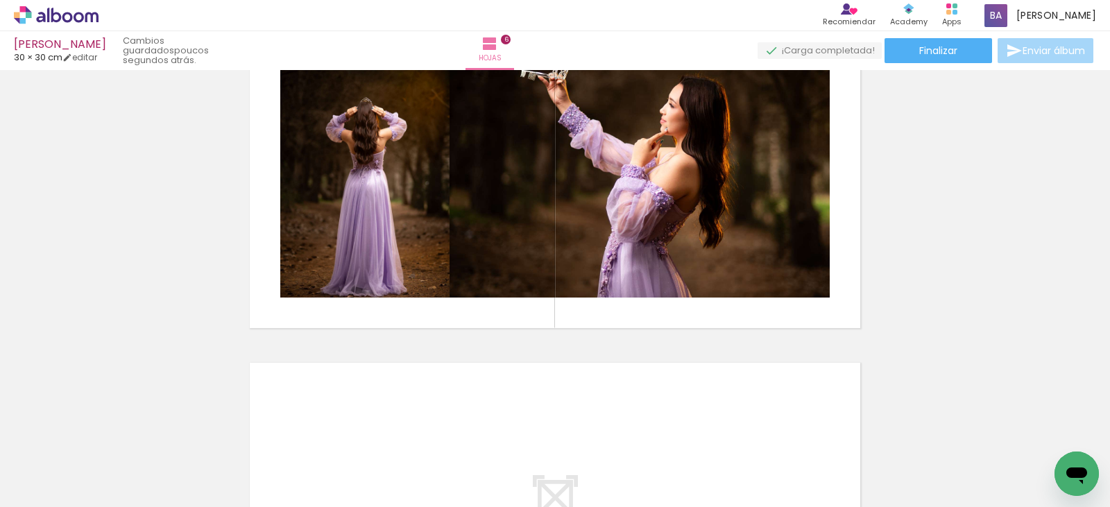
scroll to position [2065, 0]
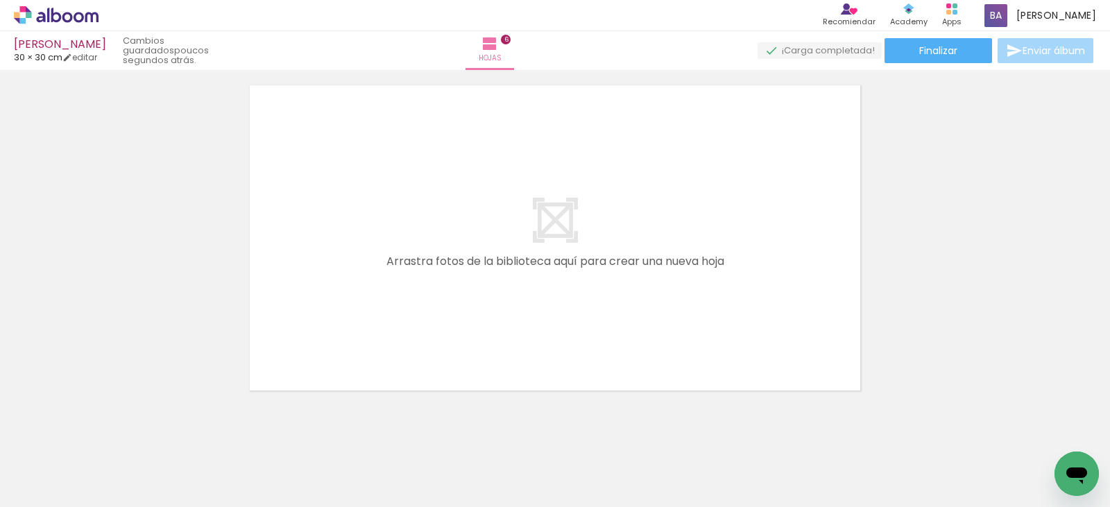
drag, startPoint x: 598, startPoint y: 462, endPoint x: 633, endPoint y: 384, distance: 85.4
click at [597, 311] on quentale-workspace at bounding box center [555, 253] width 1110 height 507
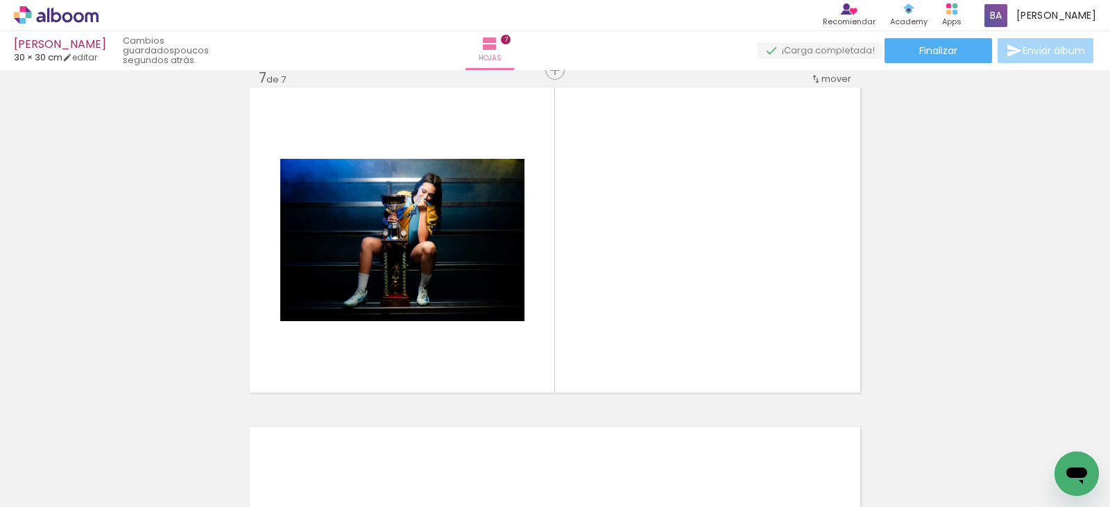
scroll to position [2058, 0]
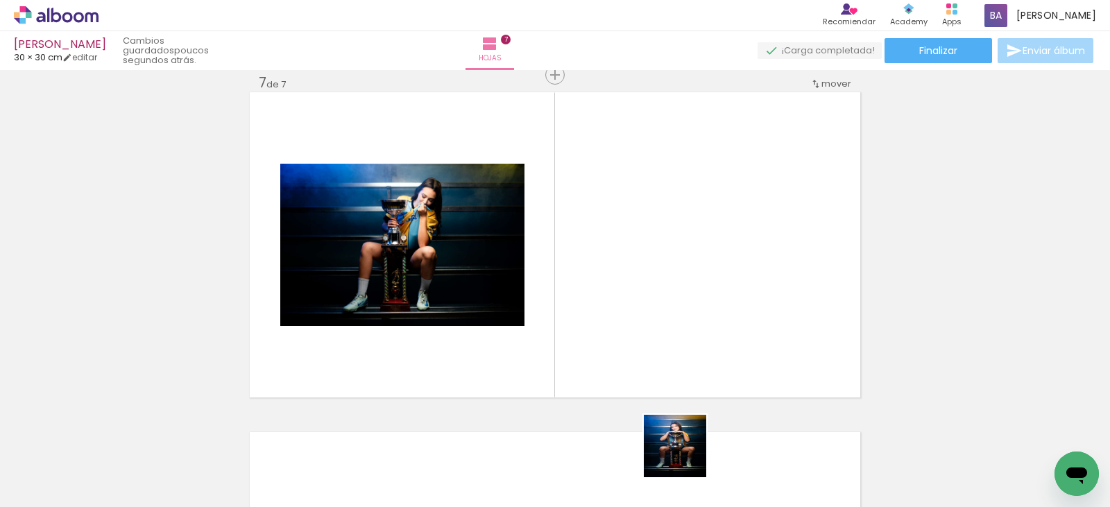
drag, startPoint x: 685, startPoint y: 479, endPoint x: 699, endPoint y: 330, distance: 149.8
click at [698, 330] on quentale-workspace at bounding box center [555, 253] width 1110 height 507
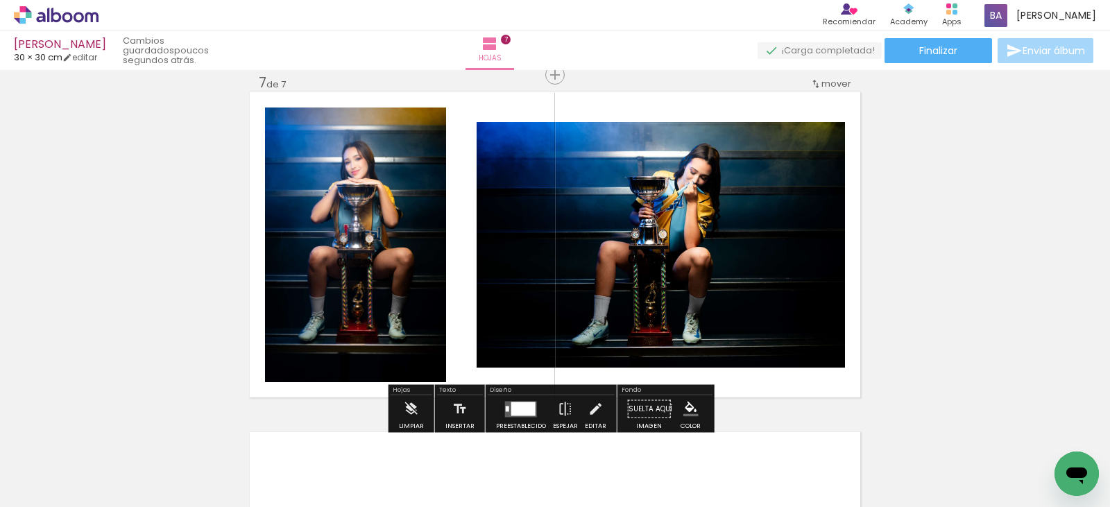
scroll to position [2127, 0]
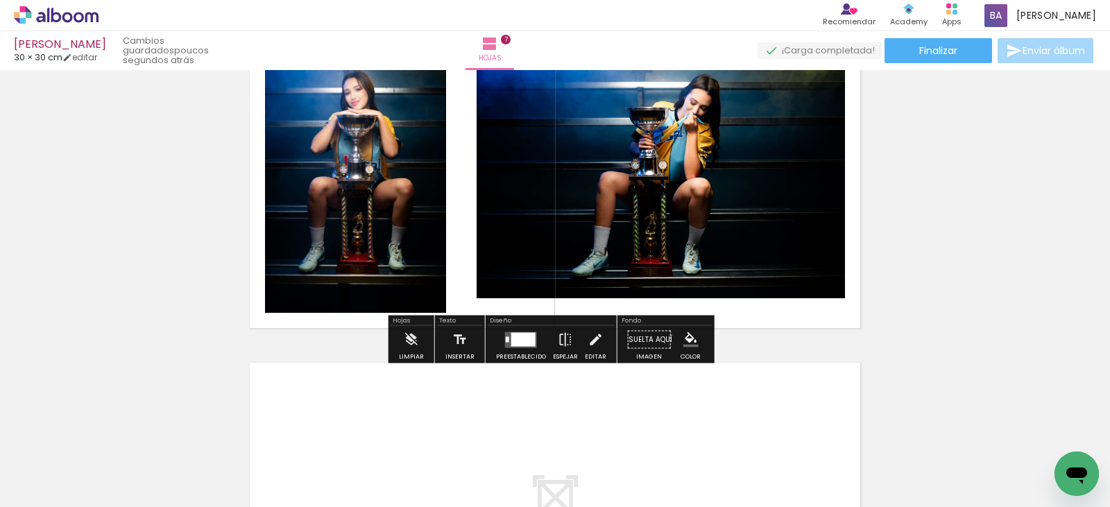
click at [516, 345] on div at bounding box center [523, 339] width 24 height 14
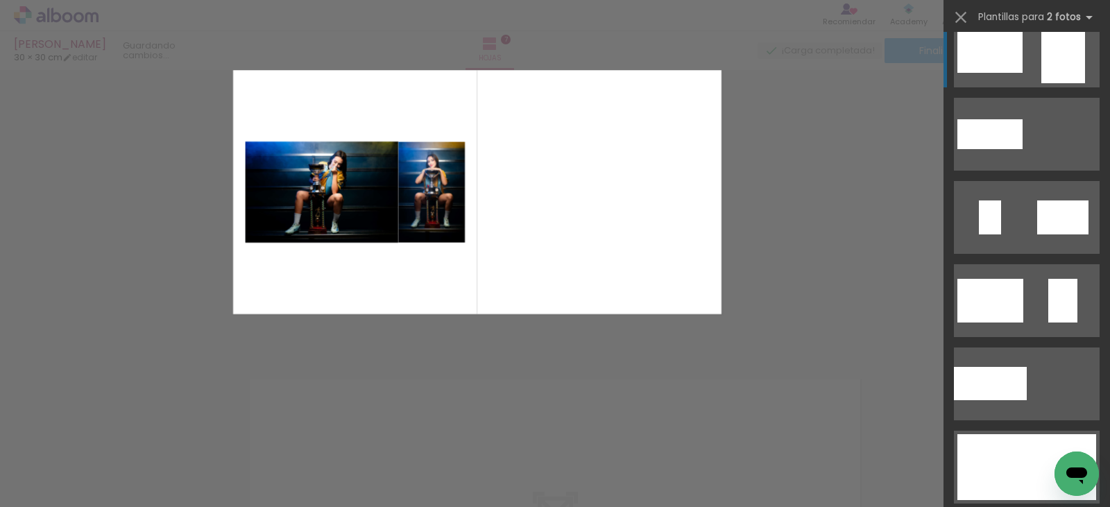
scroll to position [2058, 0]
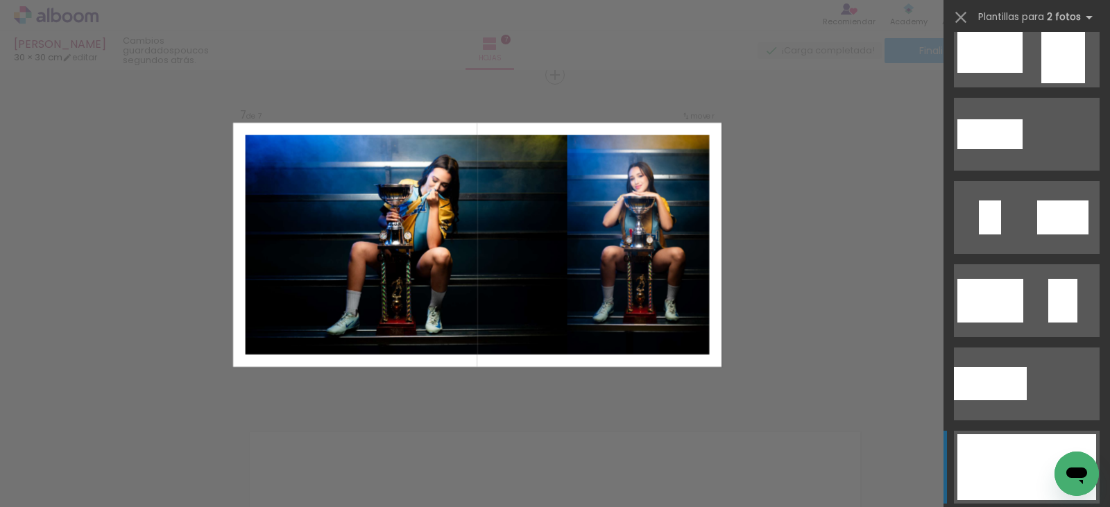
click at [1015, 468] on div at bounding box center [1005, 467] width 97 height 66
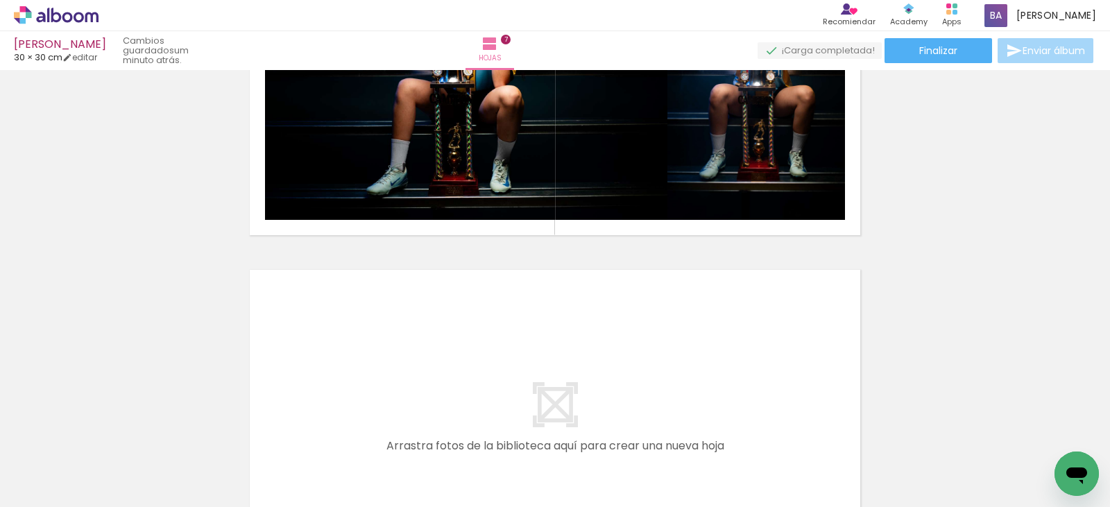
scroll to position [2359, 0]
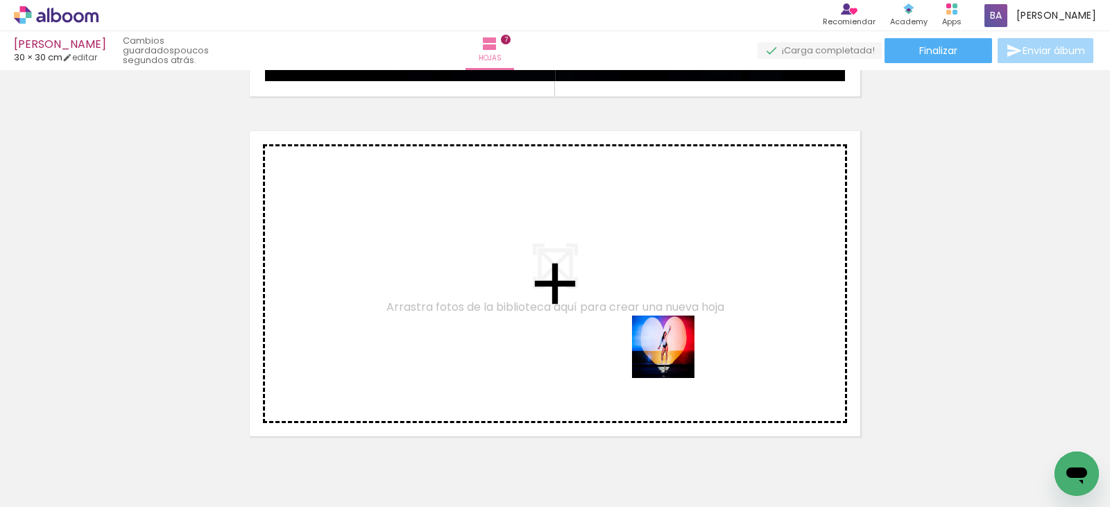
drag, startPoint x: 518, startPoint y: 468, endPoint x: 699, endPoint y: 313, distance: 238.6
click at [699, 313] on quentale-workspace at bounding box center [555, 253] width 1110 height 507
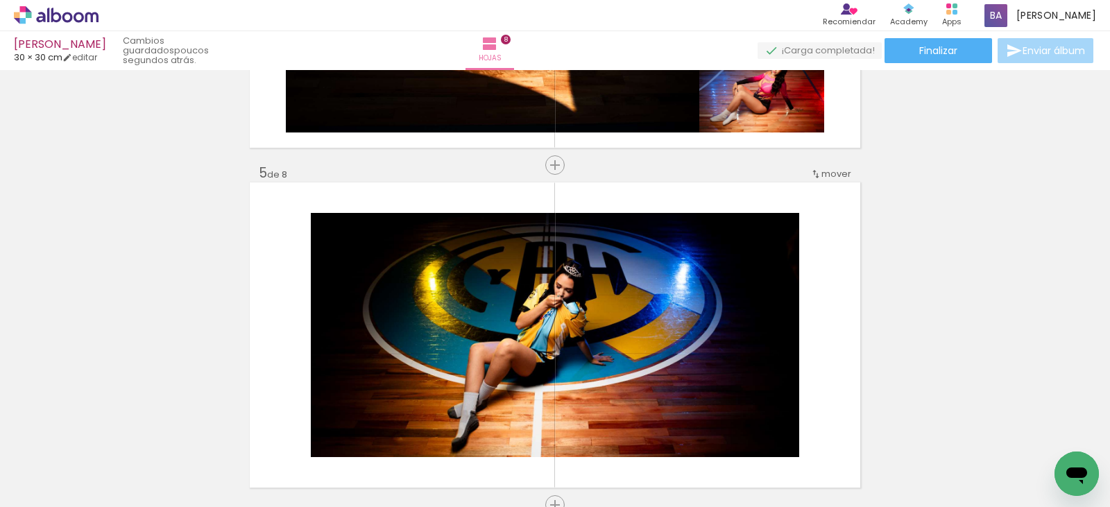
scroll to position [1080, 0]
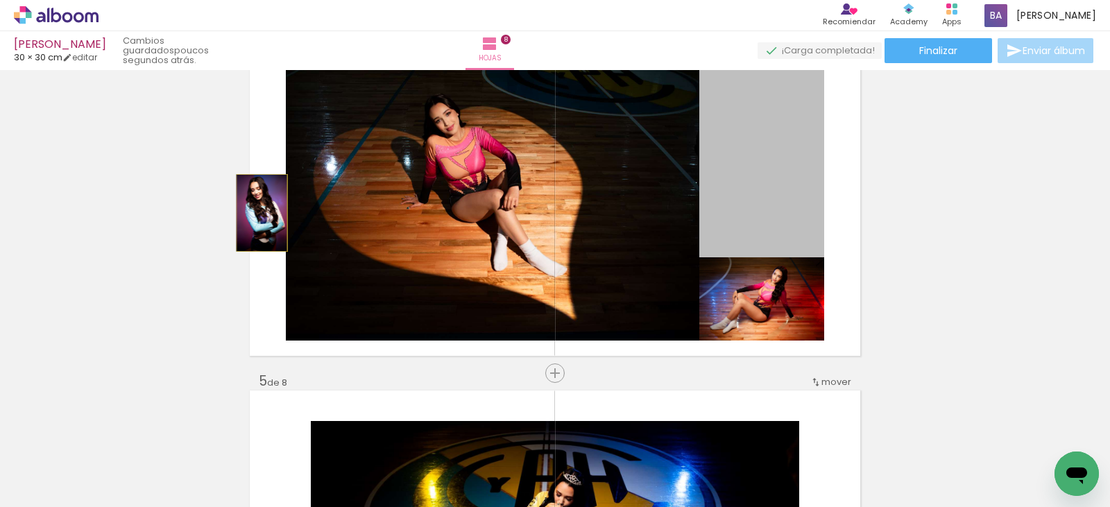
drag, startPoint x: 776, startPoint y: 200, endPoint x: 183, endPoint y: 213, distance: 592.6
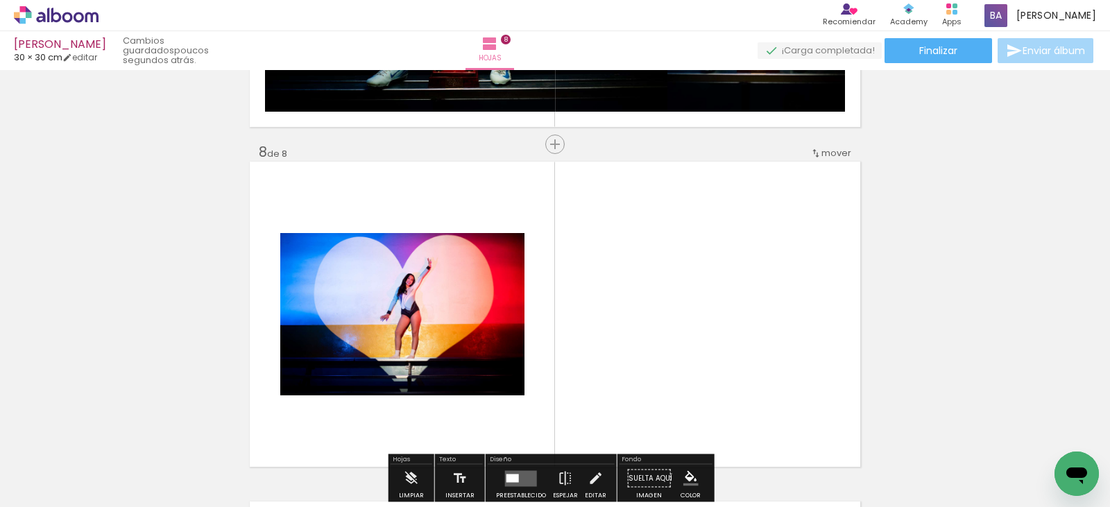
scroll to position [2398, 0]
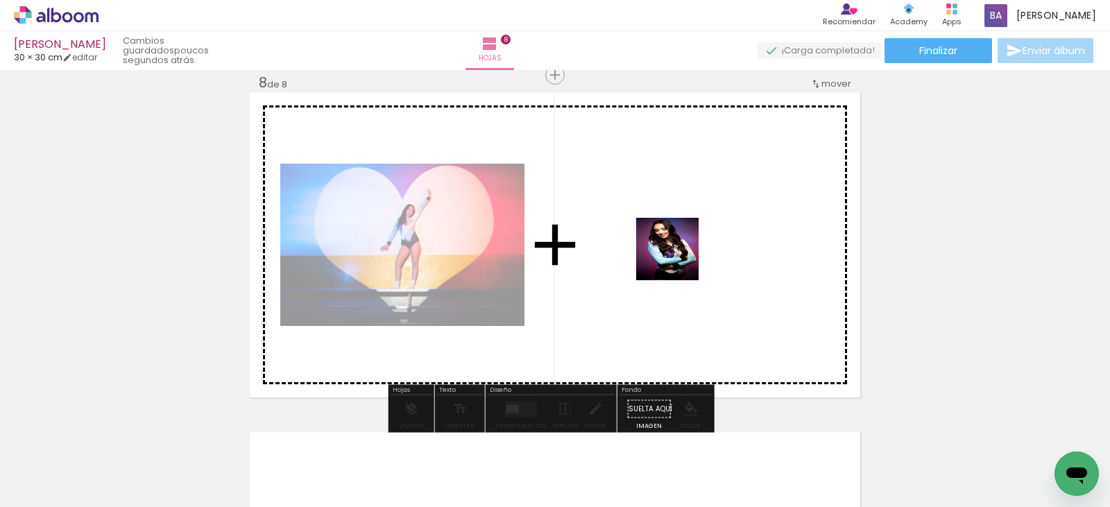
drag, startPoint x: 355, startPoint y: 460, endPoint x: 679, endPoint y: 264, distance: 379.1
click at [679, 259] on quentale-workspace at bounding box center [555, 253] width 1110 height 507
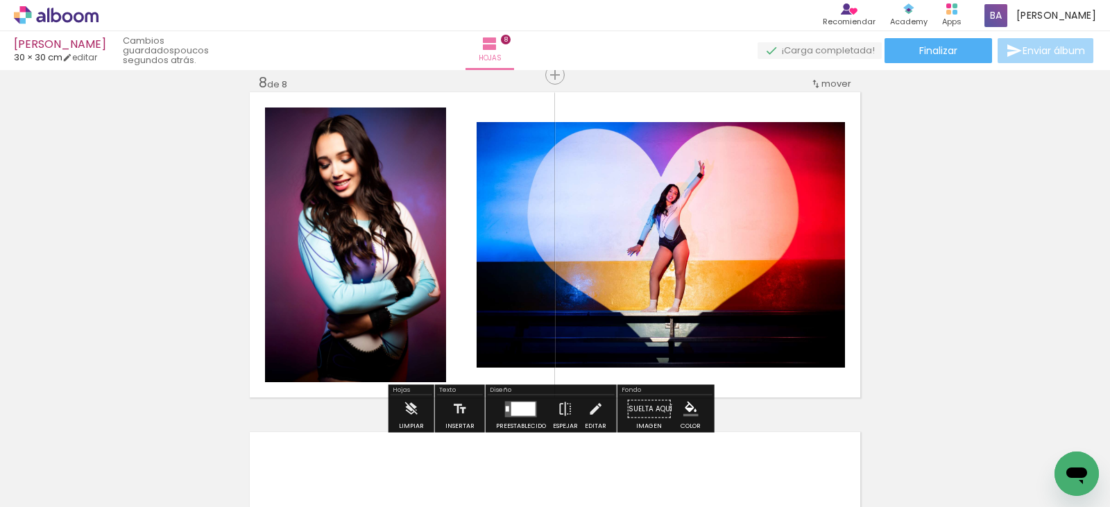
click at [516, 402] on div at bounding box center [523, 409] width 24 height 14
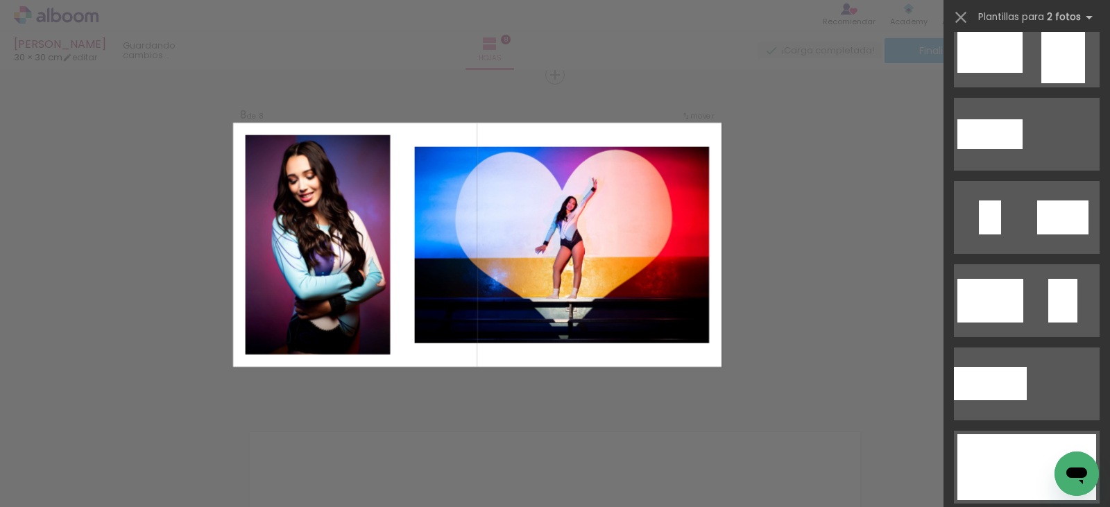
scroll to position [0, 0]
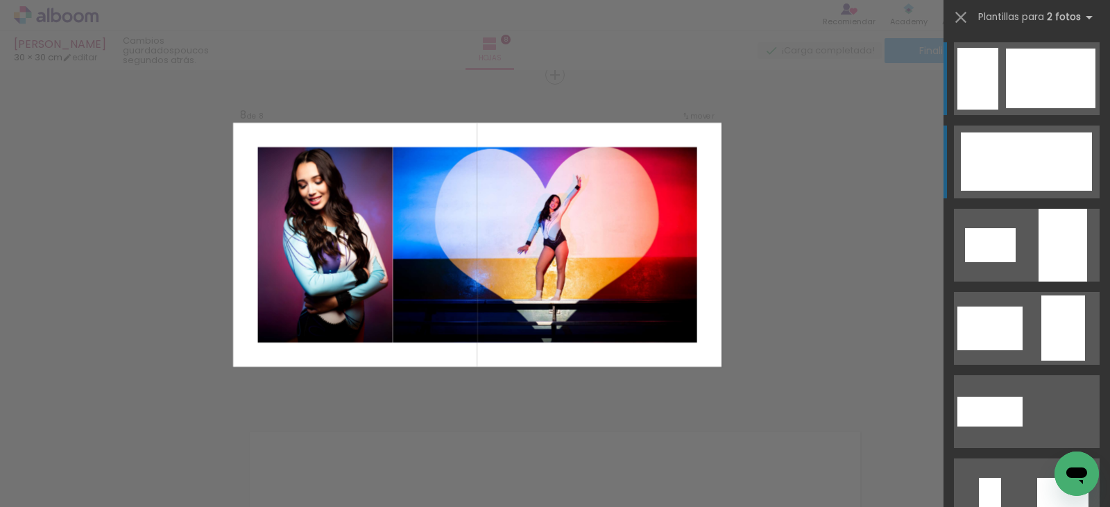
click at [1030, 162] on div at bounding box center [1046, 162] width 92 height 58
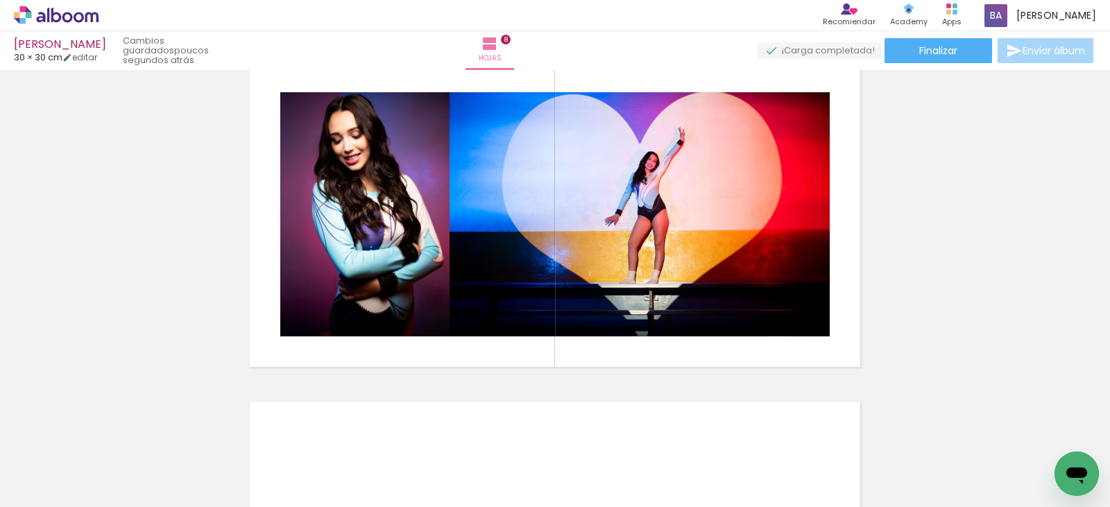
scroll to position [2359, 0]
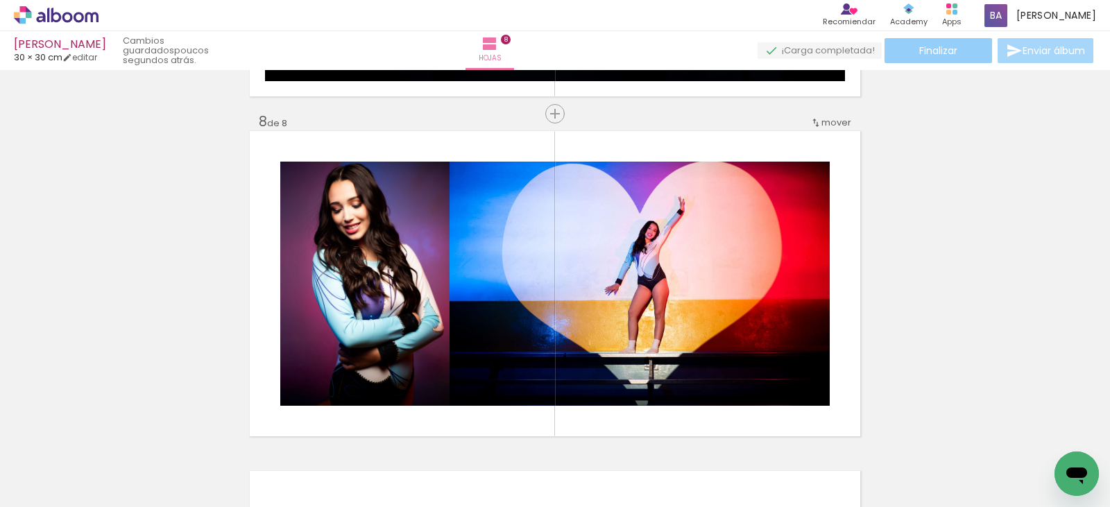
click at [957, 50] on paper-button "Finalizar" at bounding box center [939, 50] width 108 height 25
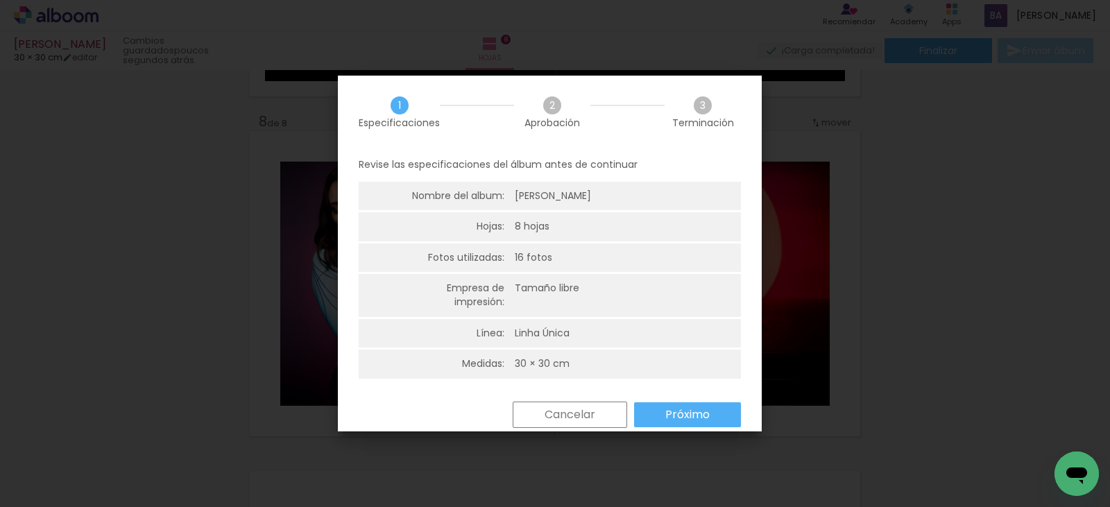
click at [0, 0] on slot "Próximo" at bounding box center [0, 0] width 0 height 0
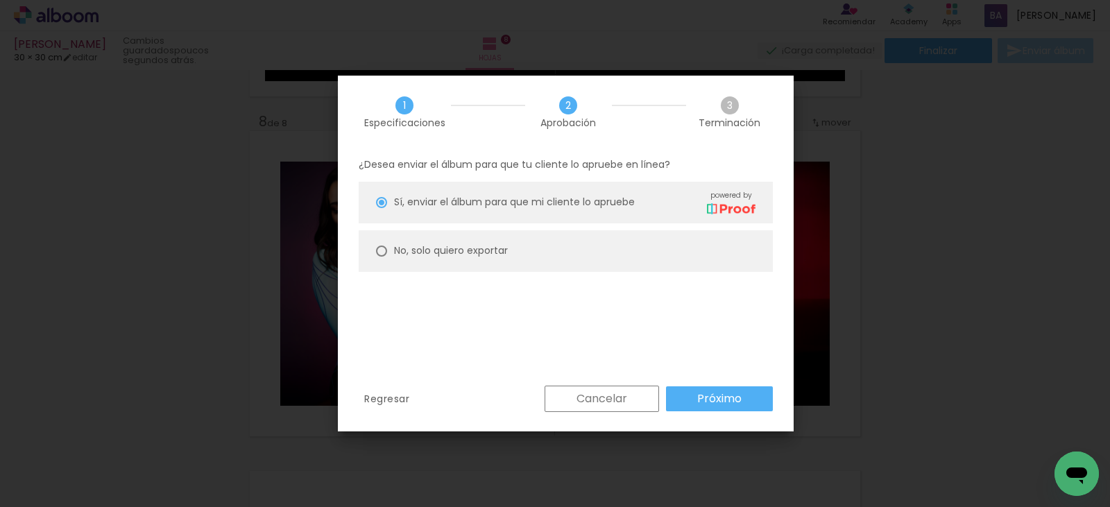
click at [393, 244] on paper-radio-button "No, solo quiero exportar" at bounding box center [566, 251] width 414 height 42
type paper-radio-button "on"
click at [0, 0] on slot "Próximo" at bounding box center [0, 0] width 0 height 0
type input "Alta, 300 DPI"
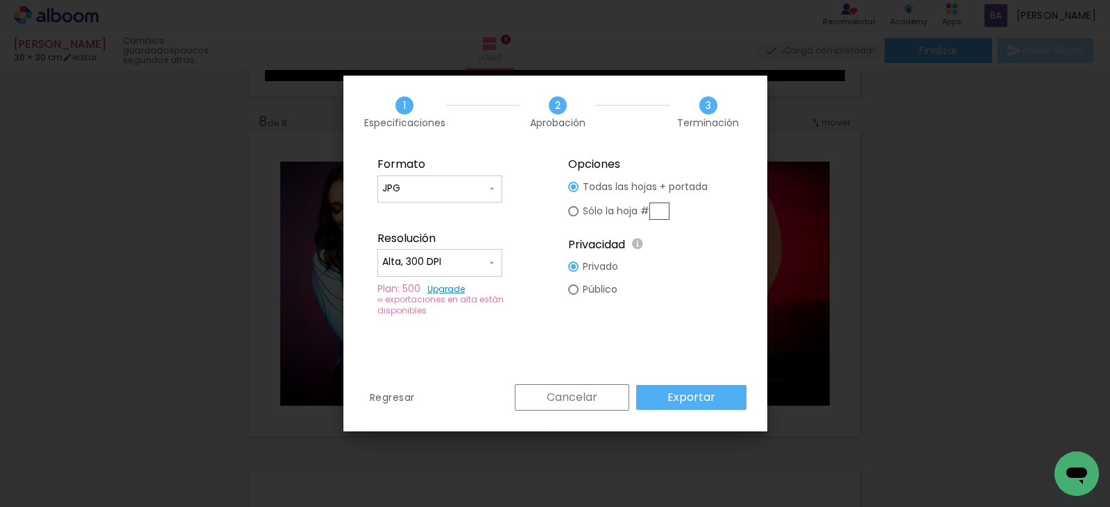
click at [0, 0] on slot "Exportar" at bounding box center [0, 0] width 0 height 0
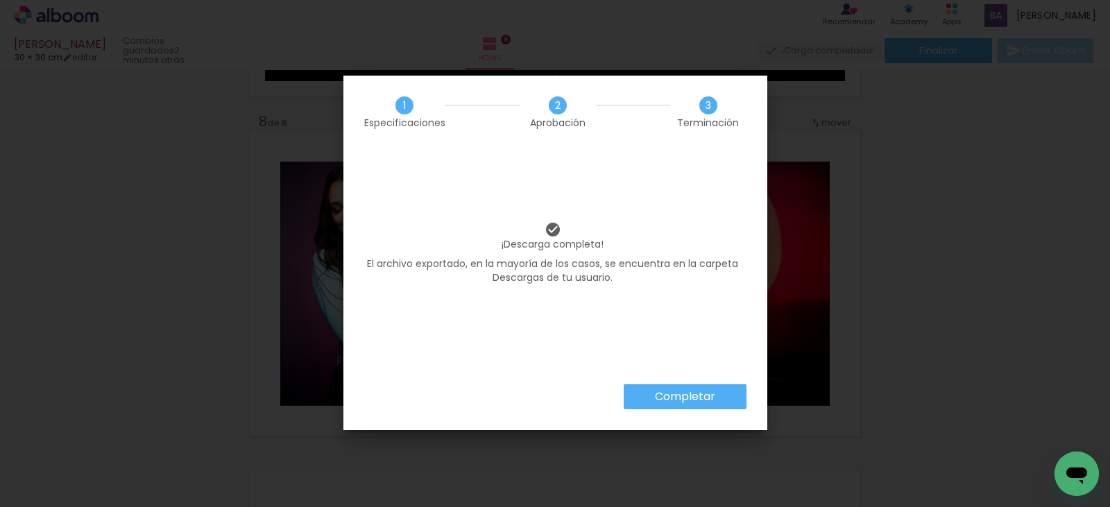
click at [635, 305] on div "¡Descarga completa! El archivo exportado, en la mayoría de los casos, se encuen…" at bounding box center [552, 266] width 419 height 236
click at [0, 0] on slot "Completar" at bounding box center [0, 0] width 0 height 0
